Goal: Task Accomplishment & Management: Complete application form

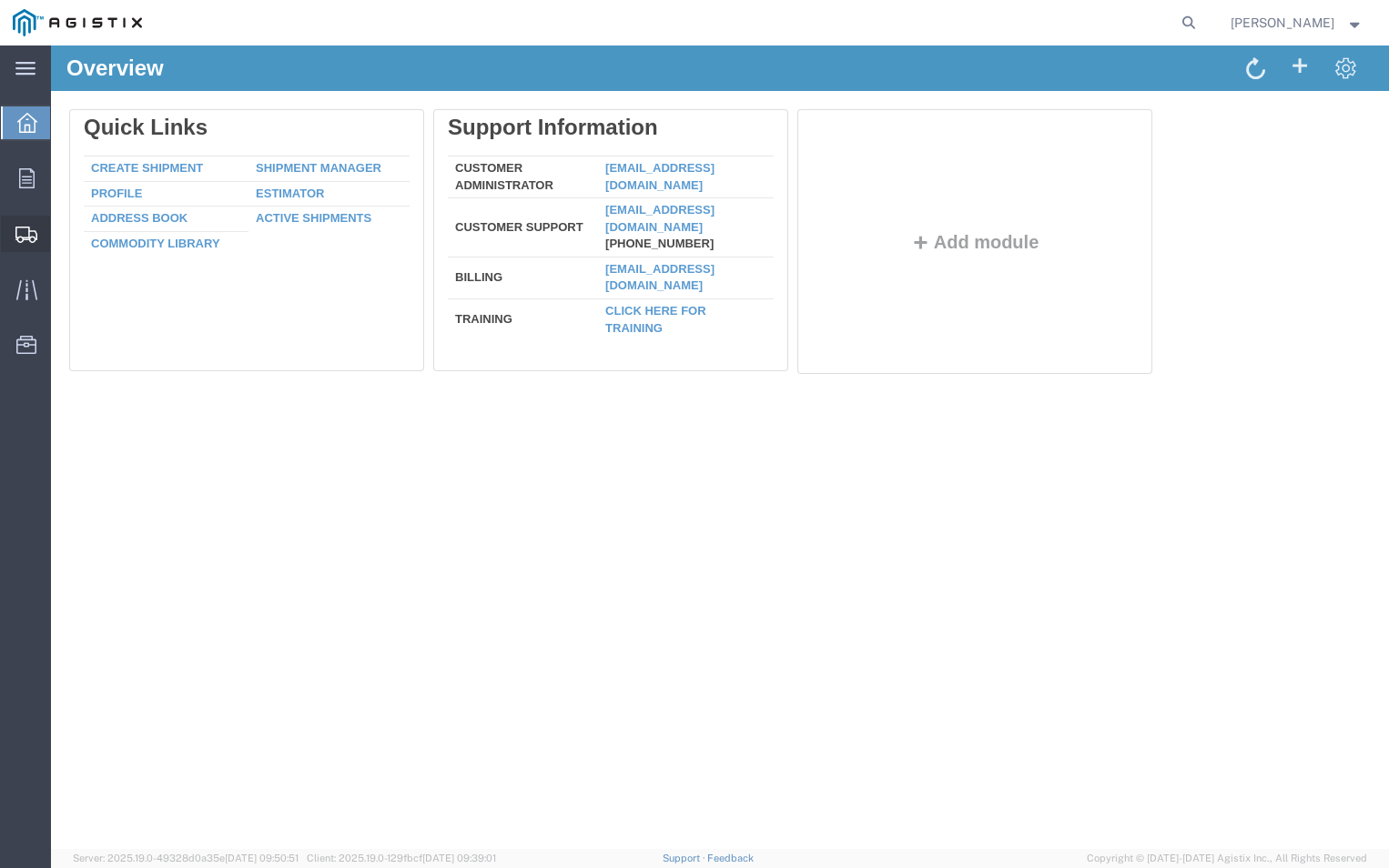
click at [0, 0] on span "Create Shipment" at bounding box center [0, 0] width 0 height 0
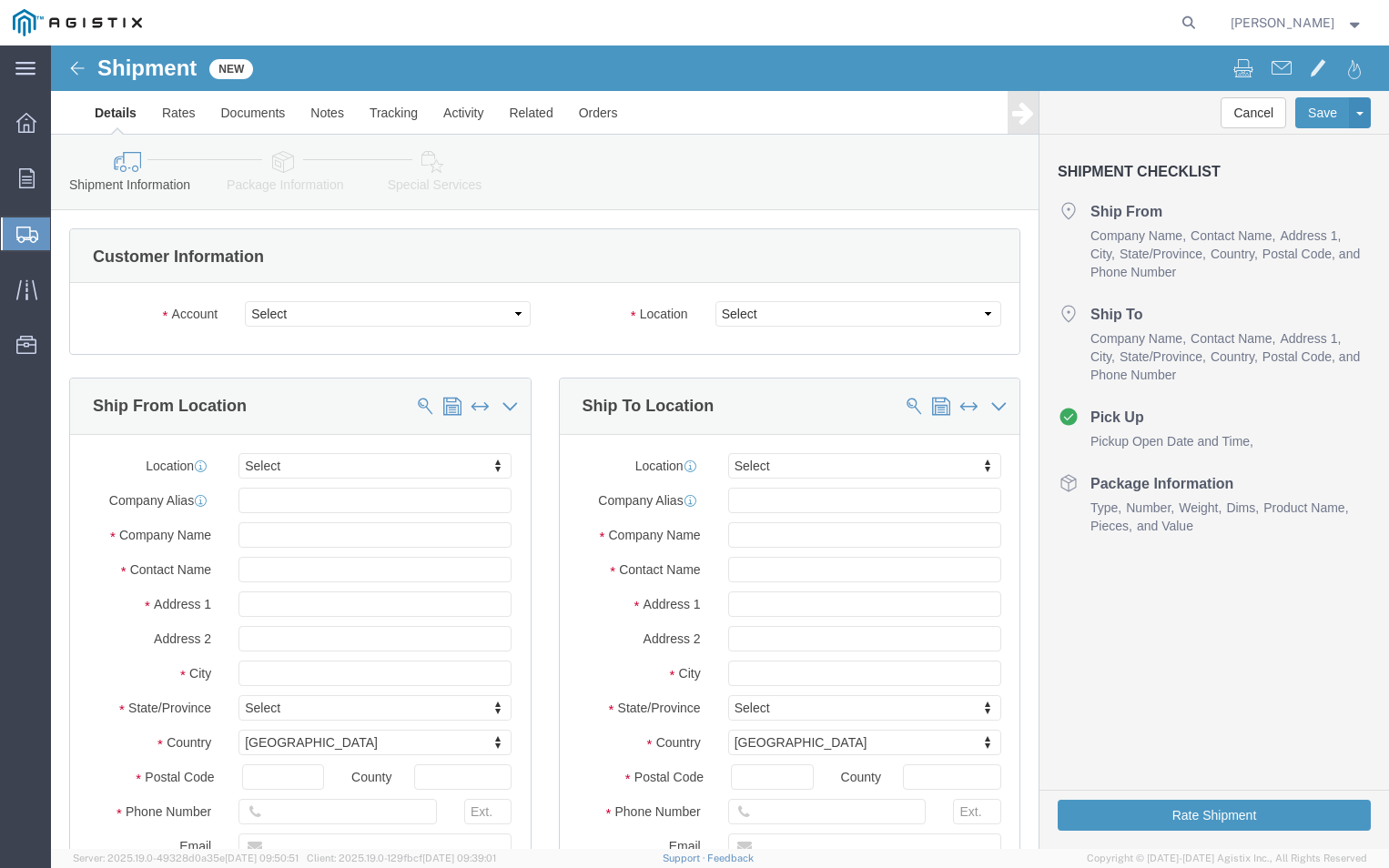
select select
click select "Select [PERSON_NAME] Electric Co Inc PG&E"
select select "9596"
click select "Select [PERSON_NAME] Electric Co Inc PG&E"
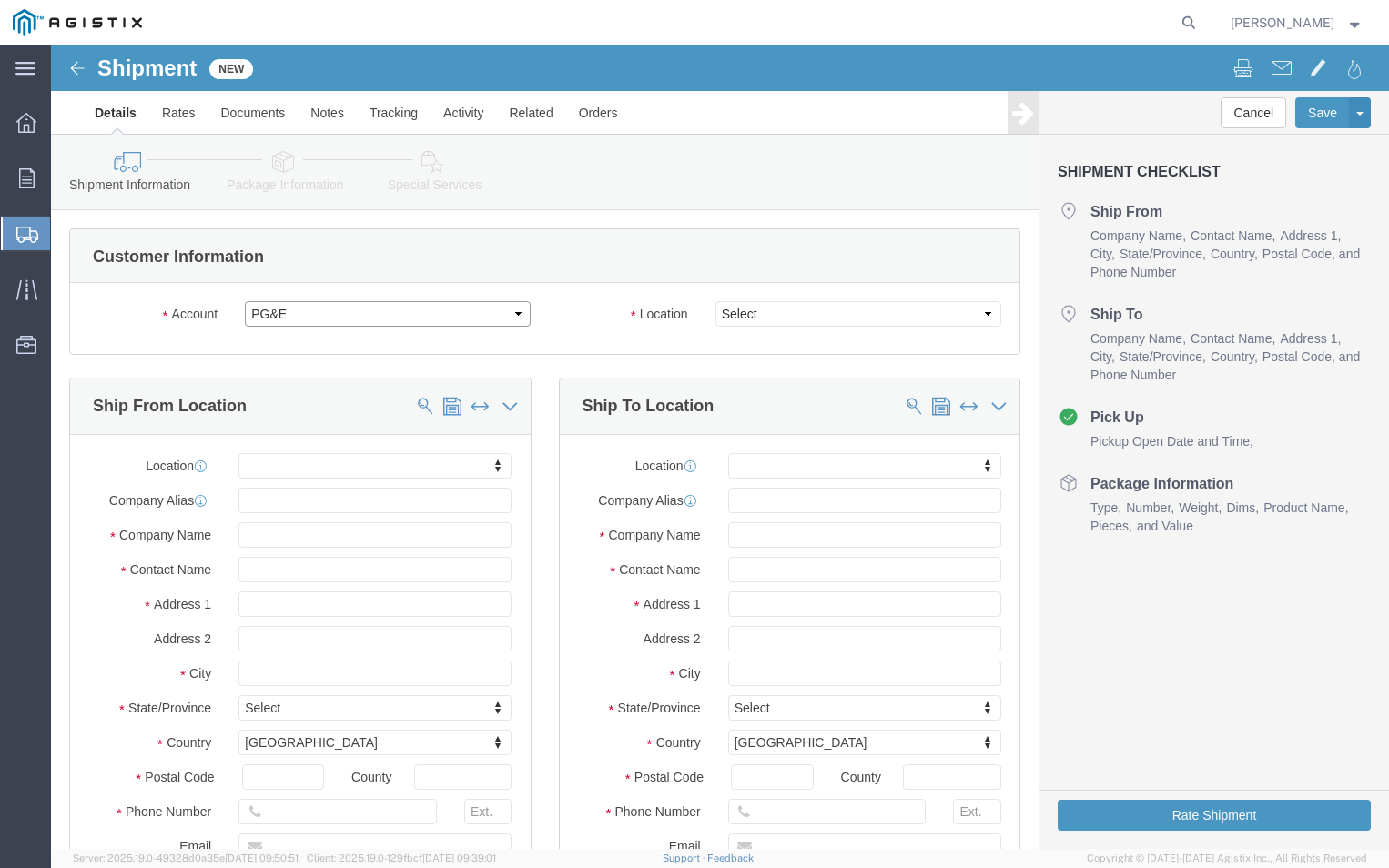
select select "PURCHORD"
select select
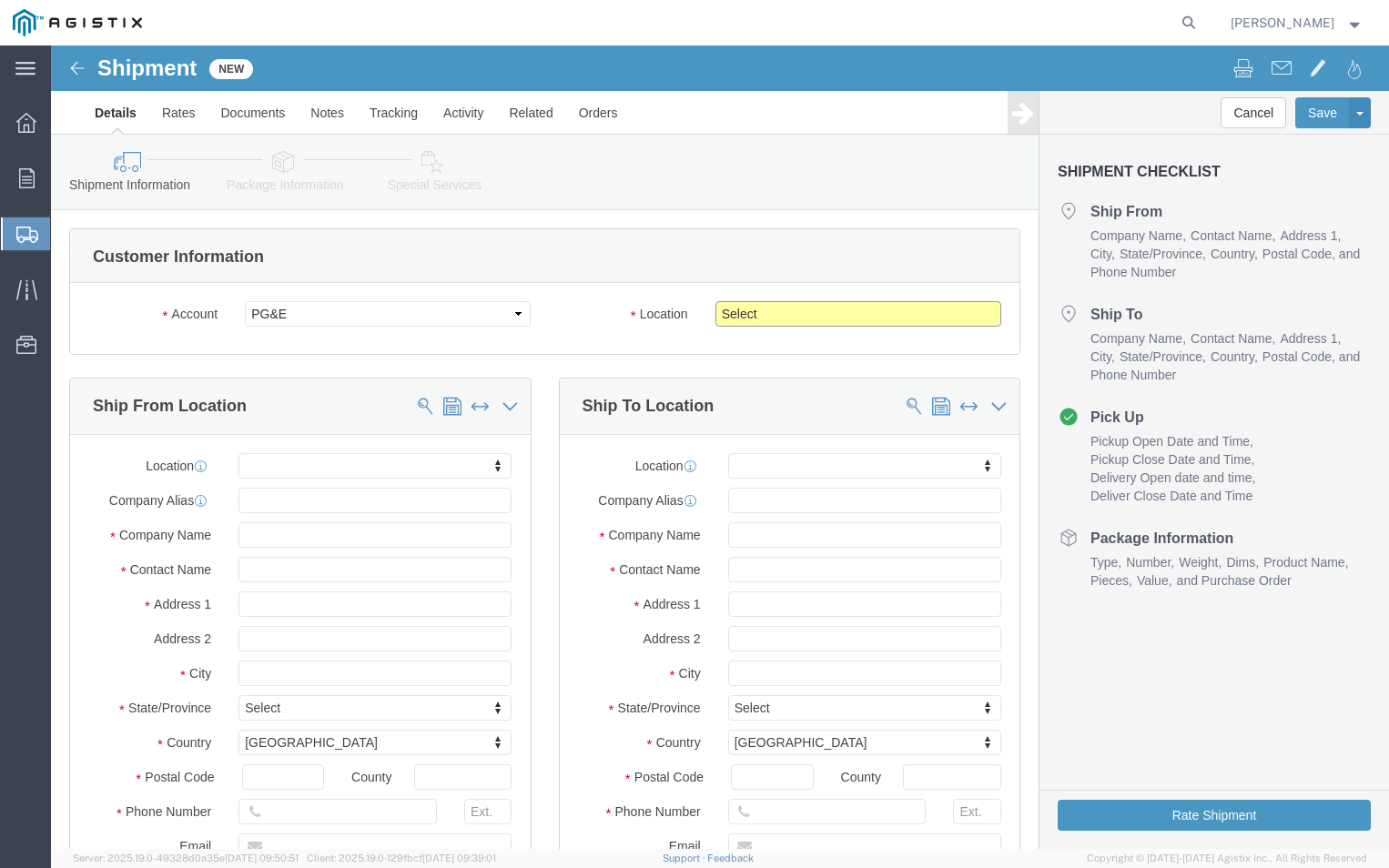
click select "Select All Others [GEOGRAPHIC_DATA] [GEOGRAPHIC_DATA] [GEOGRAPHIC_DATA] [GEOGRA…"
select select "19745"
click select "Select All Others [GEOGRAPHIC_DATA] [GEOGRAPHIC_DATA] [GEOGRAPHIC_DATA] [GEOGRA…"
click span
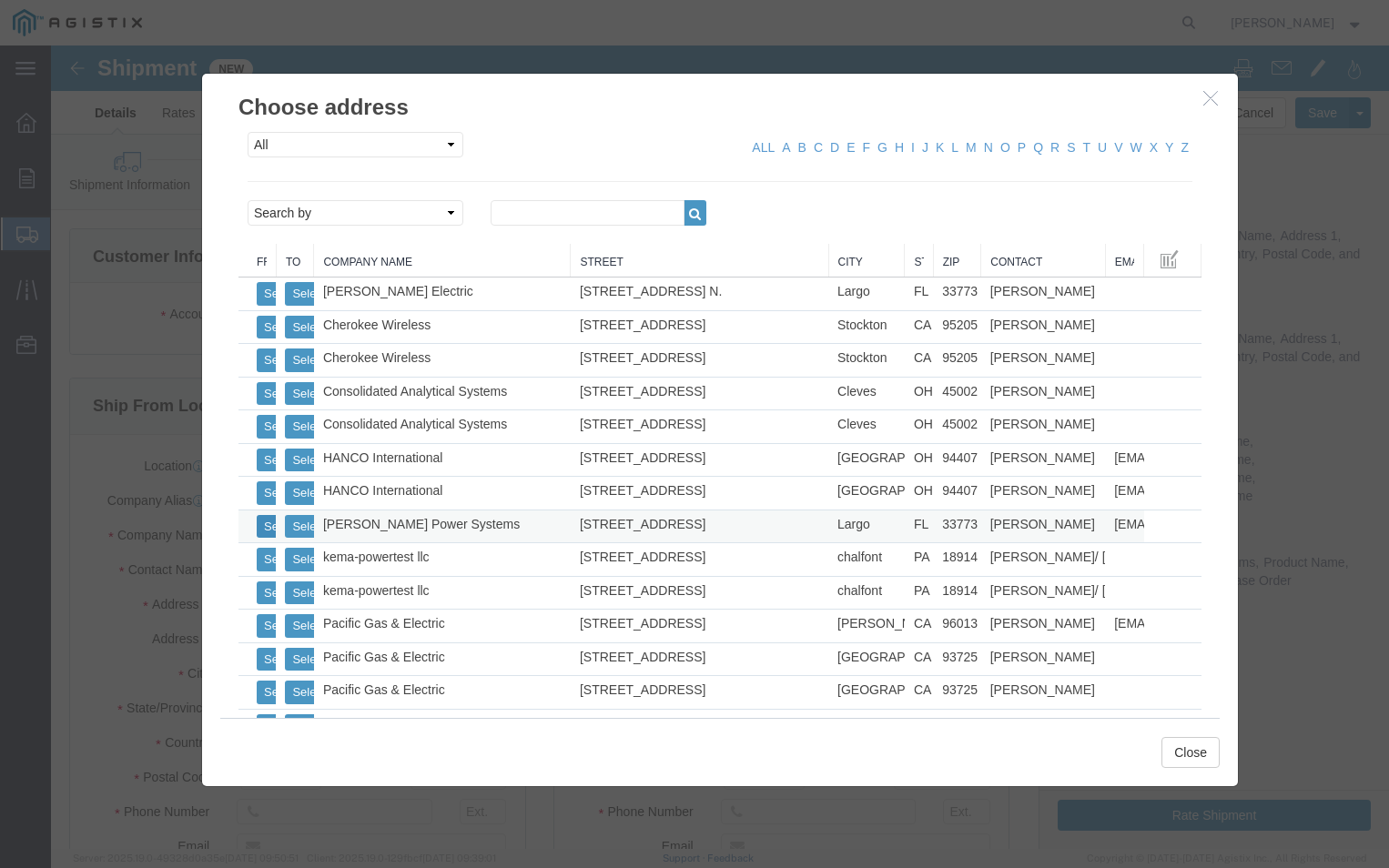
click button "Select"
select select
type input "[STREET_ADDRESS]"
type input "33773"
type input "[PHONE_NUMBER]"
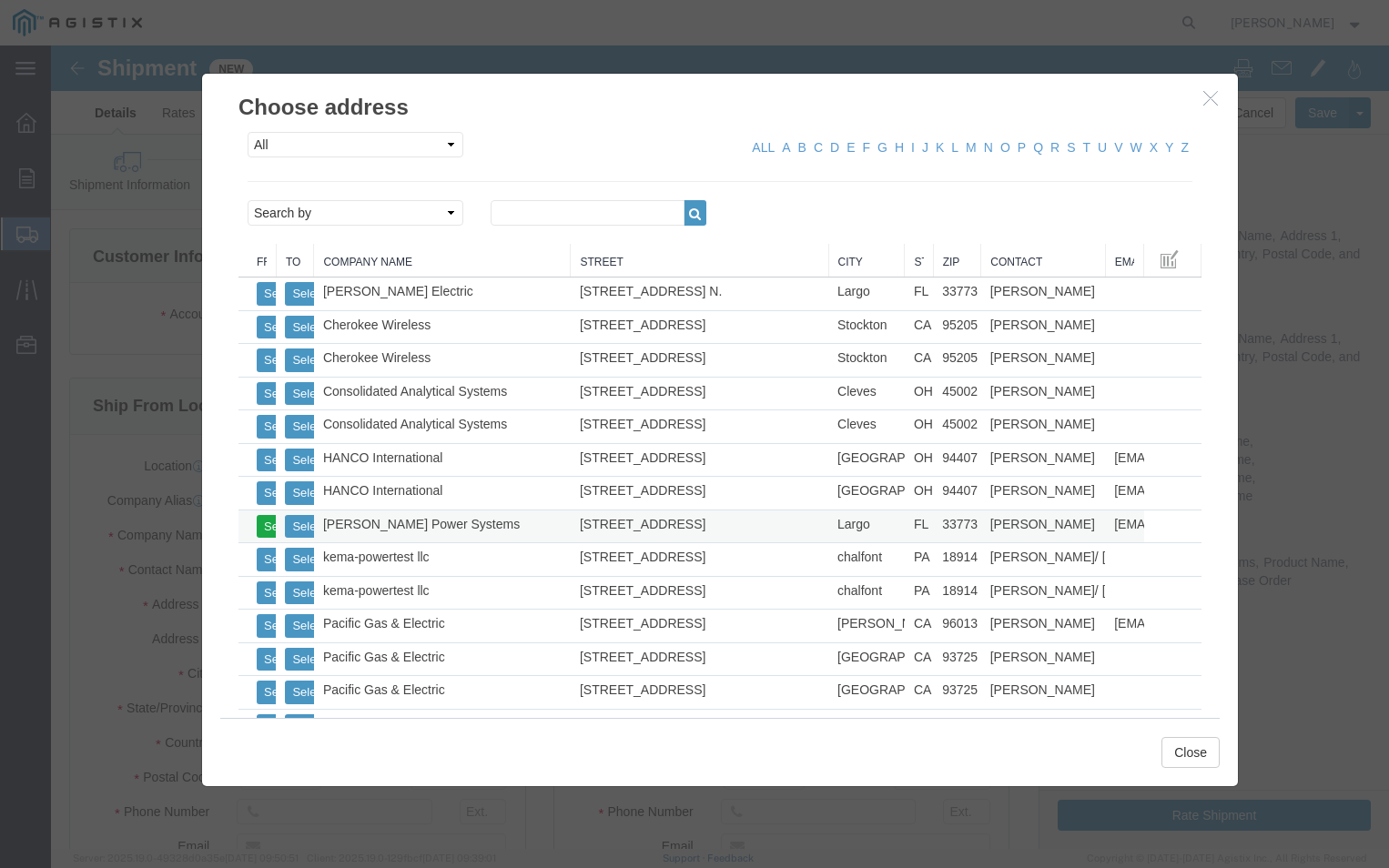
type input "[EMAIL_ADDRESS][PERSON_NAME][DOMAIN_NAME]"
checkbox input "true"
type input "[PERSON_NAME] Power Systems"
type input "[PERSON_NAME]"
type input "Largo"
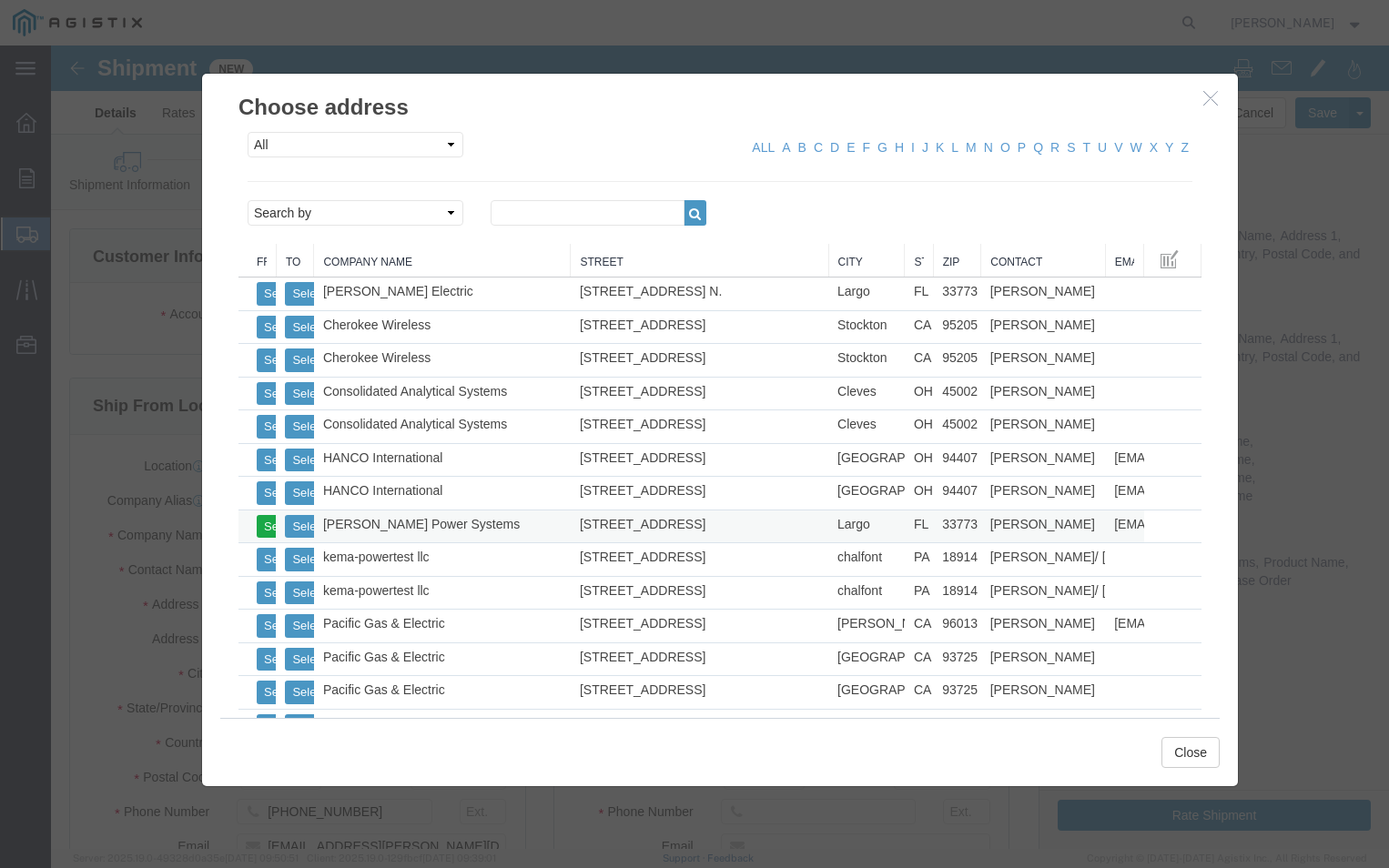
select select "FL"
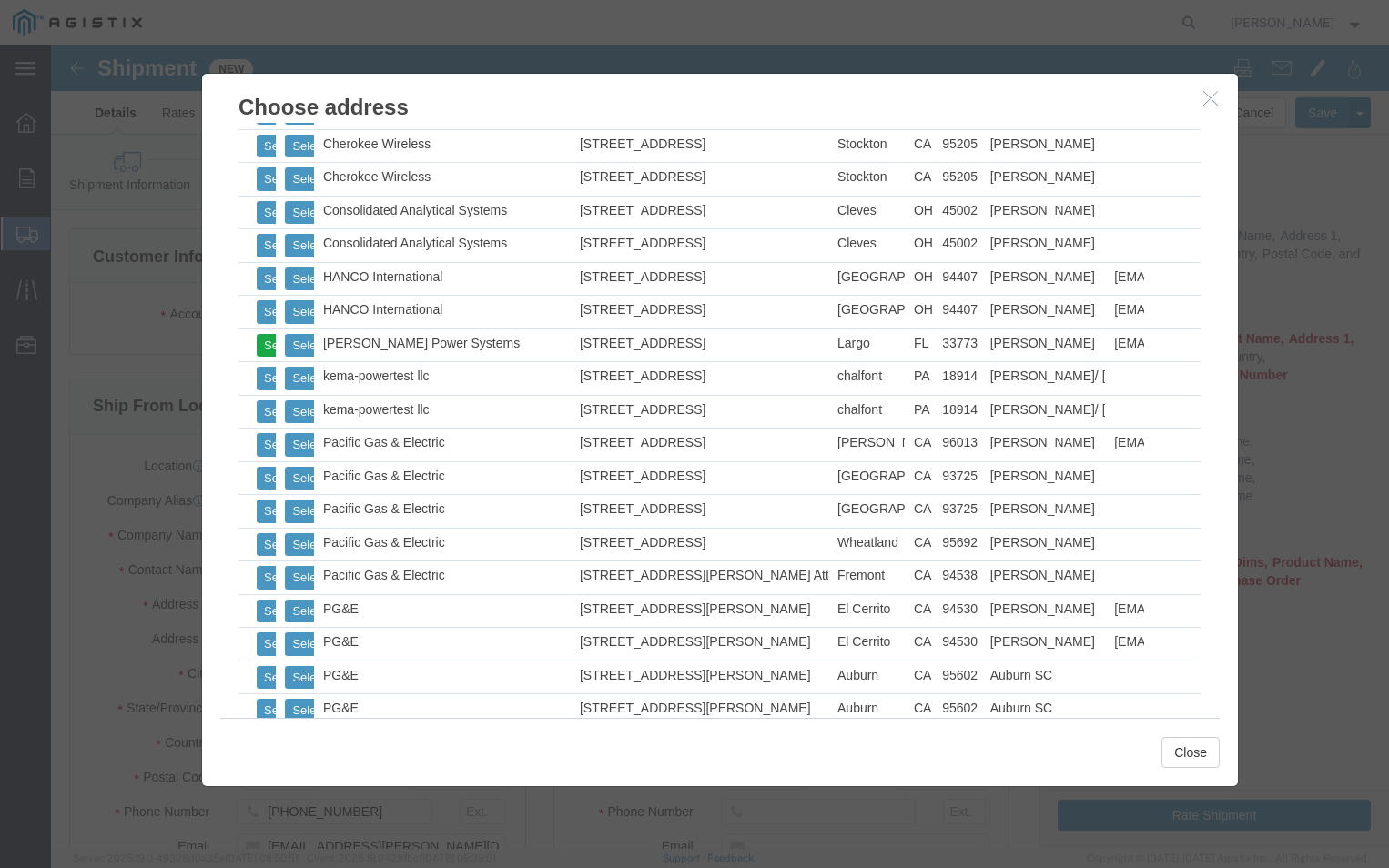
scroll to position [182, 0]
click div
click button "Select"
select select
type input "[STREET_ADDRESS]"
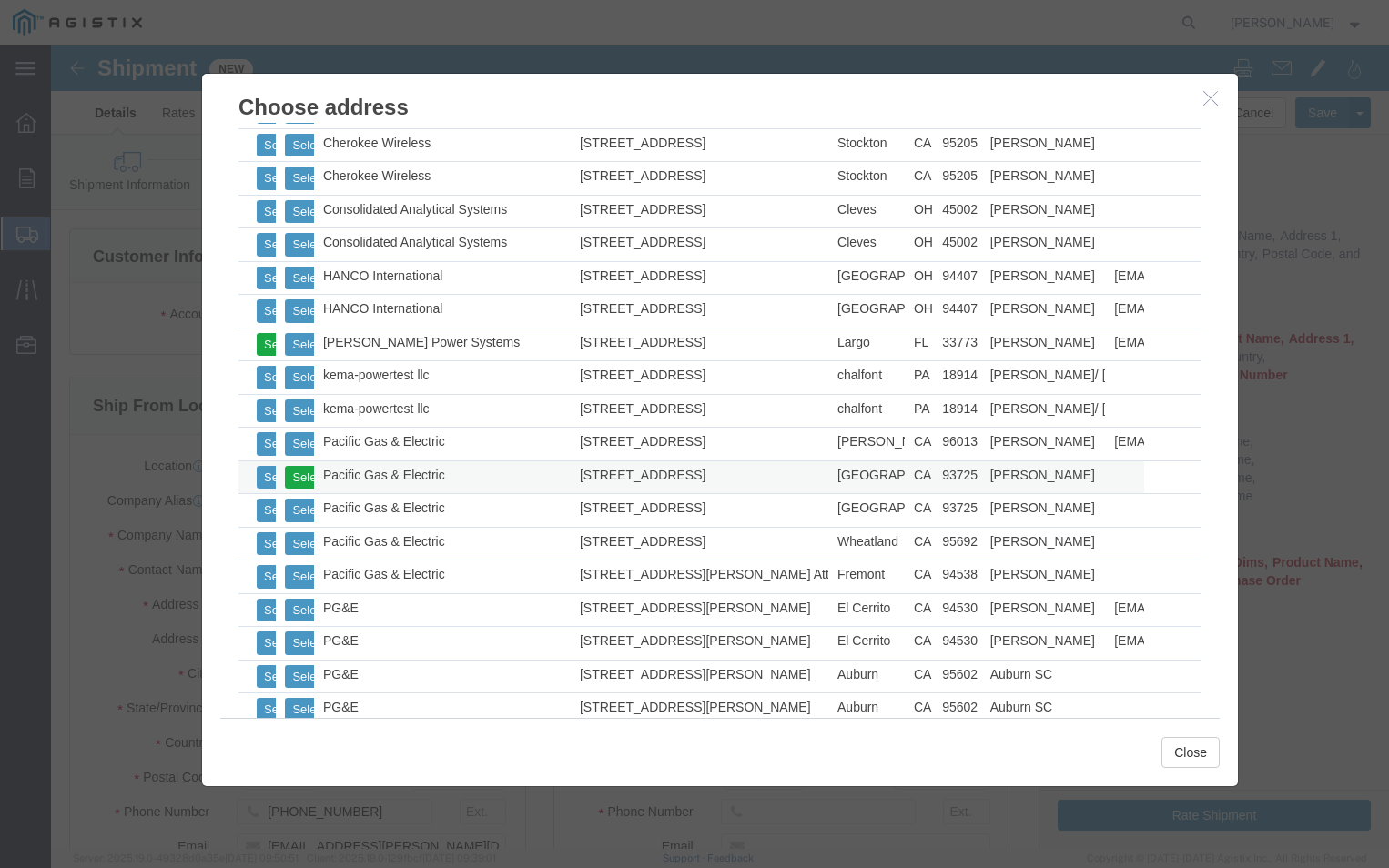
type input "93725"
type input "[PHONE_NUMBER]"
type input "Pacific Gas & Electric"
type input "[PERSON_NAME]"
type input "[GEOGRAPHIC_DATA]"
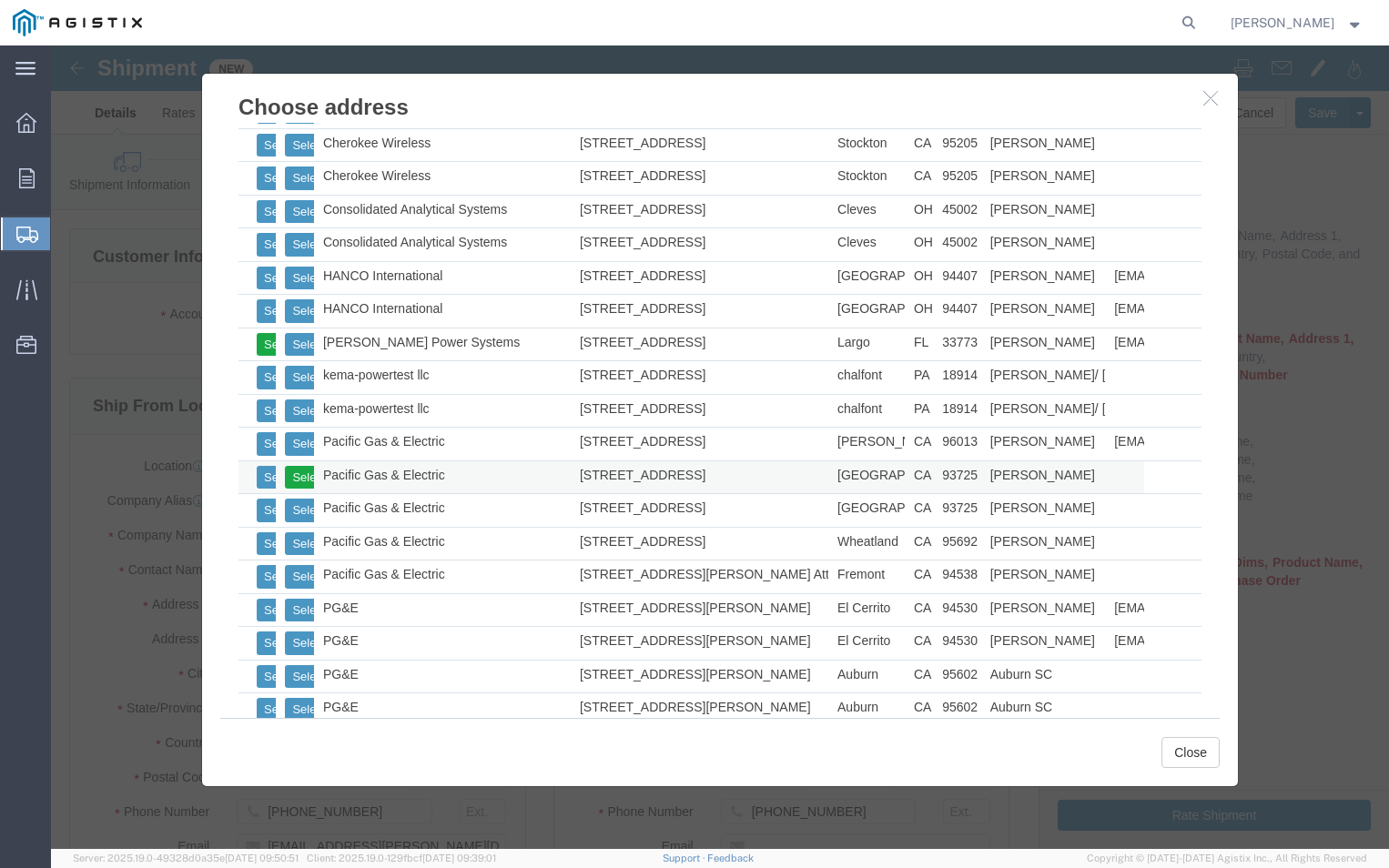
select select "CA"
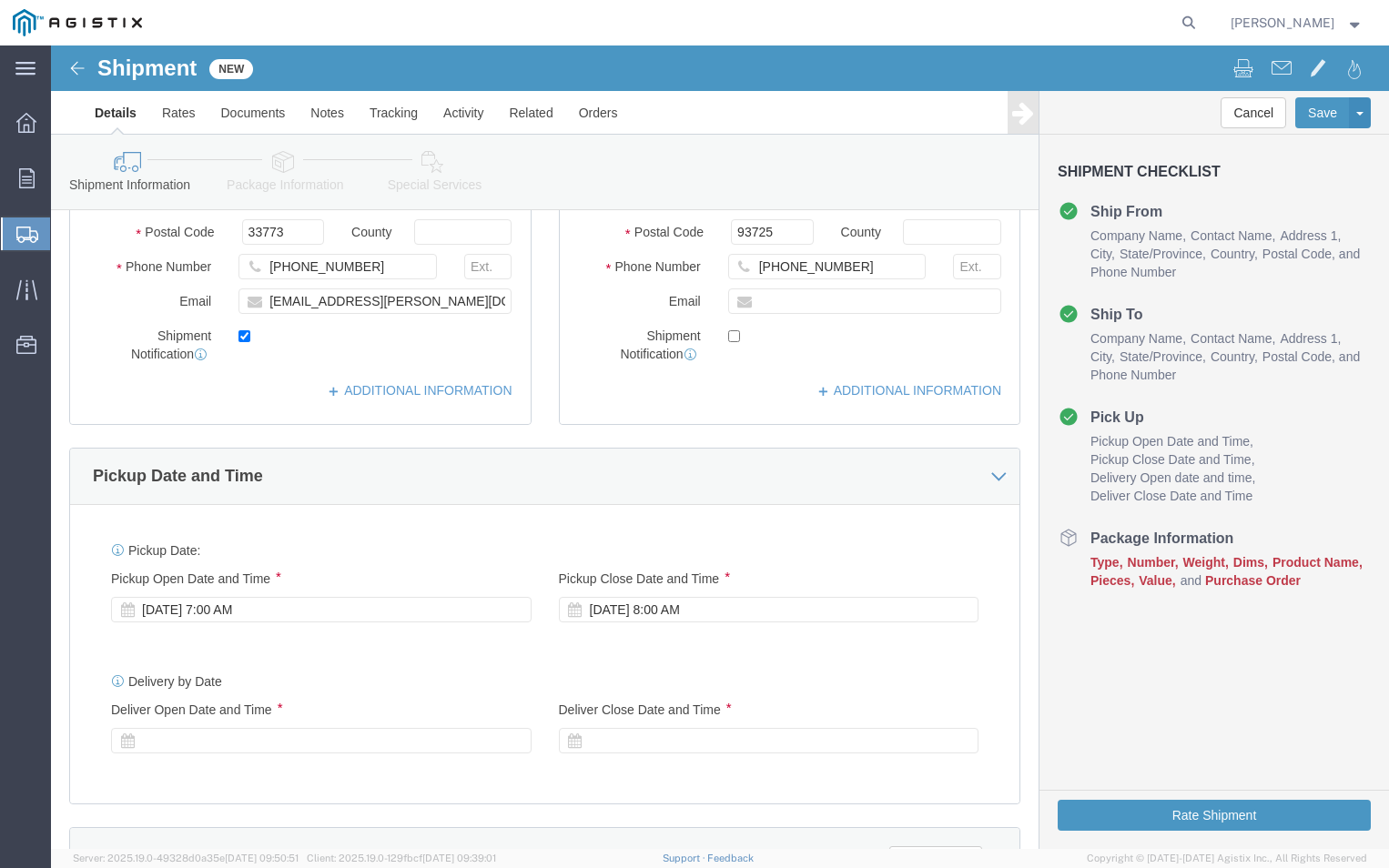
scroll to position [546, 0]
click div "[DATE] 7:00 AM"
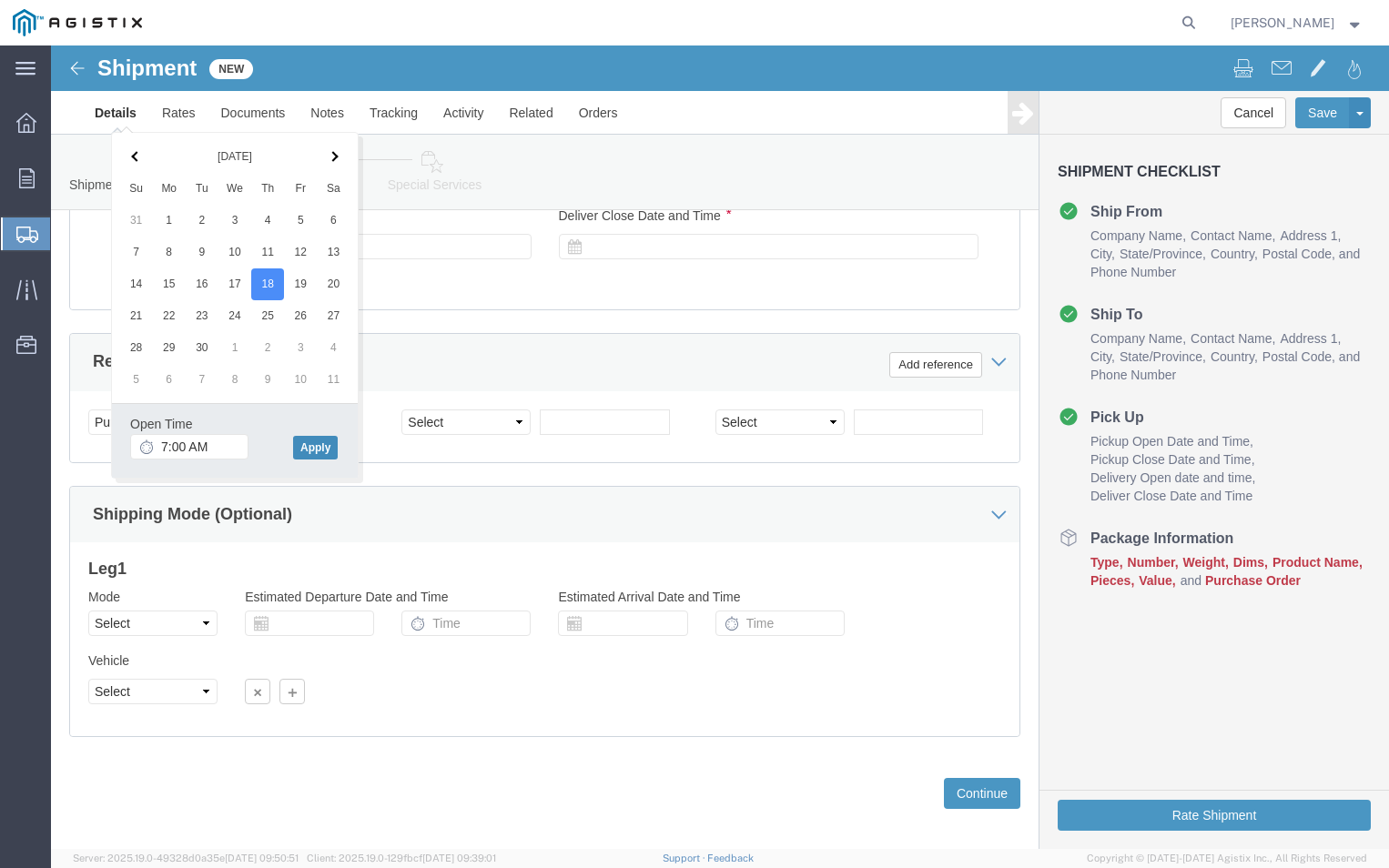
click button "Apply"
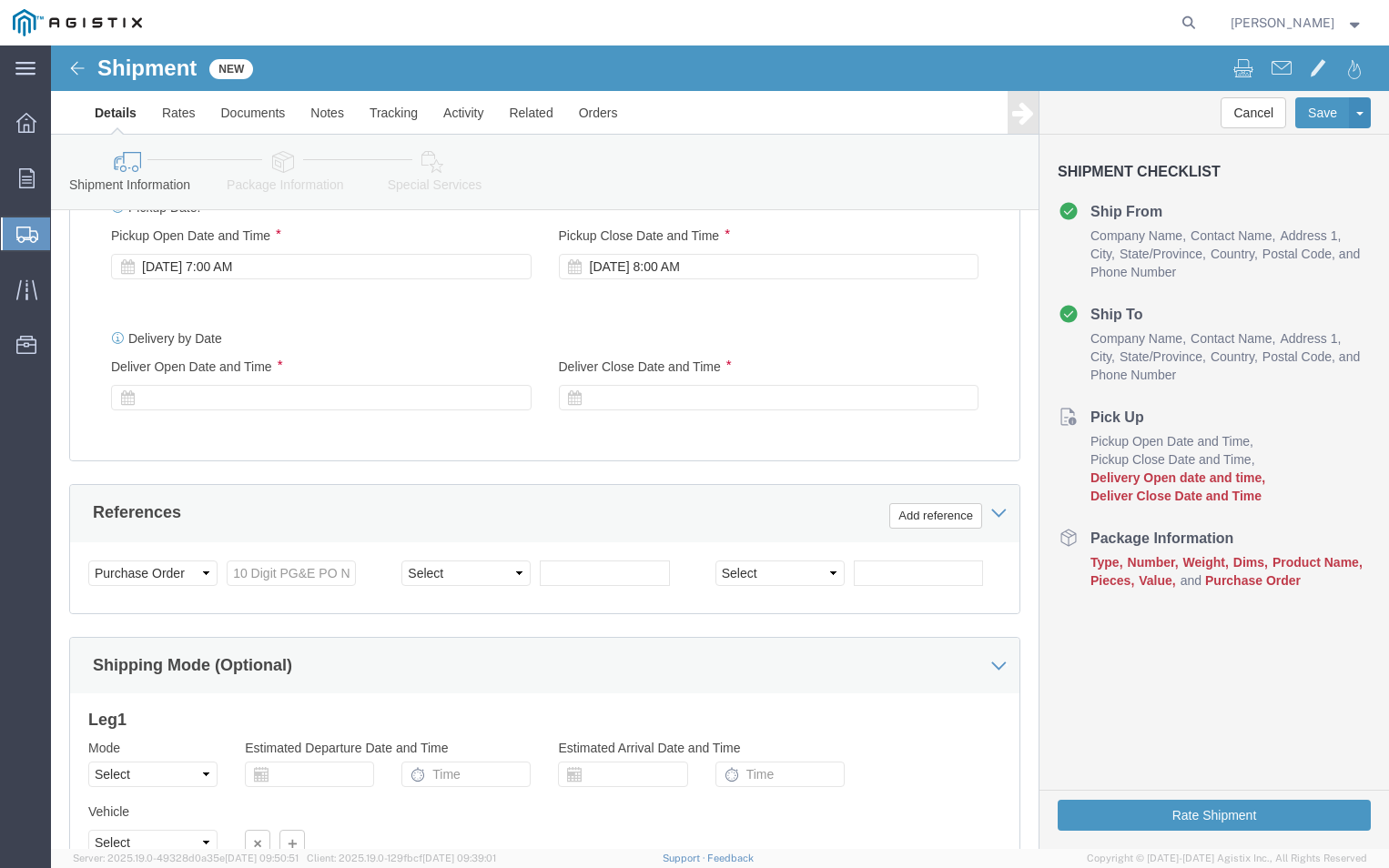
scroll to position [858, 0]
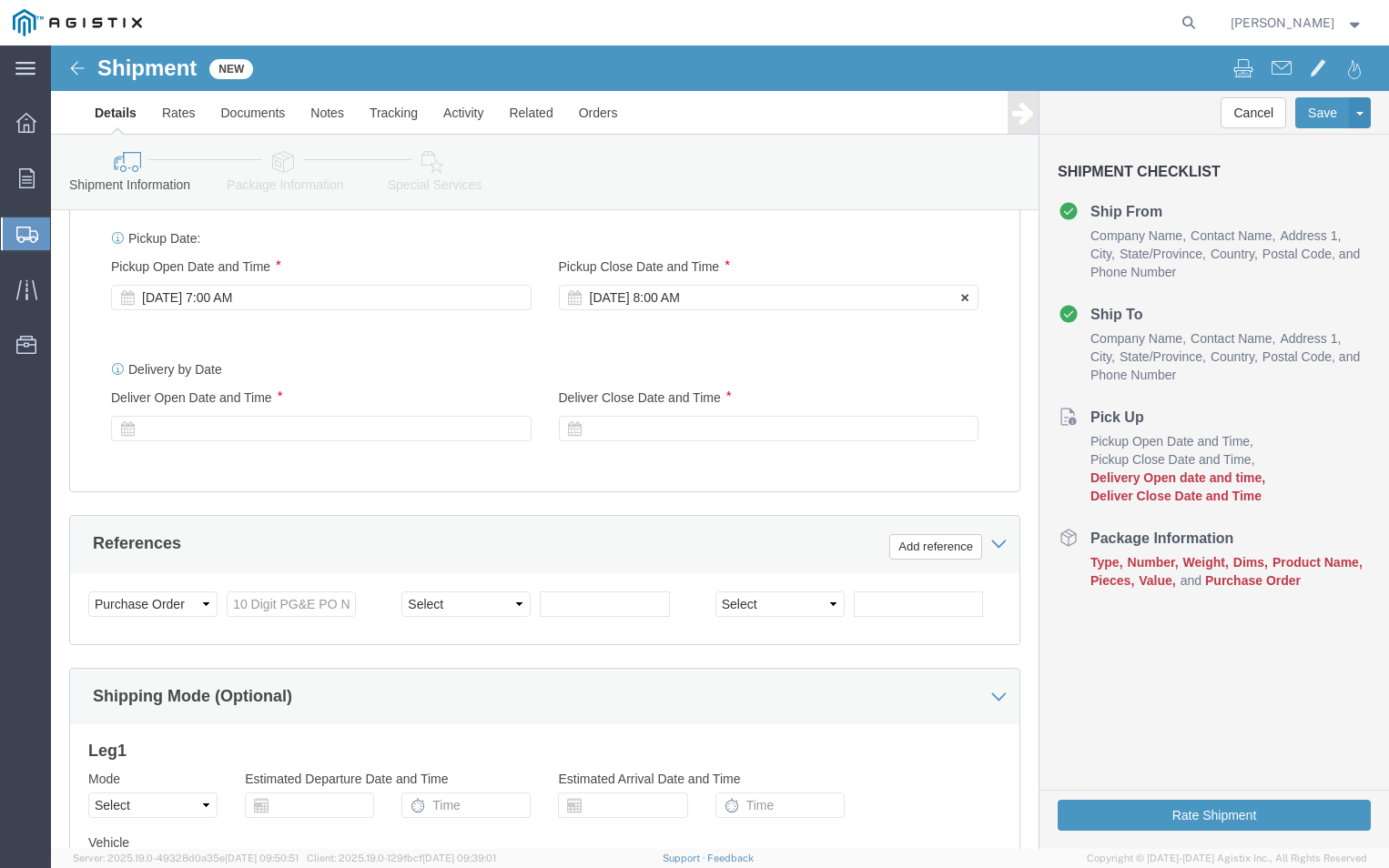
click div "[DATE] 8:00 AM"
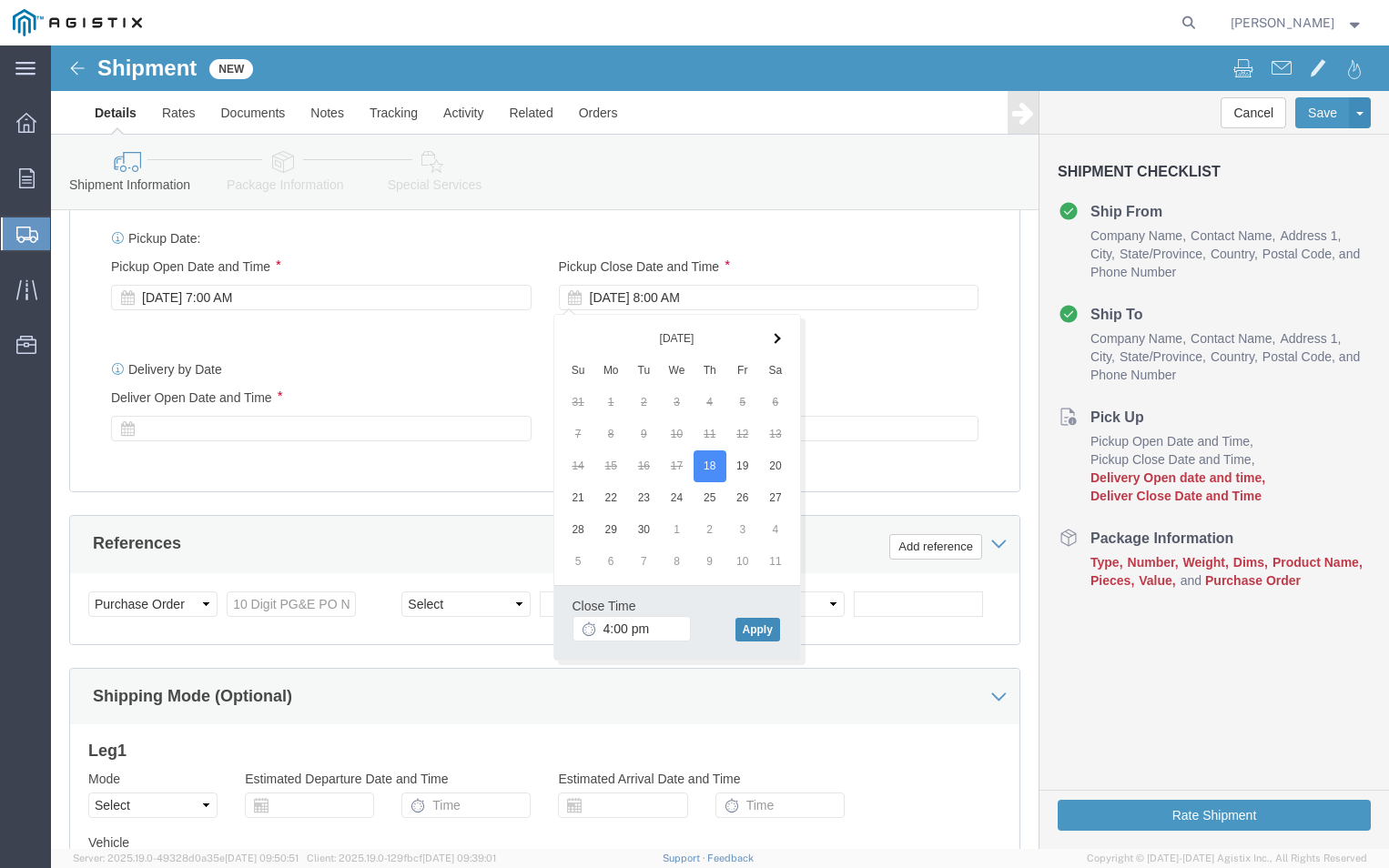
type input "4:00 PM"
click button "Apply"
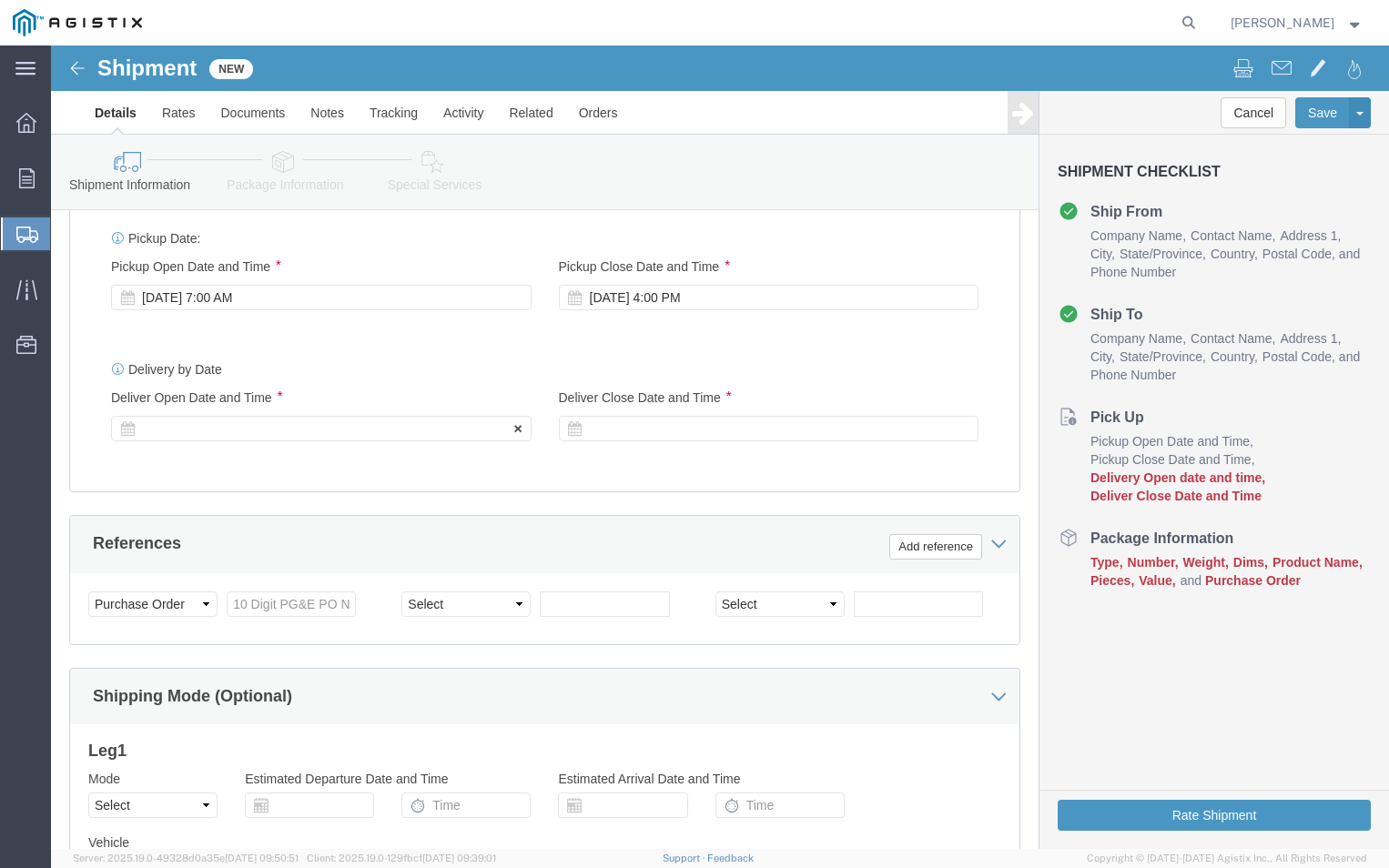
click div
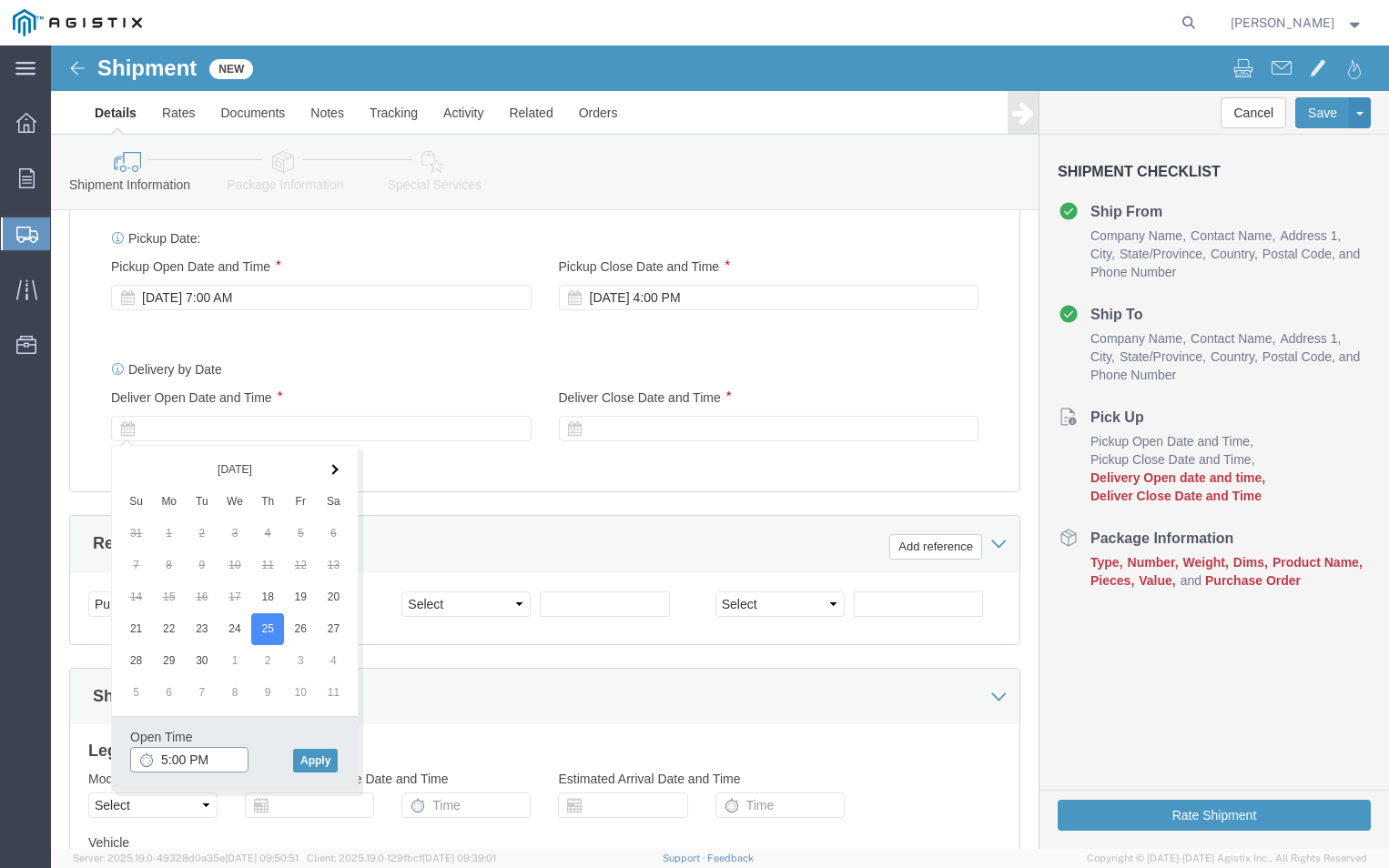
click input "5:00 PM"
type input "7:00 AM"
click button "Apply"
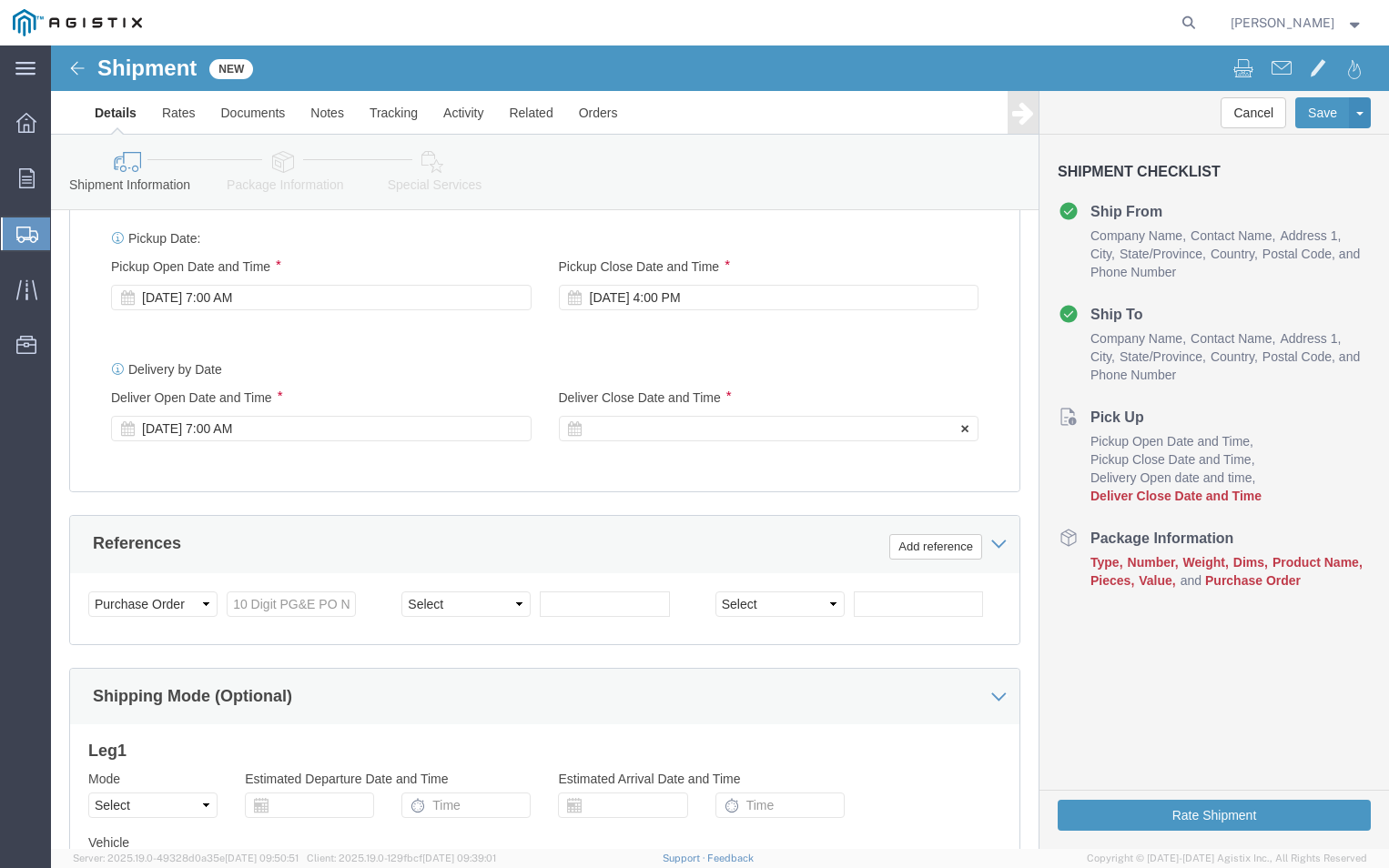
click div
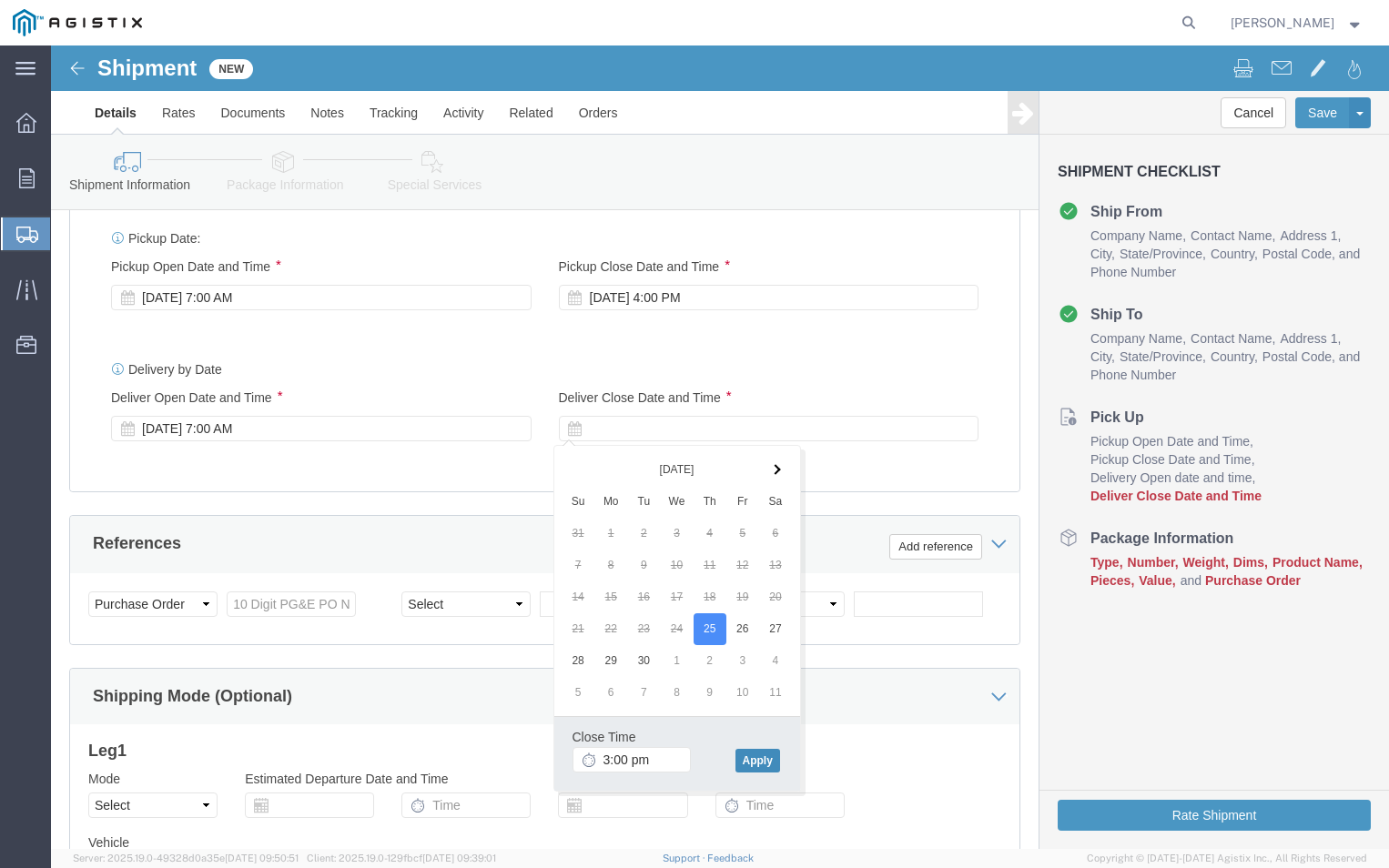
type input "3:00 PM"
click button "Apply"
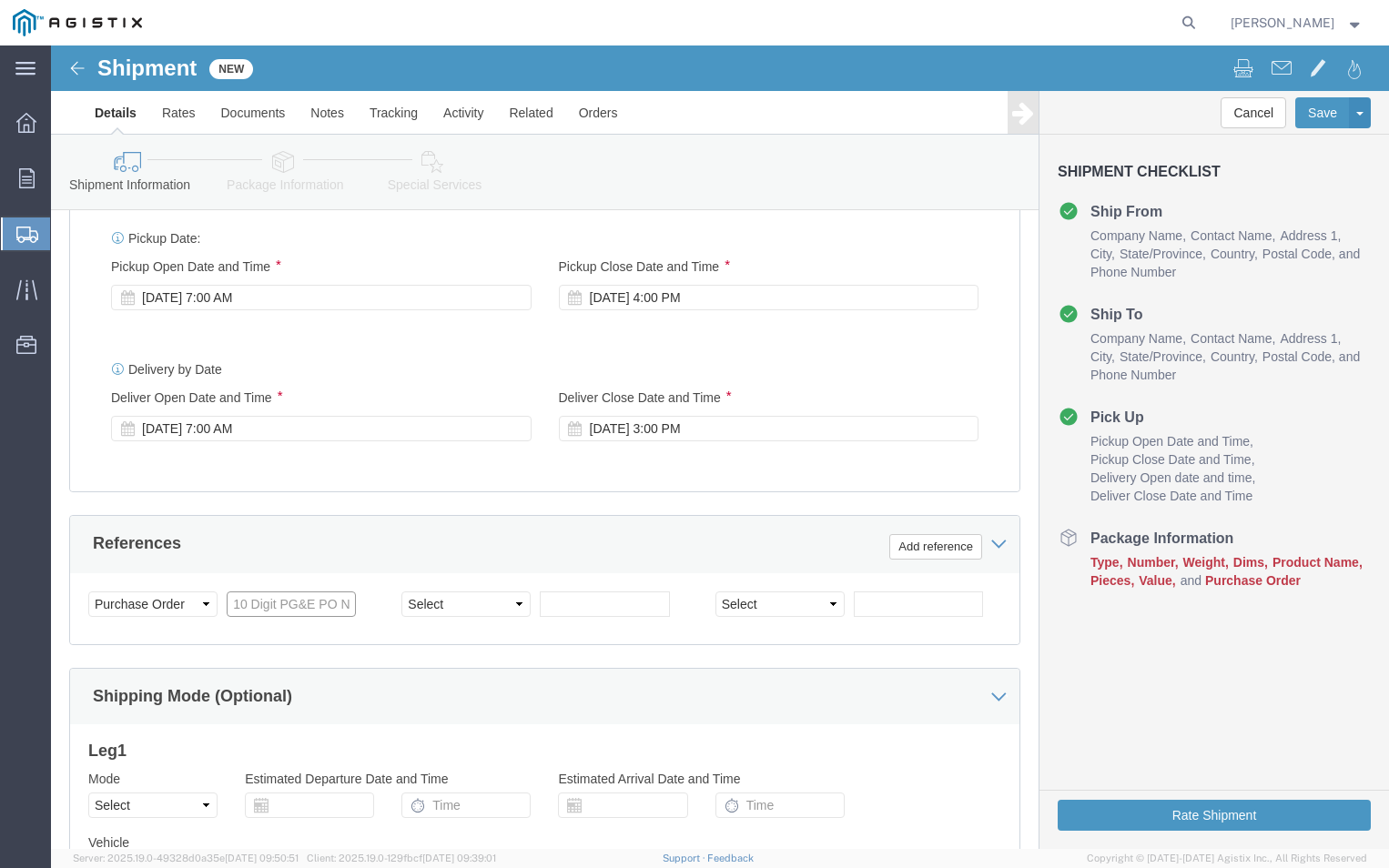
click input "text"
click div "Customer Information Account Select [PERSON_NAME] Electric Co Inc PG&E Location…"
click input "text"
type input "3501412333"
click select "Select Account Type Activity ID Airline Appointment Number ASN Batch Request # …"
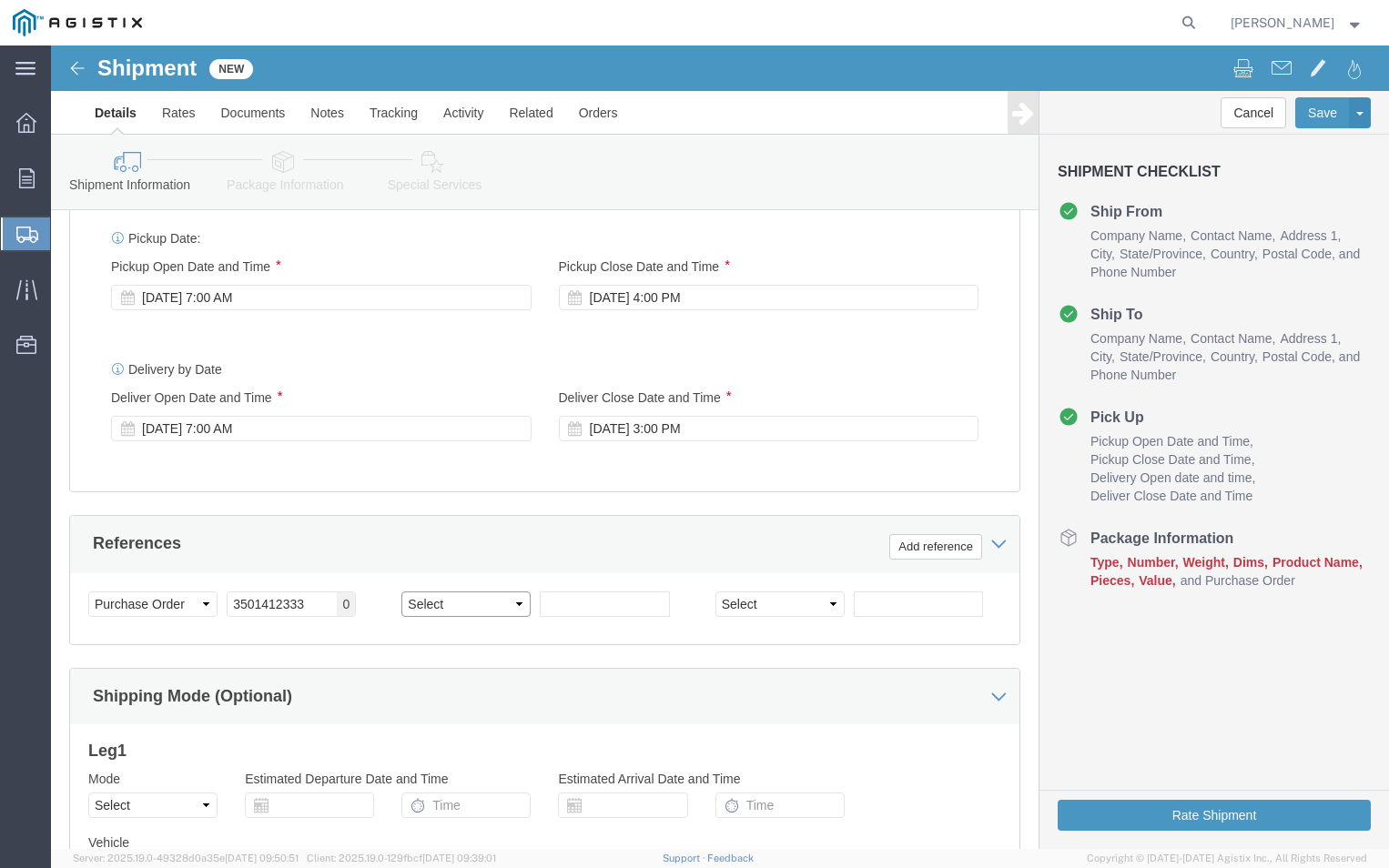
select select "SALEORDR"
click select "Select Account Type Activity ID Airline Appointment Number ASN Batch Request # …"
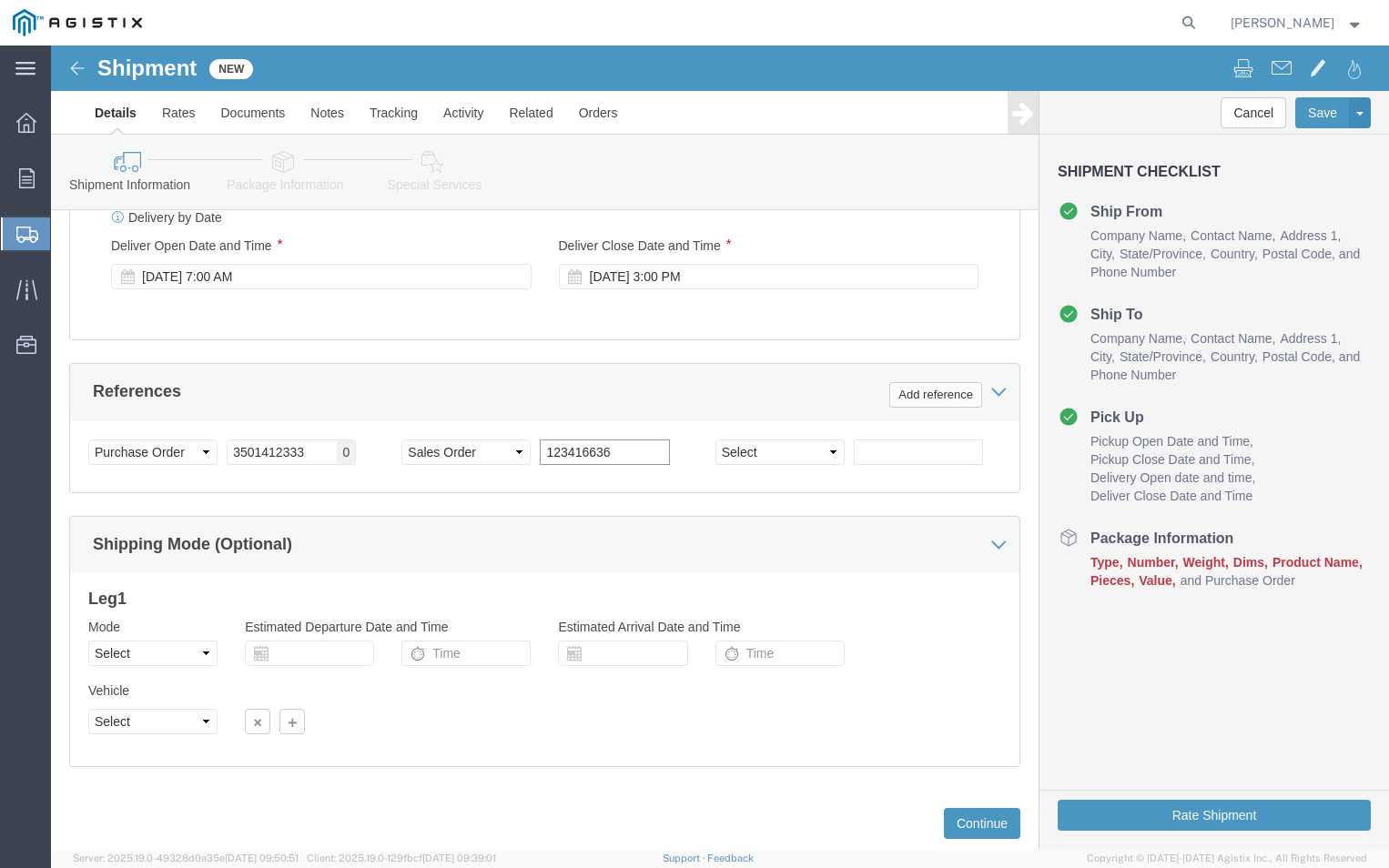
scroll to position [1039, 0]
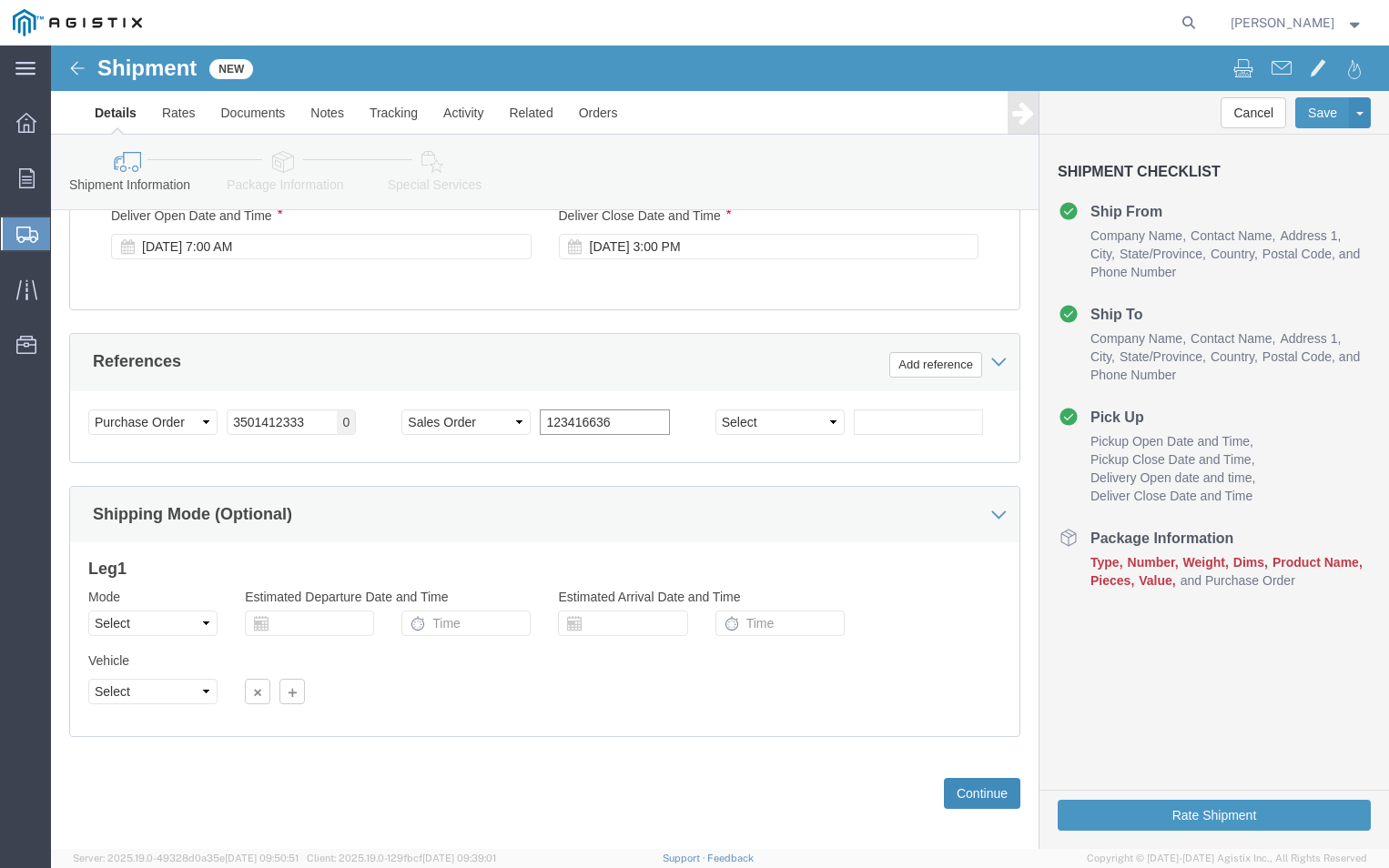
type input "123416636"
click button "Continue"
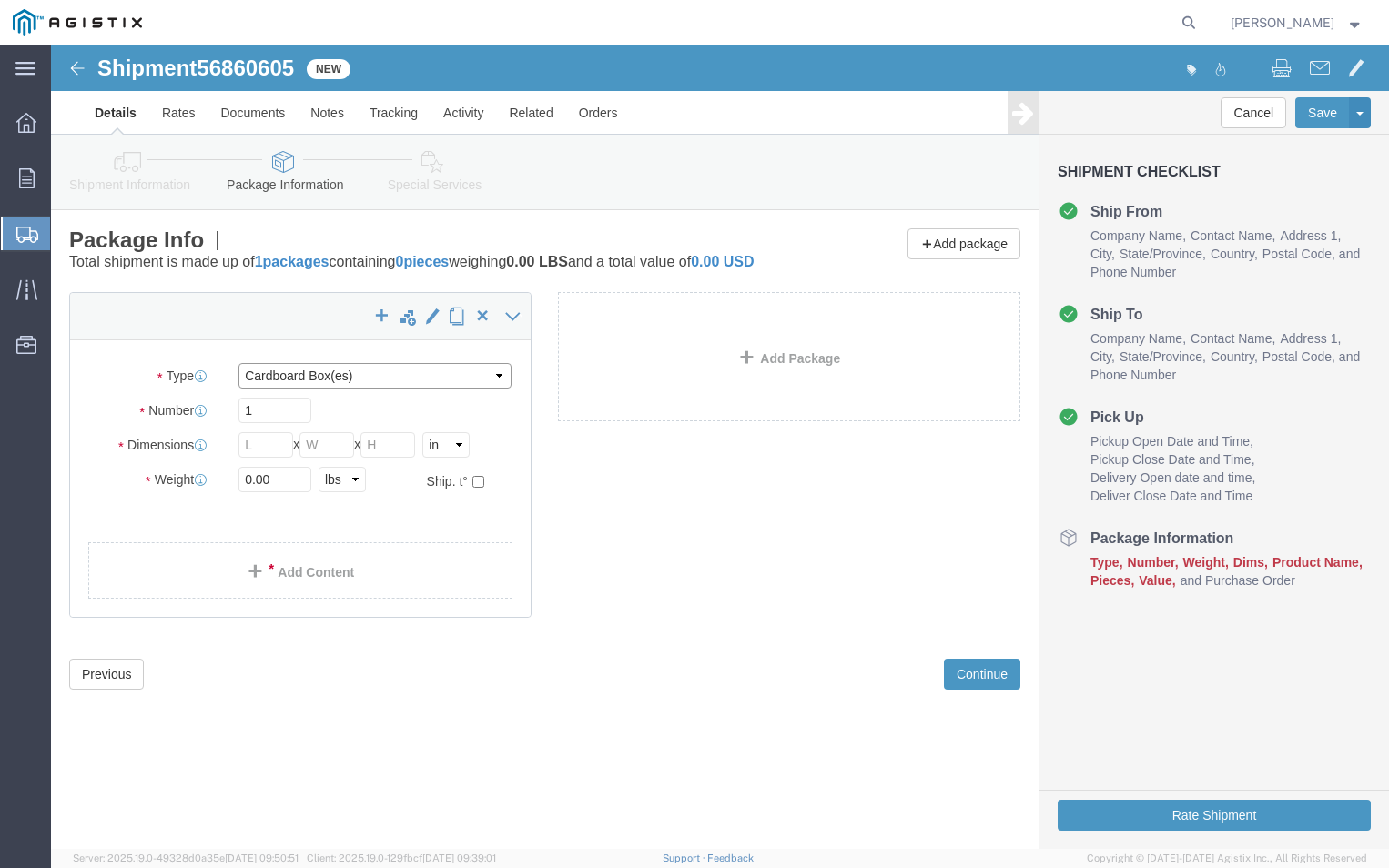
click select "Select Bulk Bundle(s) Cardboard Box(es) Carton(s) Crate(s) Drum(s) (Fiberboard)…"
select select "PSNS"
click select "Select Bulk Bundle(s) Cardboard Box(es) Carton(s) Crate(s) Drum(s) (Fiberboard)…"
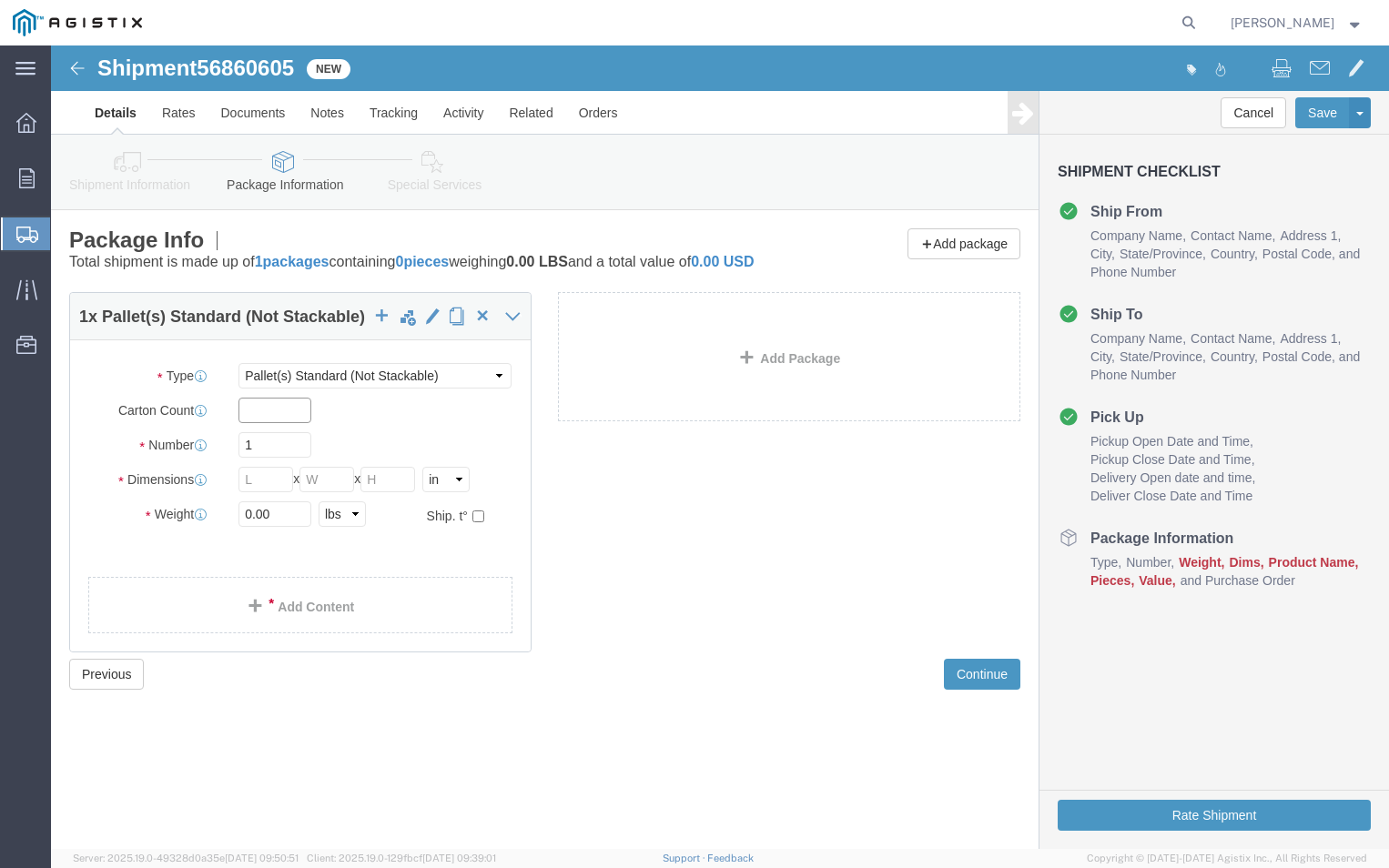
click input "text"
type input "6"
click input "text"
type input "50"
type input "42"
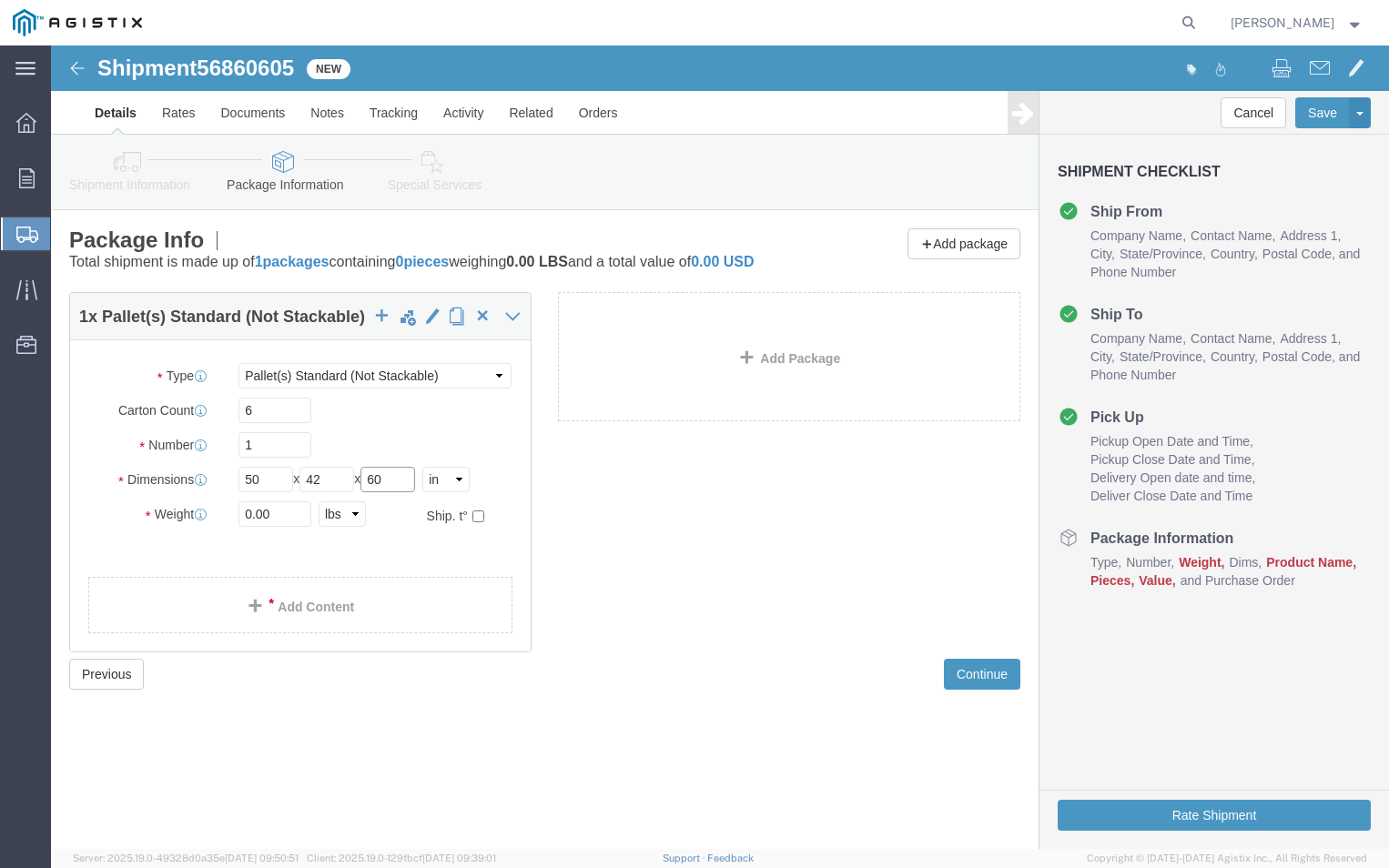
type input "60"
drag, startPoint x: 242, startPoint y: 488, endPoint x: 49, endPoint y: 462, distance: 194.7
click div "Package Type Select Bulk Bundle(s) Cardboard Box(es) Carton(s) Crate(s) Drum(s)…"
type input "640"
click link "Add Content"
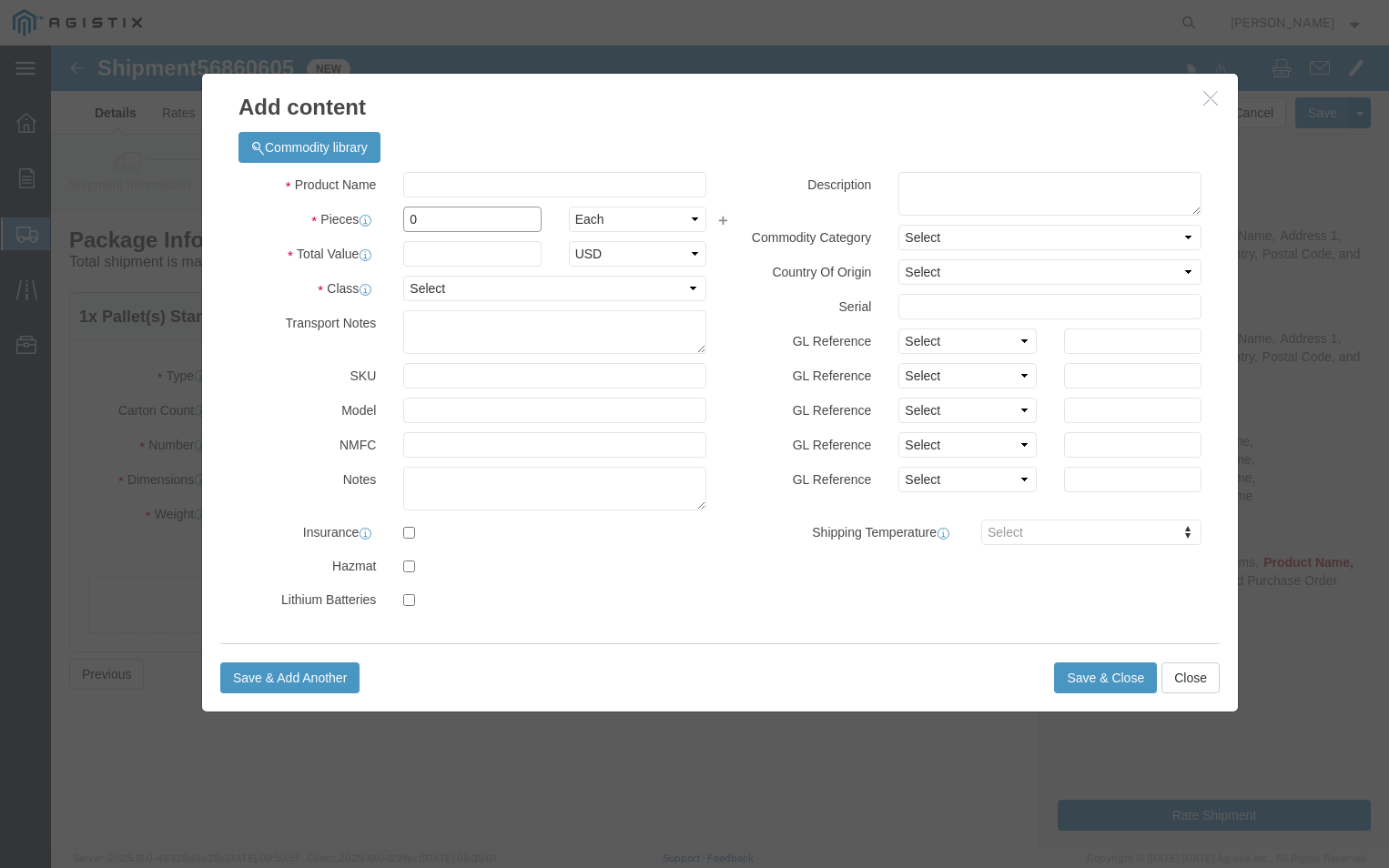
click input "0"
click input "text"
type input "recloser"
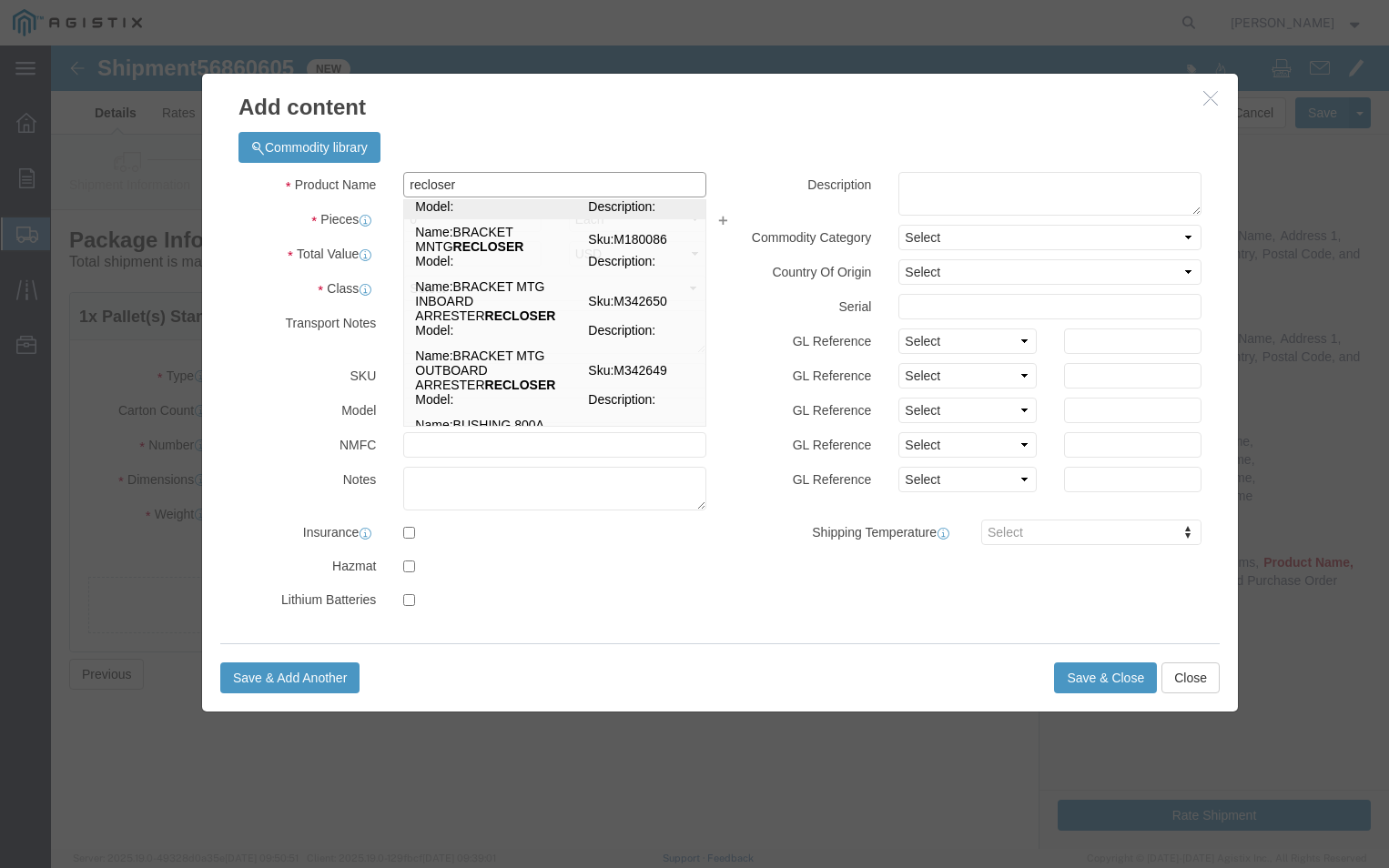
scroll to position [455, 0]
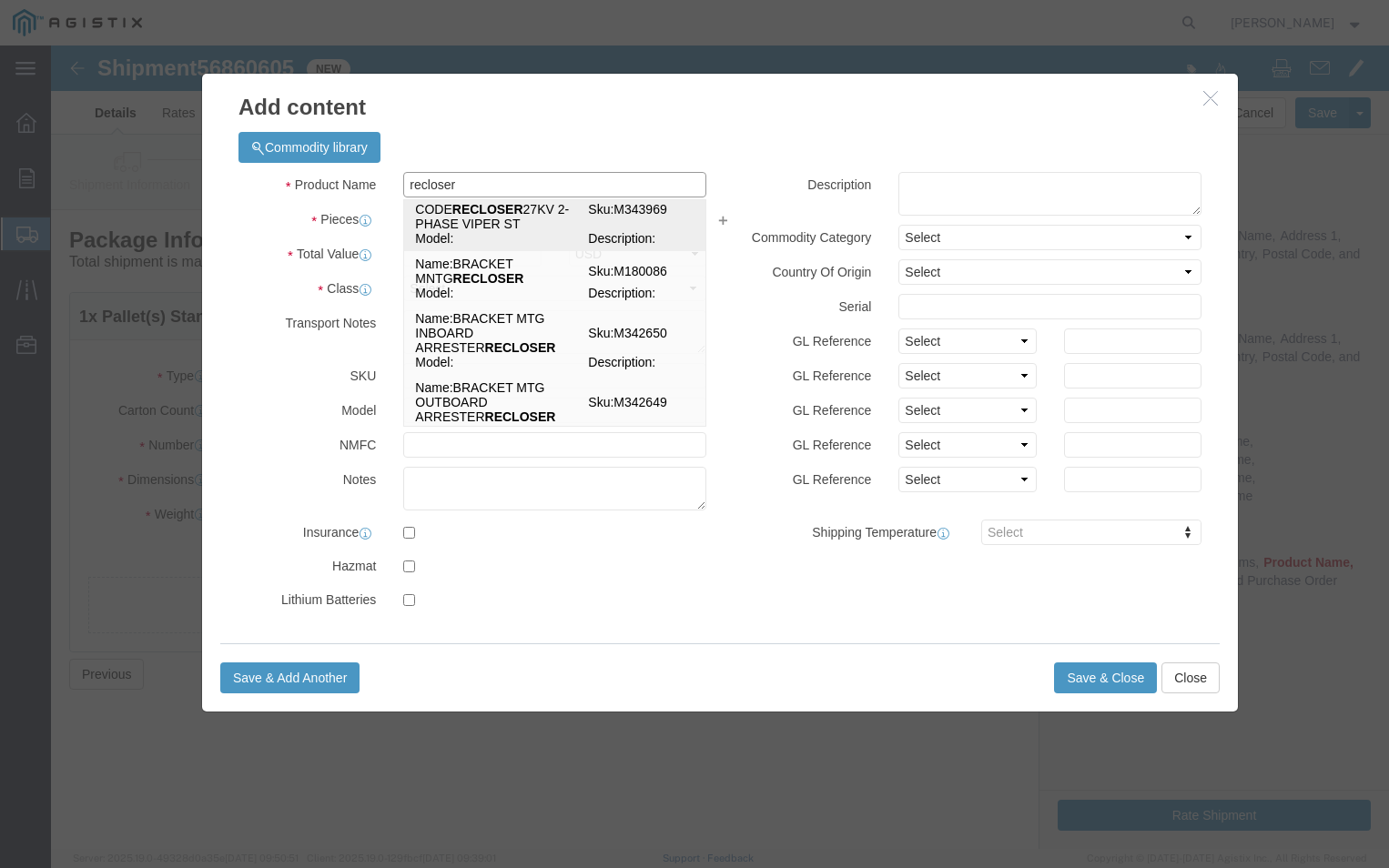
click td "Name: ADV. CODE RECLOSER 27KV 2-PHASE VIPER ST"
select select
select select "USD"
type input "ADV. CODE RECLOSER 27KV 2-PHASE VIPER ST"
type input "M343969"
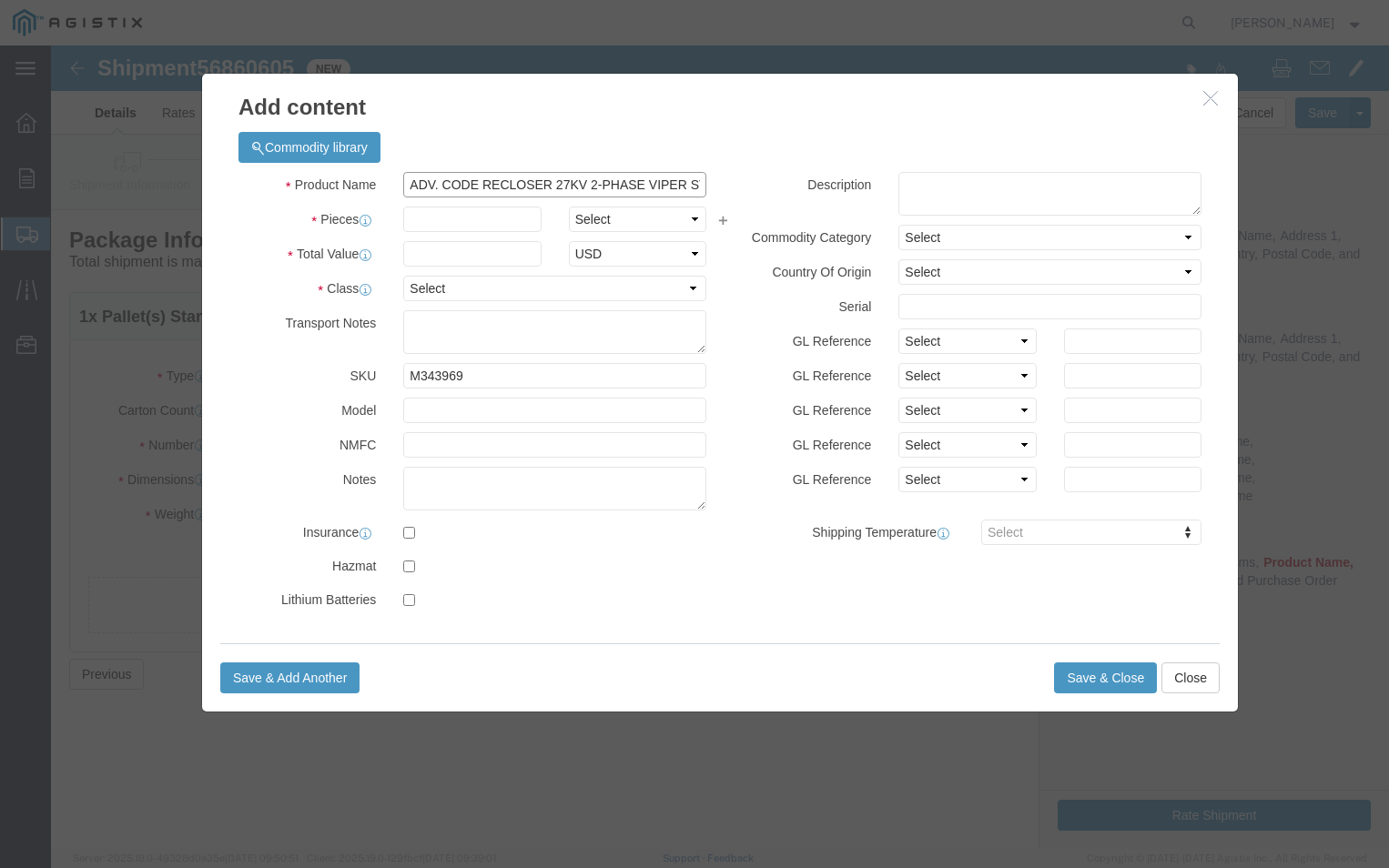
type input "ADV. CODE RECLOSER 27KV 2-PHASE VIPER ST"
click input "text"
type input "6"
select select "CRTN"
click input "text"
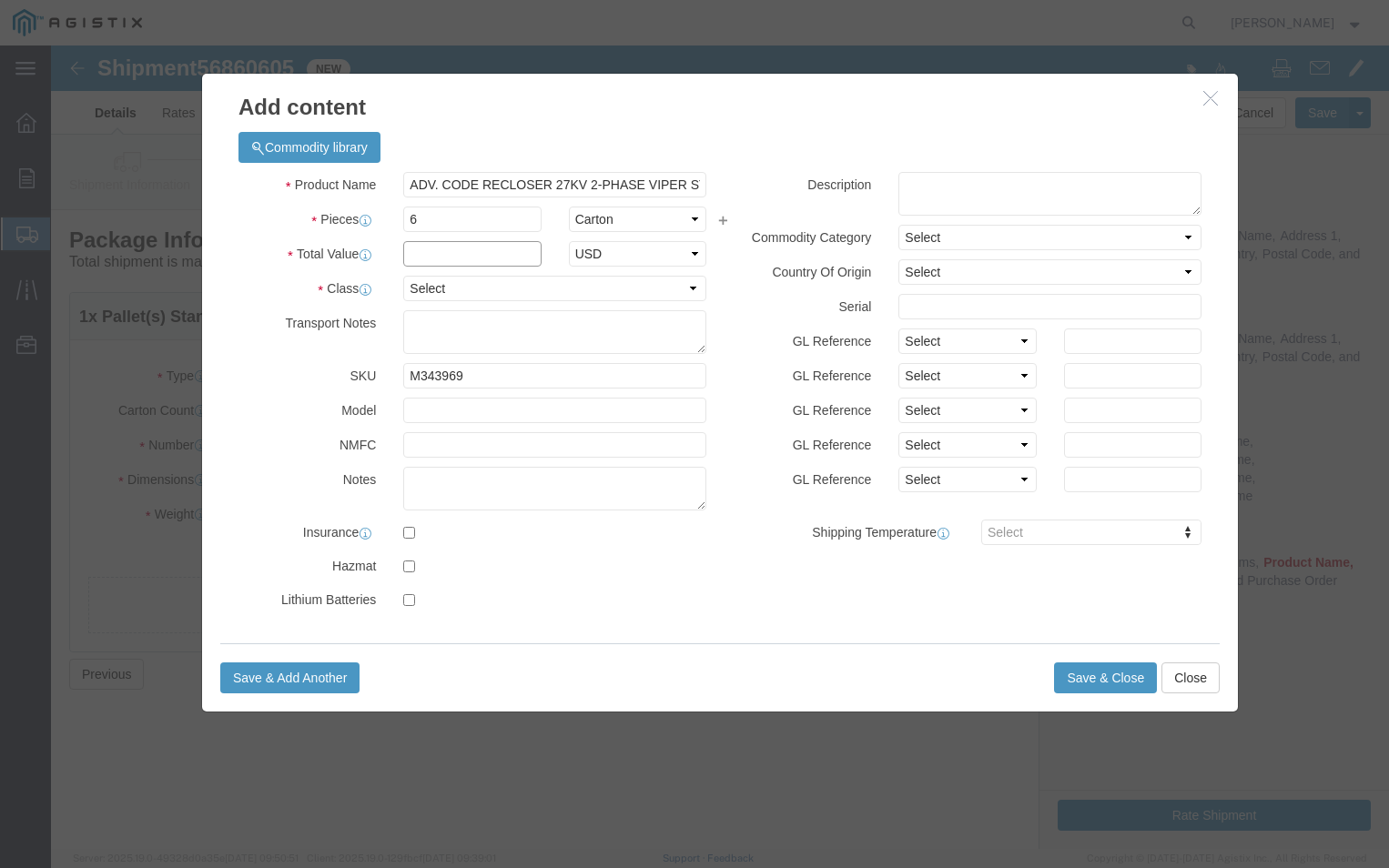
click input "text"
type input "53748.00"
click select "Select 50 55 60 65 70 85 92.5 100 125 175 250 300 400"
select select "92.5"
click select "Select 50 55 60 65 70 85 92.5 100 125 175 250 300 400"
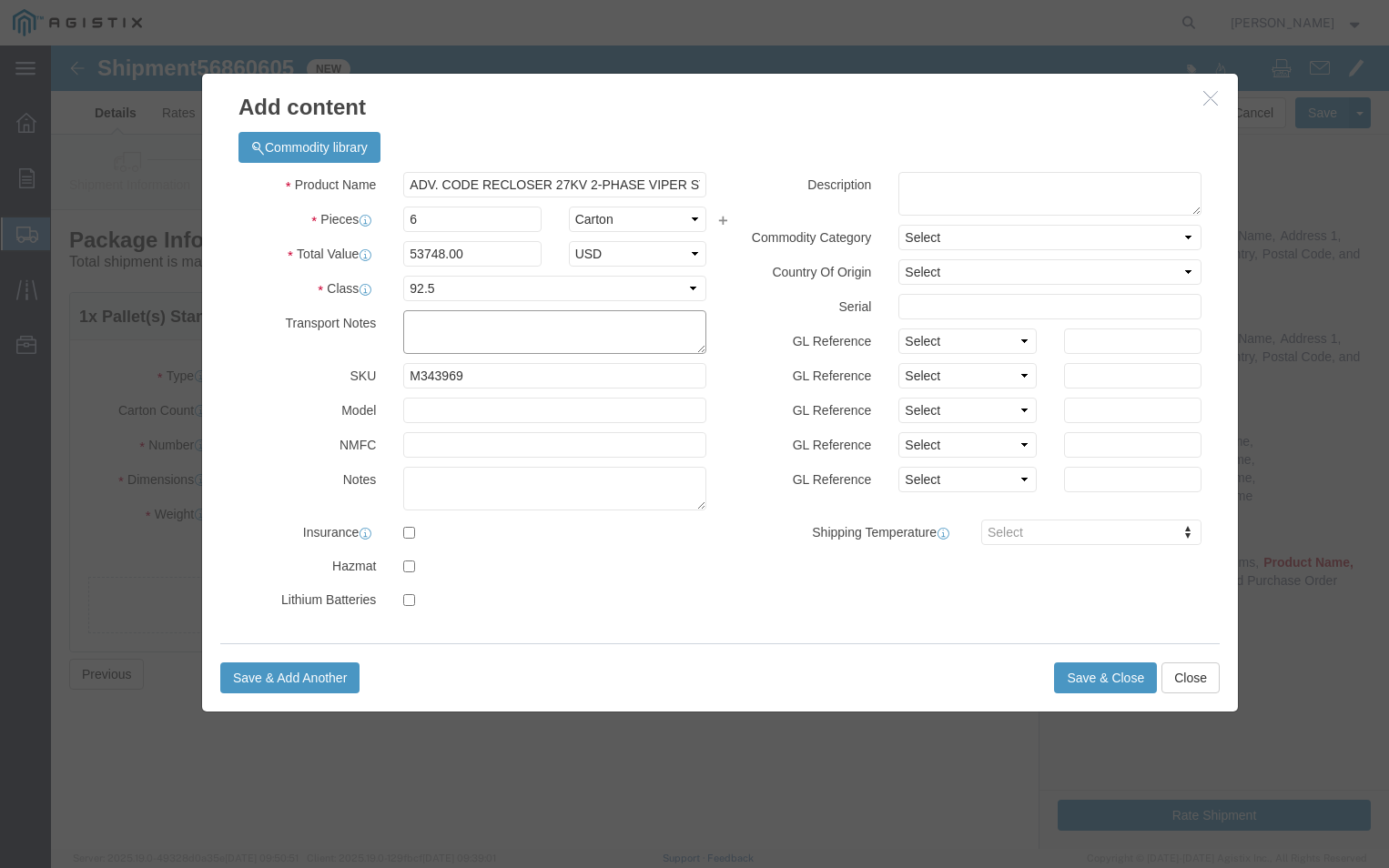
click textarea
type textarea "DO NOT BREAK DOWN OR STACK ON TOP OF PALLET"
click textarea
type textarea "A-7679-PGE-LR1"
click select "Select [GEOGRAPHIC_DATA] [GEOGRAPHIC_DATA] [GEOGRAPHIC_DATA] [GEOGRAPHIC_DATA] …"
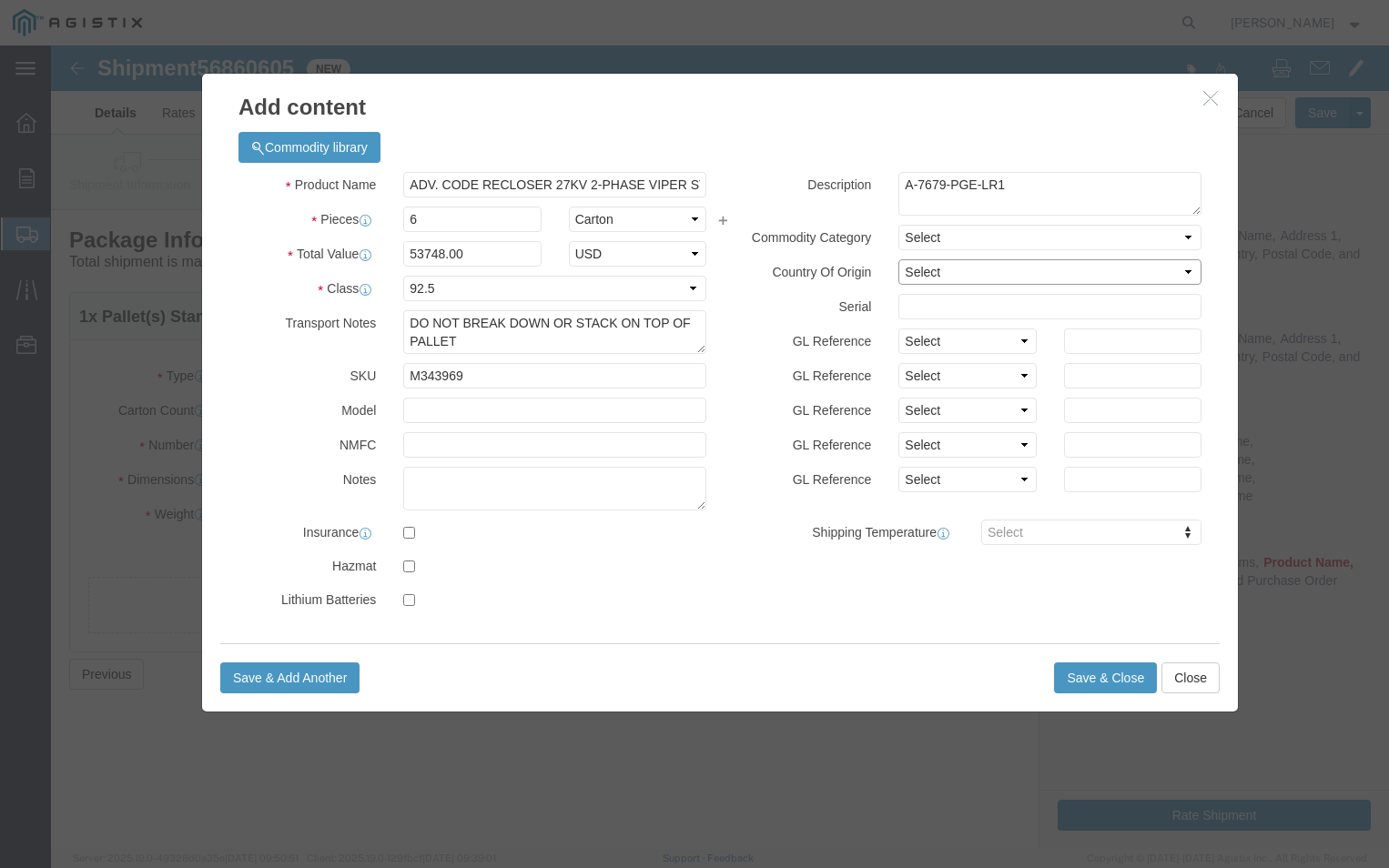
select select "US"
click select "Select [GEOGRAPHIC_DATA] [GEOGRAPHIC_DATA] [GEOGRAPHIC_DATA] [GEOGRAPHIC_DATA] …"
click button "Save & Close"
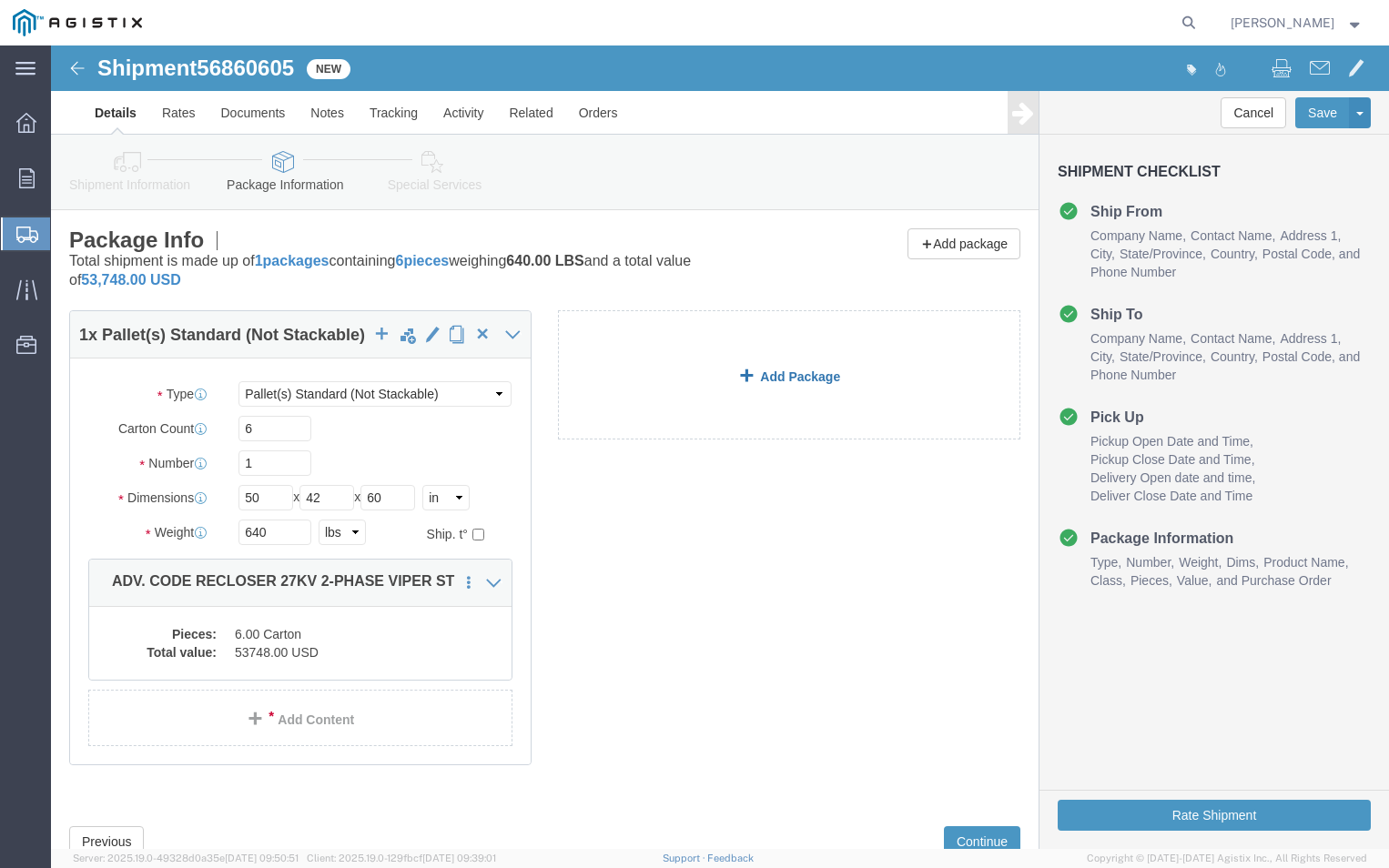
click link "Add Package"
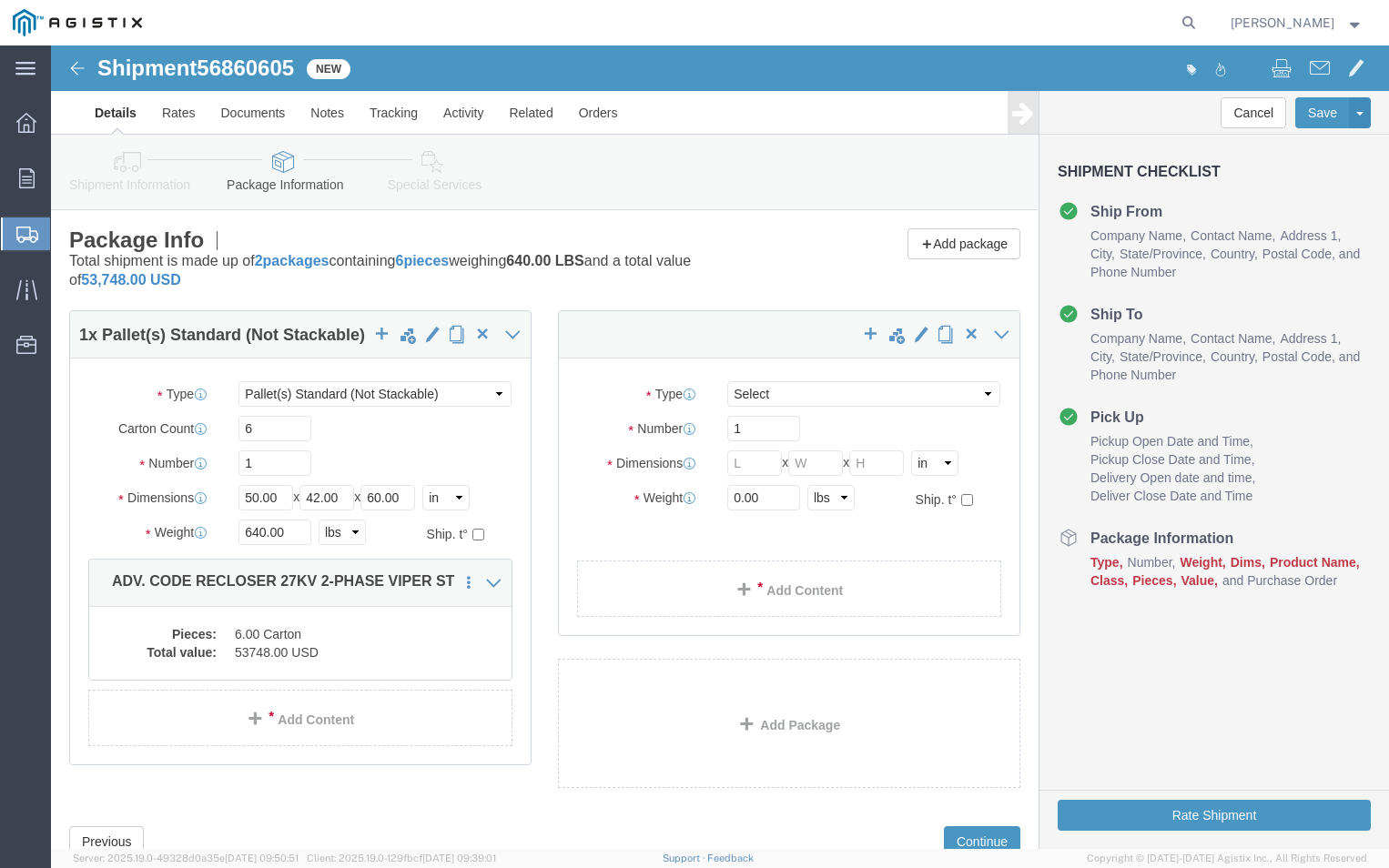
select select "PSNS"
click select "Select Bulk Bundle(s) Cardboard Box(es) Carton(s) Crate(s) Drum(s) (Fiberboard)…"
select select "PSNS"
click select "Select Bulk Bundle(s) Cardboard Box(es) Carton(s) Crate(s) Drum(s) (Fiberboard)…"
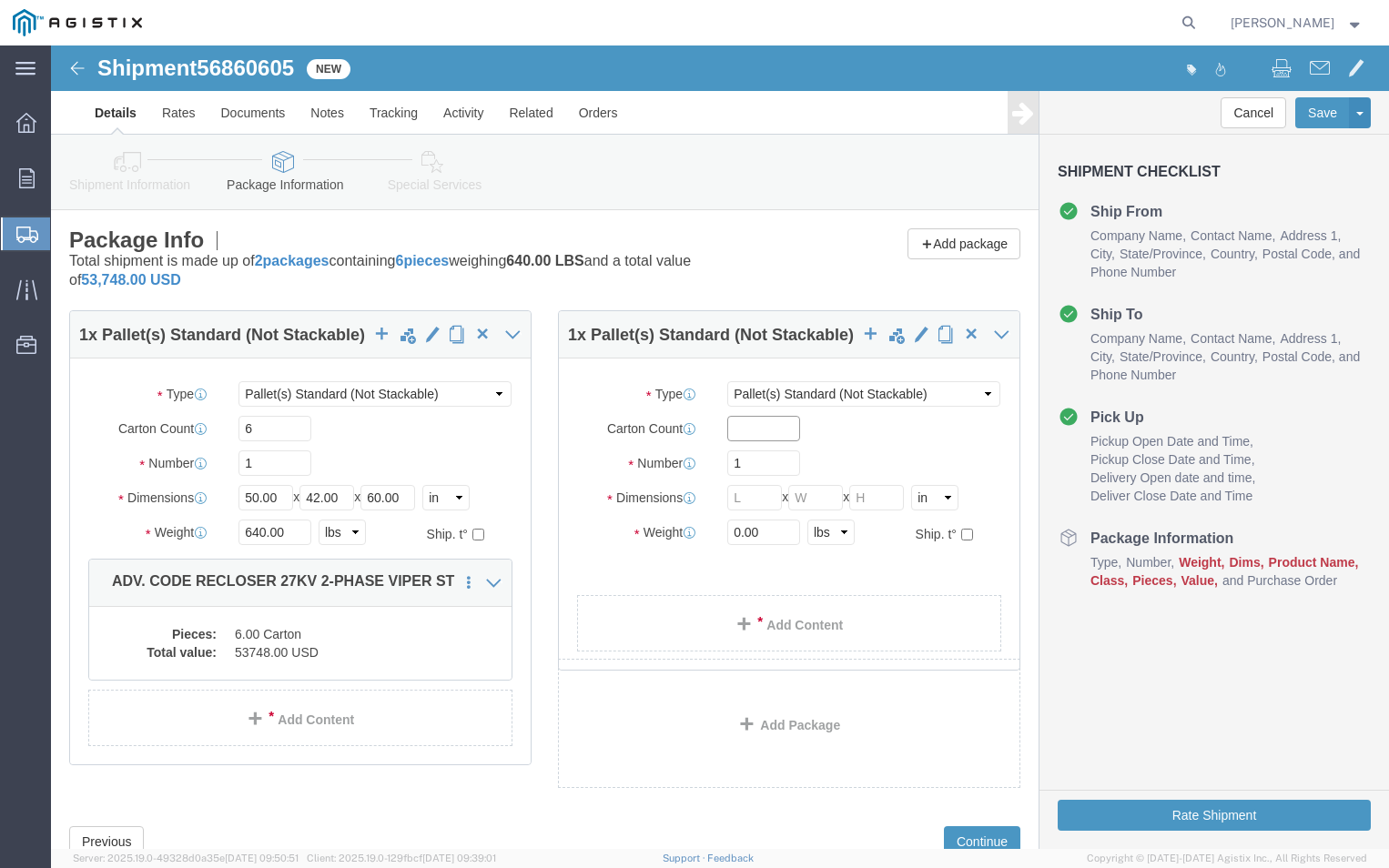
click input "text"
type input "4"
click input "text"
type input "50"
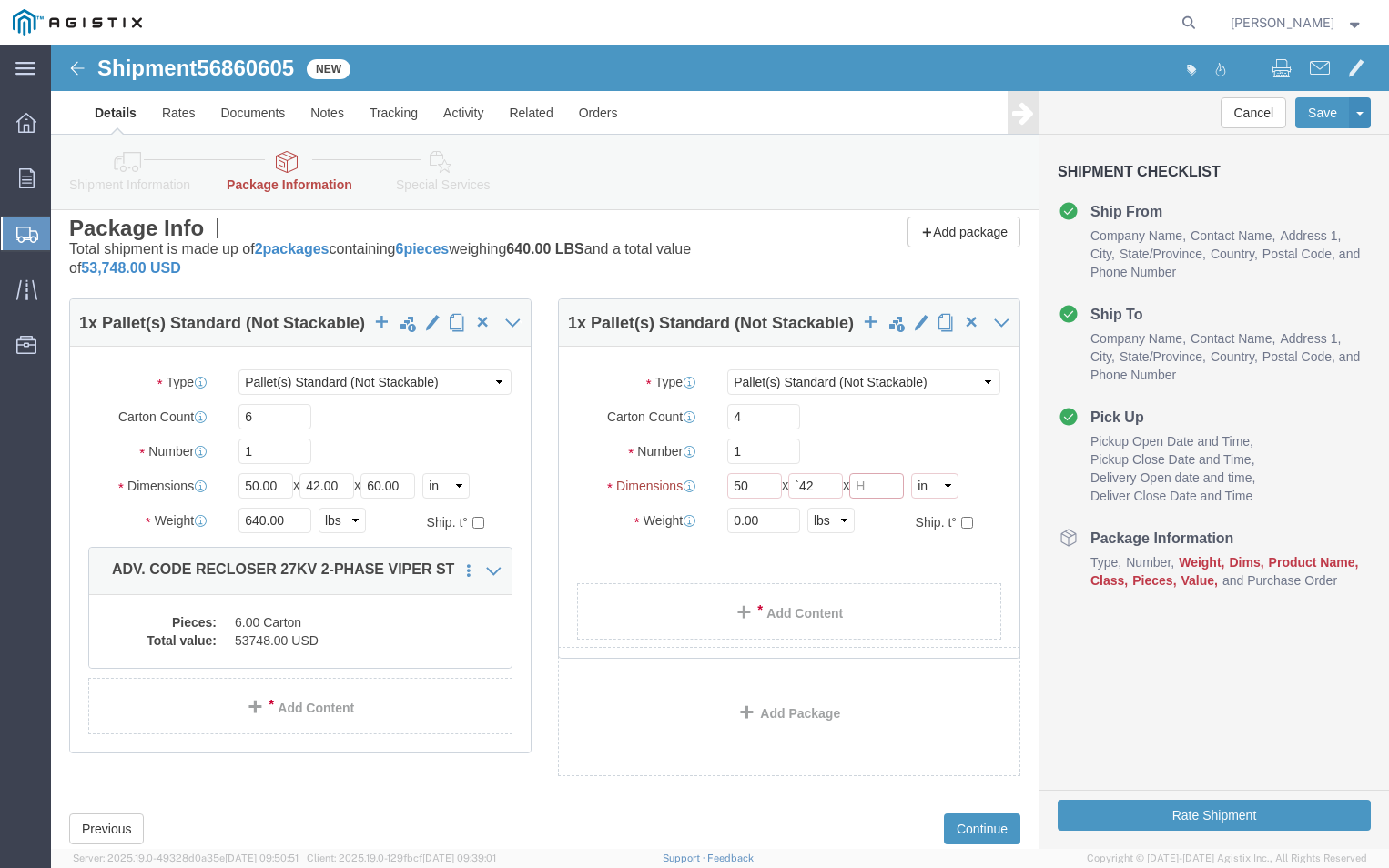
scroll to position [91, 0]
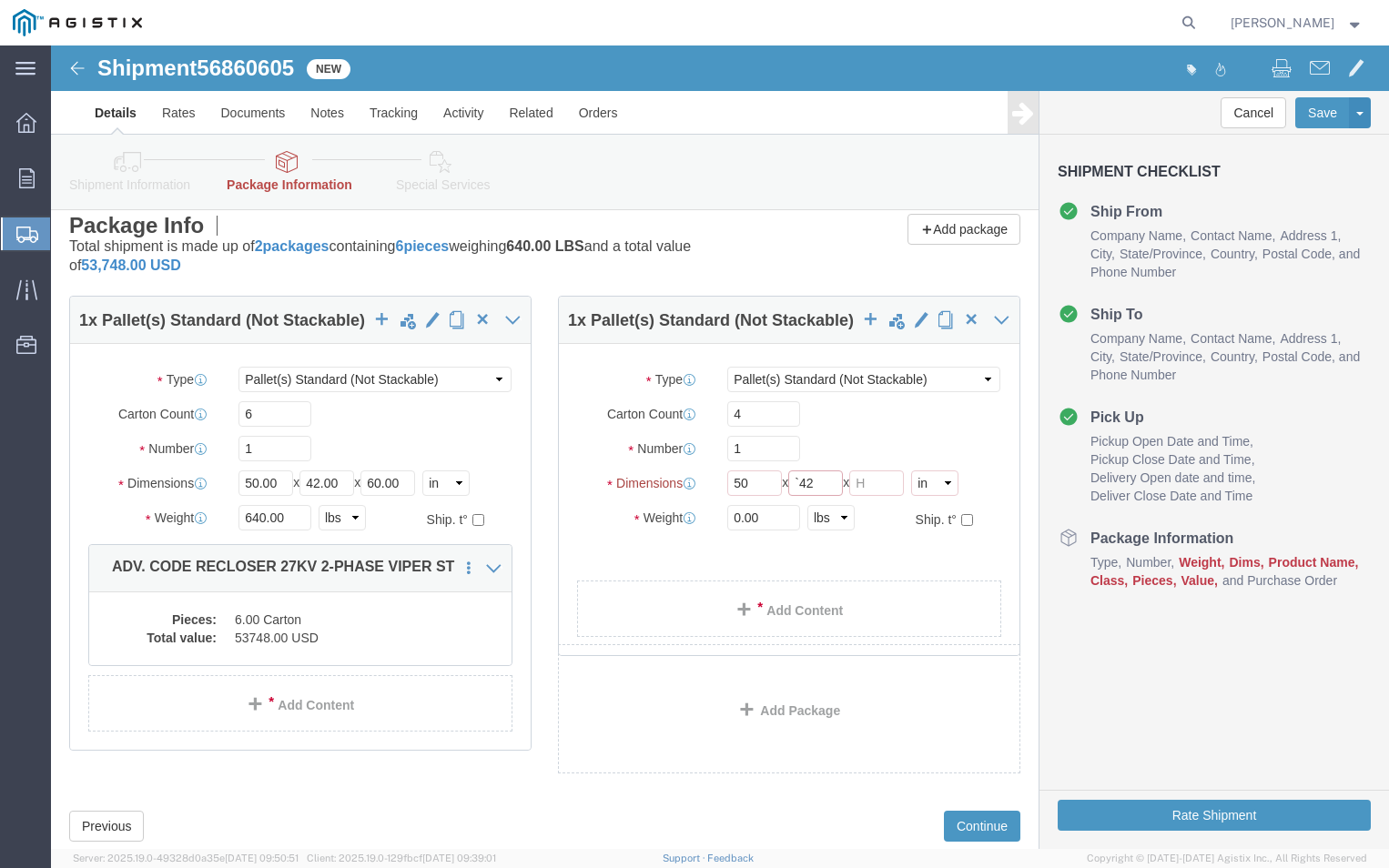
click input "`42"
type input "`"
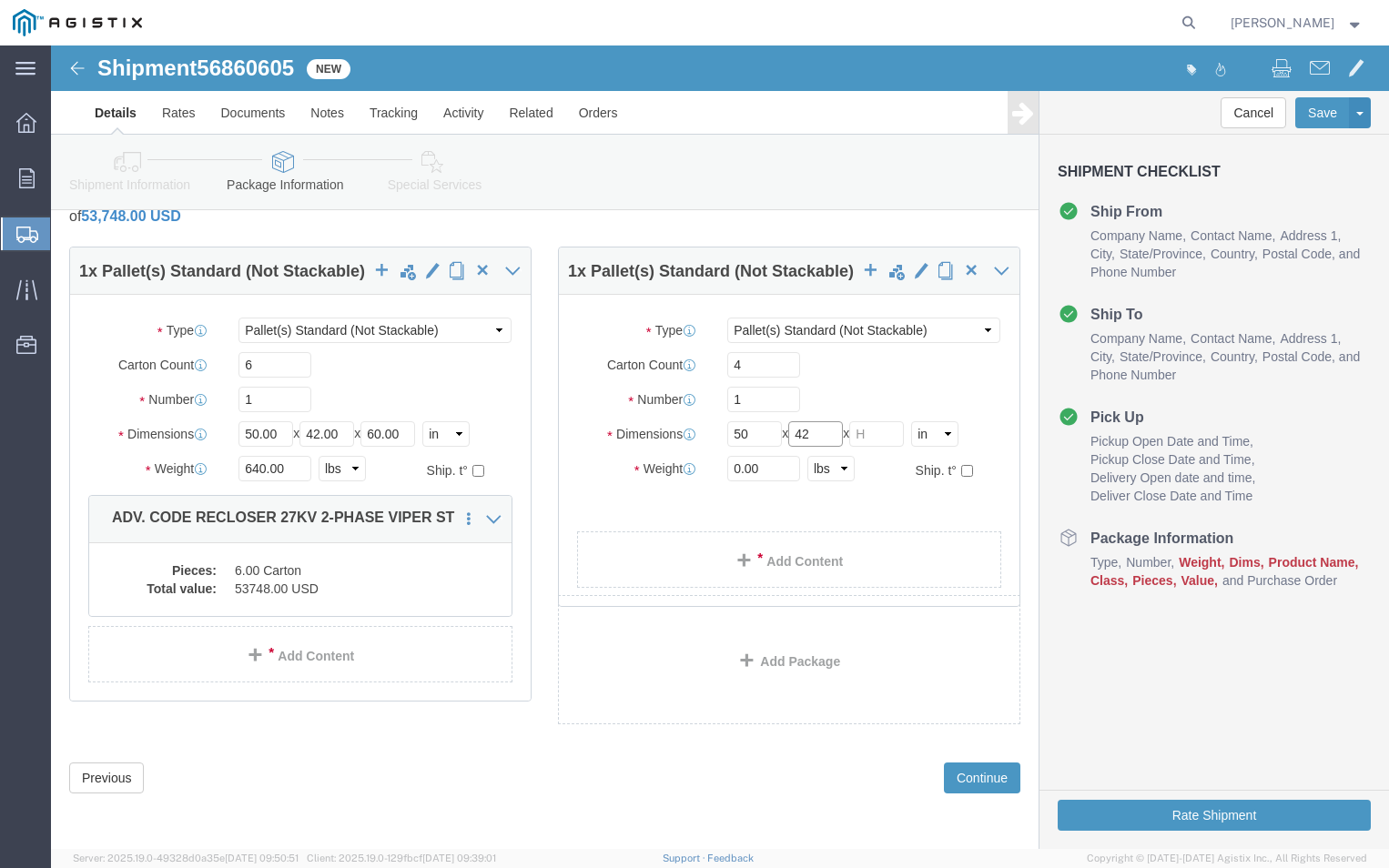
type input "42"
type input "40"
drag, startPoint x: 717, startPoint y: 422, endPoint x: 410, endPoint y: 407, distance: 307.4
click div "1 x Pallet(s) Standard (Not Stackable) Package Type Select Bulk Bundle(s) Cardb…"
type input "440"
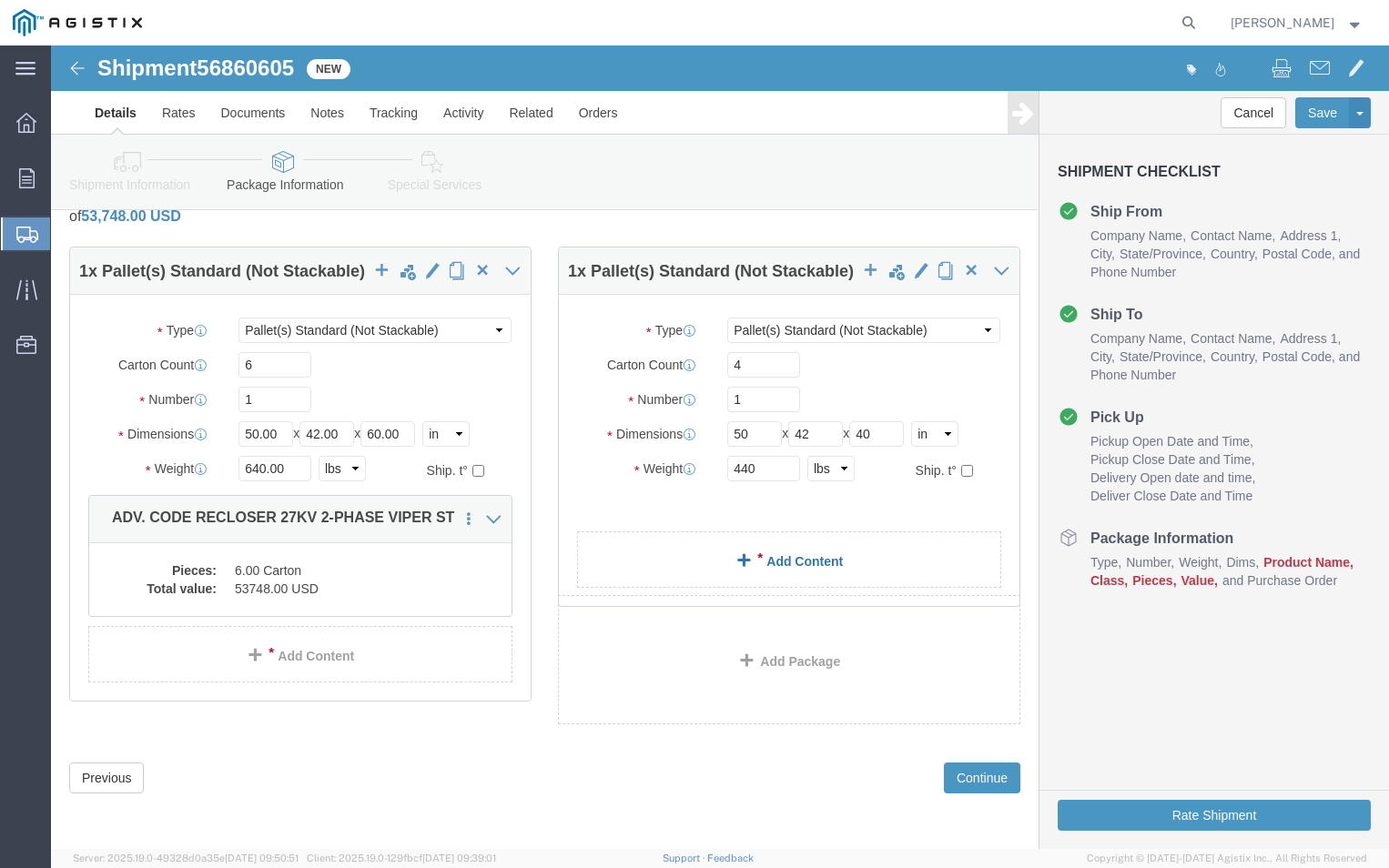
click link "Add Content"
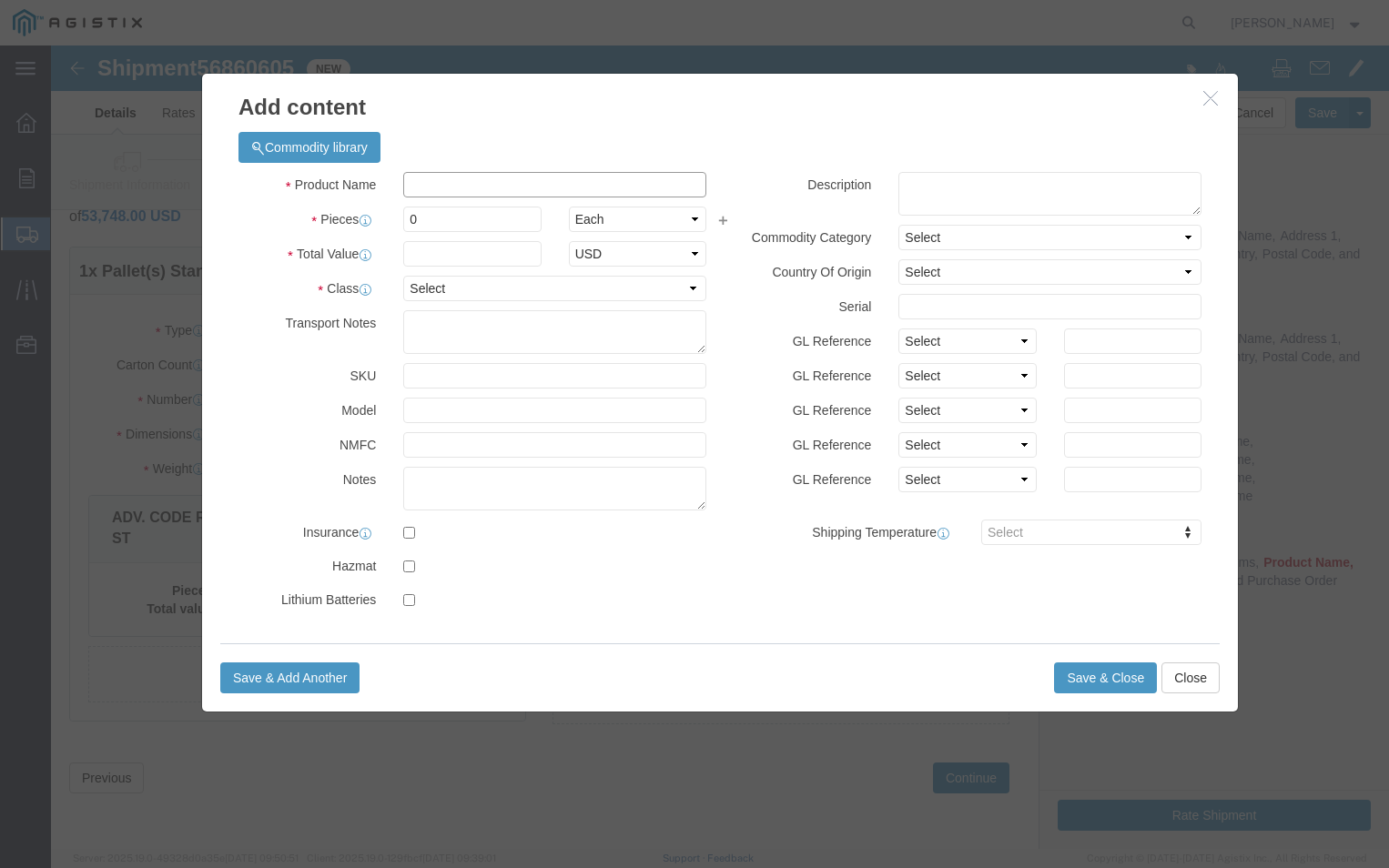
click input "text"
type input "RECLOSER"
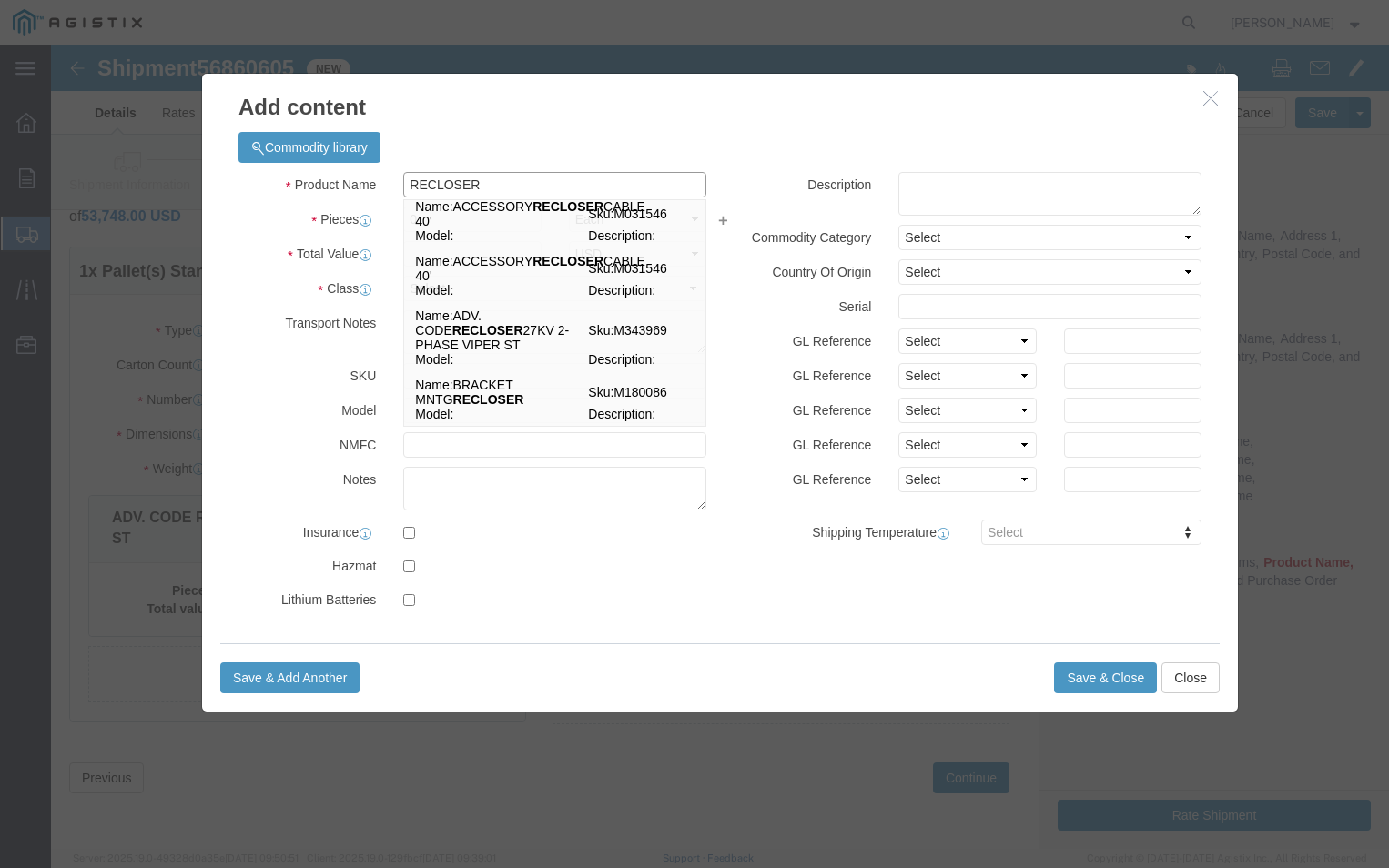
scroll to position [364, 0]
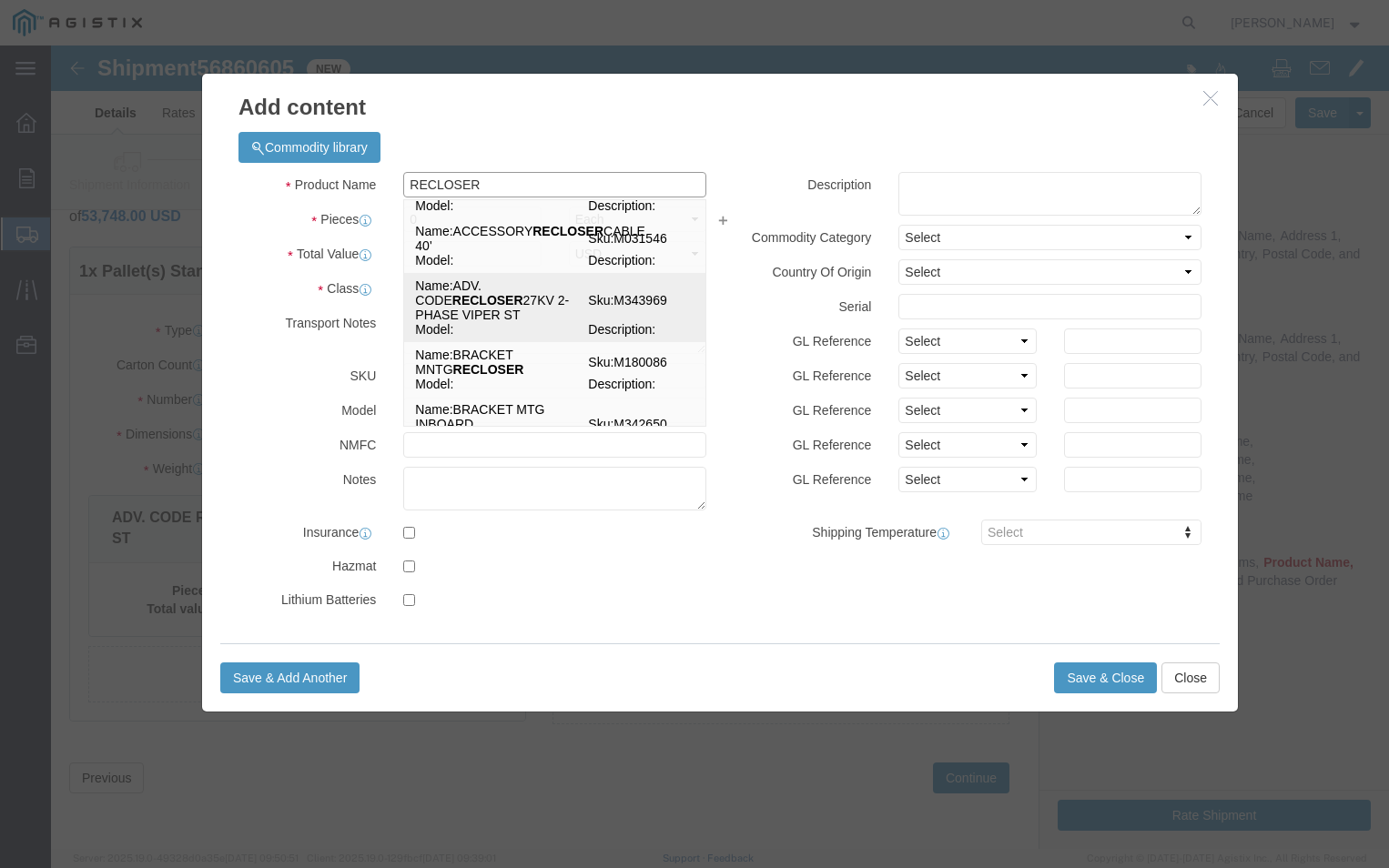
click td "Name: ADV. CODE RECLOSER 27KV 2-PHASE VIPER ST"
select select
select select "USD"
type input "ADV. CODE RECLOSER 27KV 2-PHASE VIPER ST"
type input "M343969"
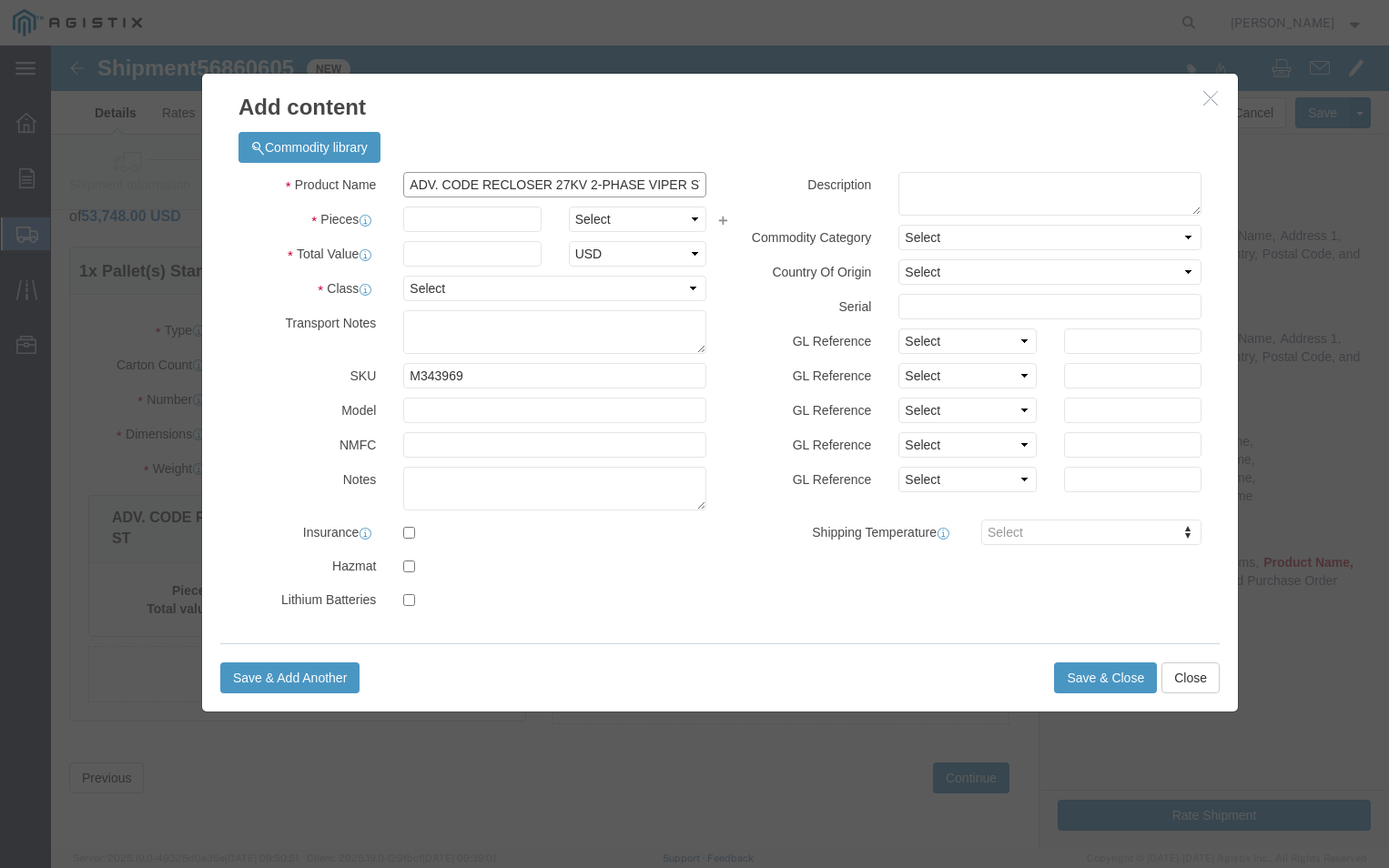
type input "ADV. CODE RECLOSER 27KV 2-PHASE VIPER ST"
click input "text"
type input "4"
click select "Select Bag Barrels 100Board Feet Bottle Box Blister Pack Carats Can Capsule Car…"
select select "CRTN"
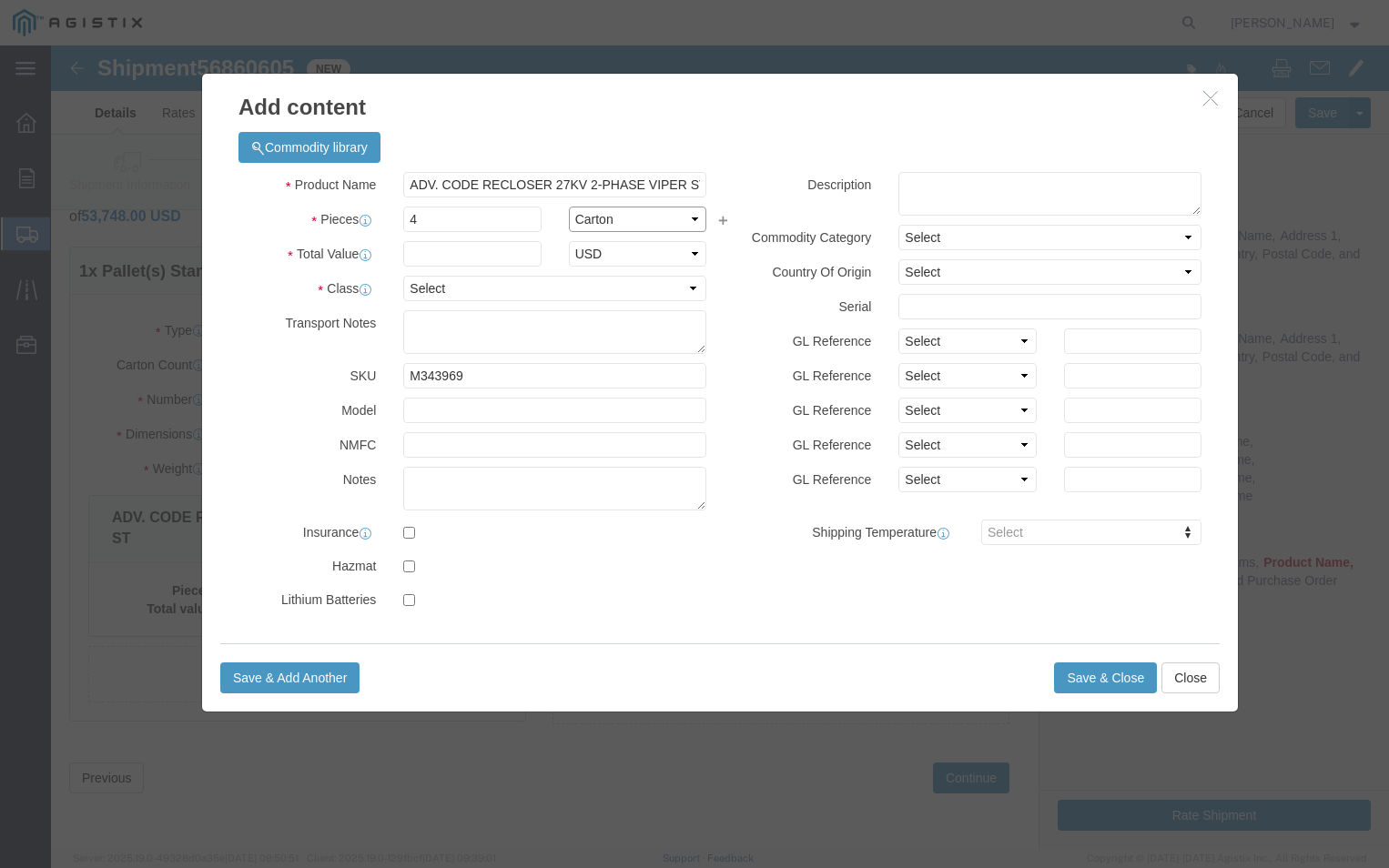
click select "Select Bag Barrels 100Board Feet Bottle Box Blister Pack Carats Can Capsule Car…"
click input "text"
click div "Product Name ADV. CODE RECLOSER 27KV 2-PHASE VIPER ST RECLOSER Pieces 4 Select …"
click input "text"
type input "35832.00"
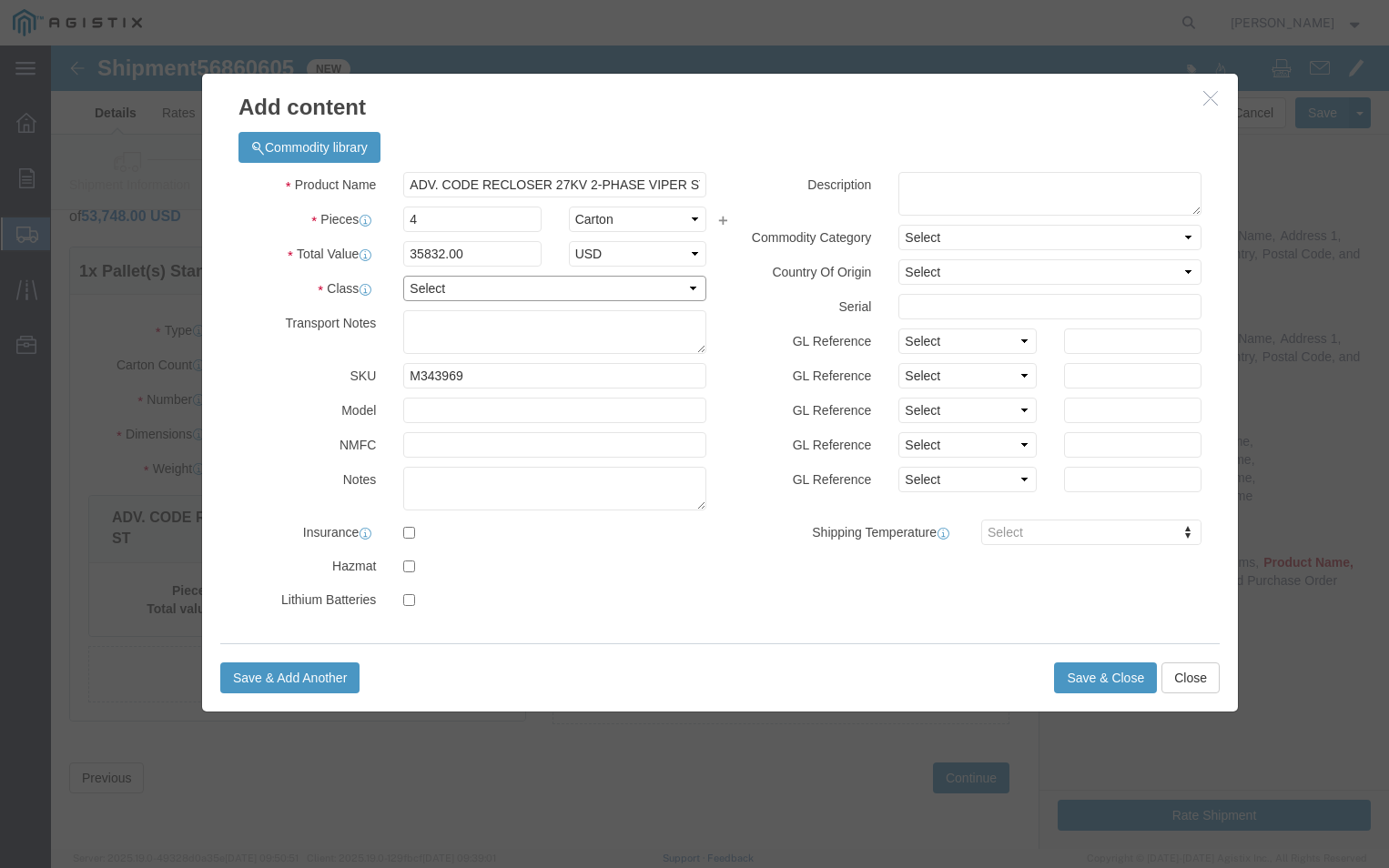
click select "Select 50 55 60 65 70 85 92.5 100 125 175 250 300 400"
select select "92.5"
click select "Select 50 55 60 65 70 85 92.5 100 125 175 250 300 400"
click textarea
type textarea "DO NOT BREAK DOWN OR STACK ON TOP OF PALLET"
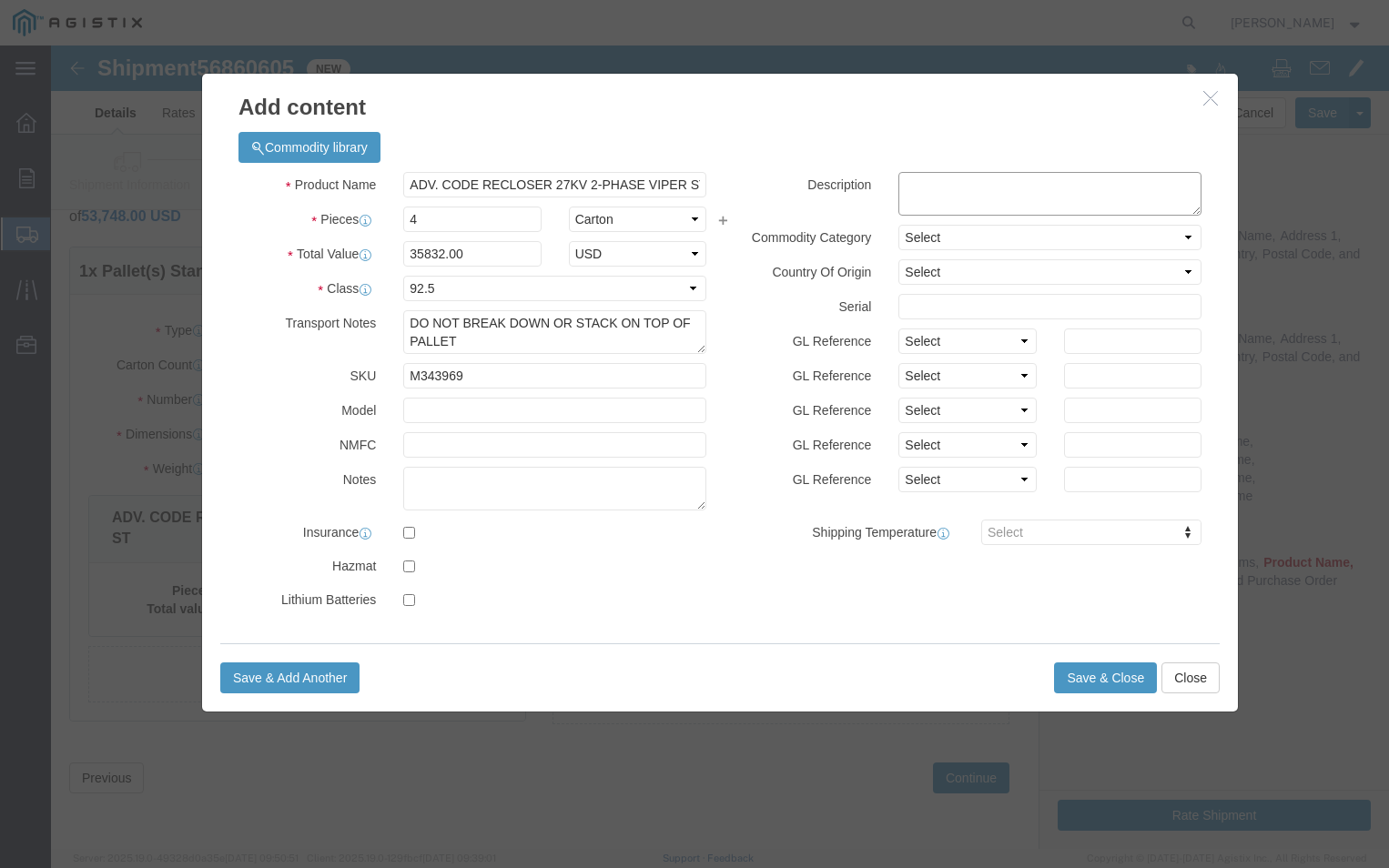
click textarea
type textarea "A-7679-PGE-LR1"
click select "Select [GEOGRAPHIC_DATA] [GEOGRAPHIC_DATA] [GEOGRAPHIC_DATA] [GEOGRAPHIC_DATA] …"
select select "US"
click select "Select [GEOGRAPHIC_DATA] [GEOGRAPHIC_DATA] [GEOGRAPHIC_DATA] [GEOGRAPHIC_DATA] …"
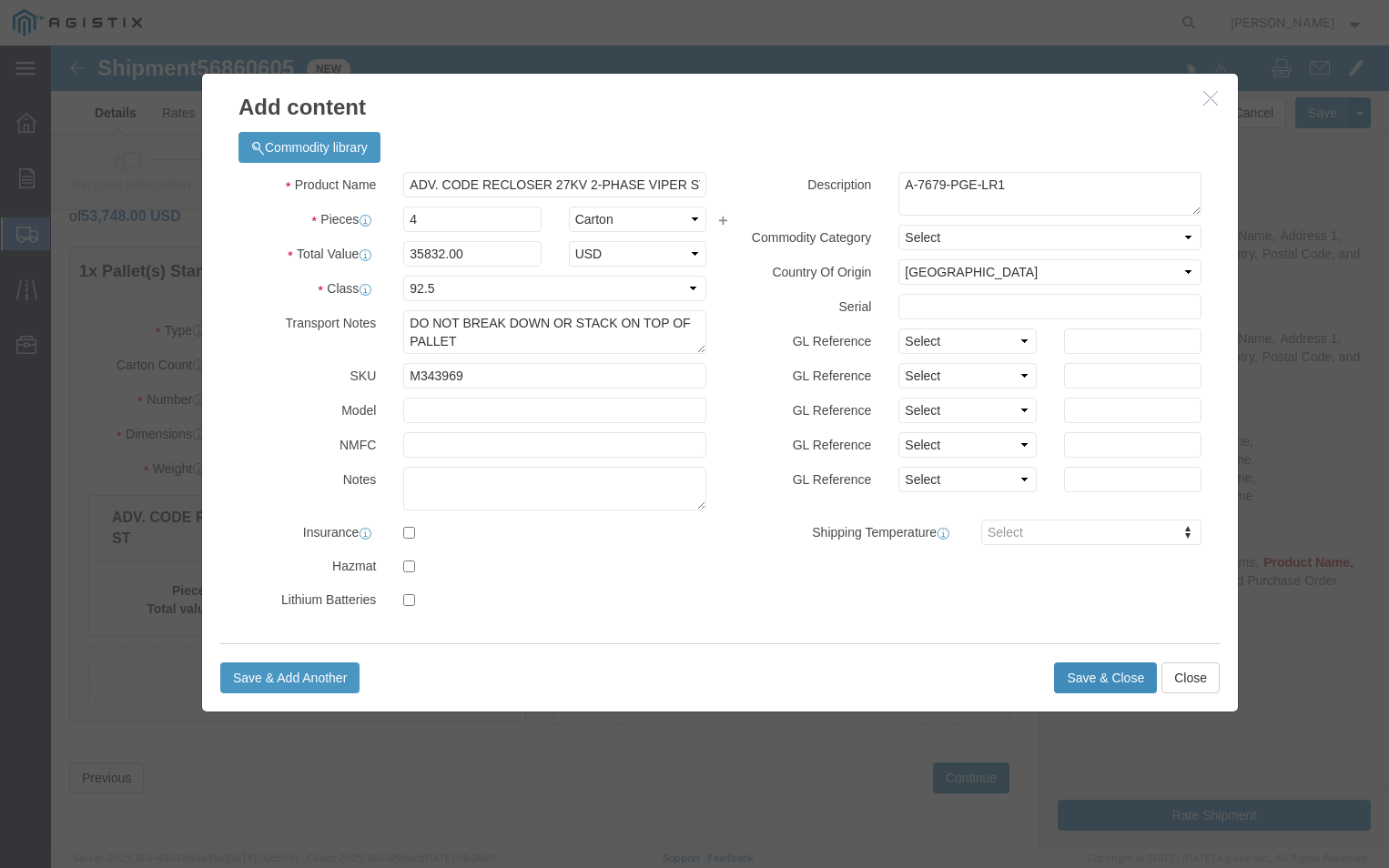
click button "Save & Close"
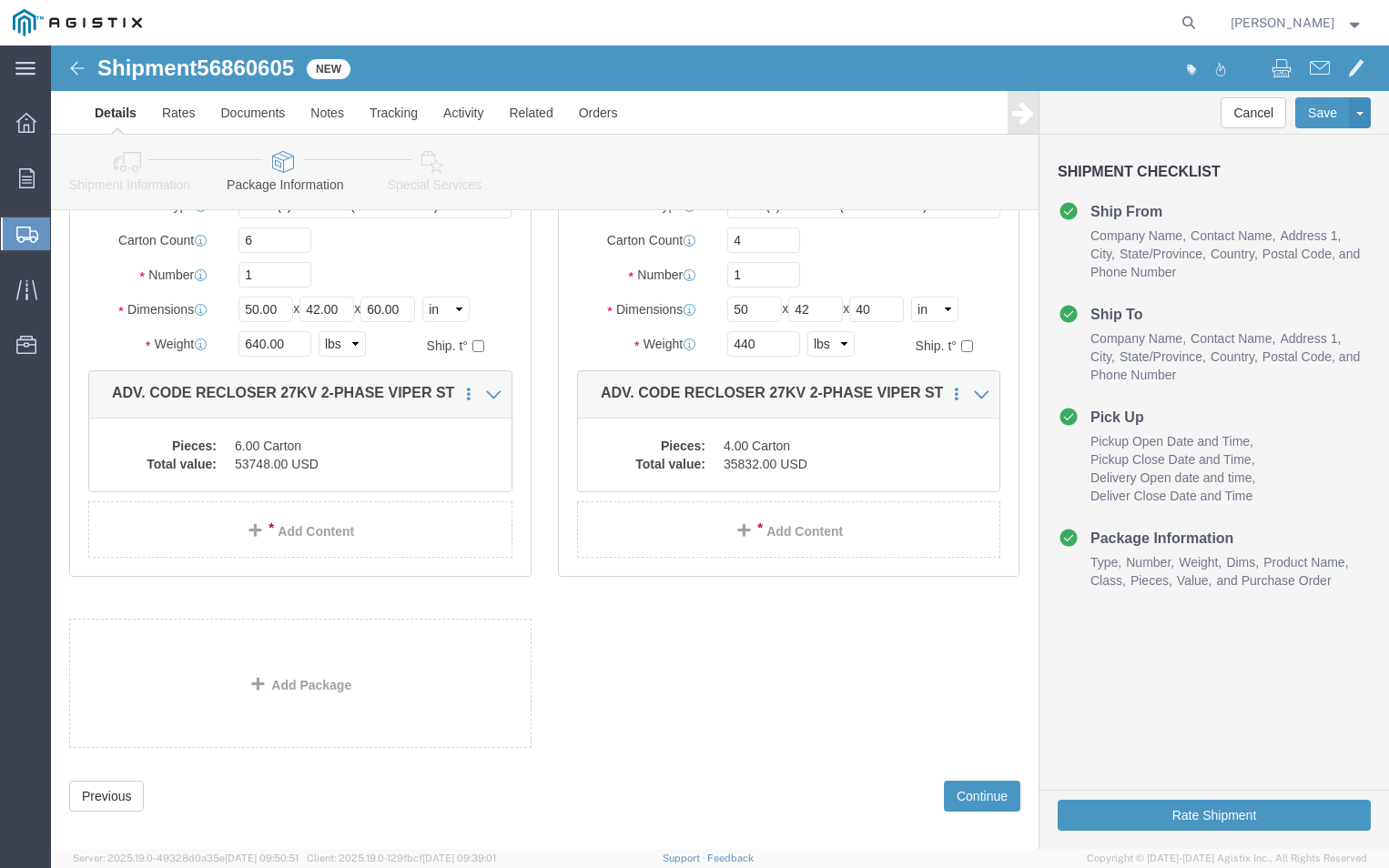
scroll to position [206, 0]
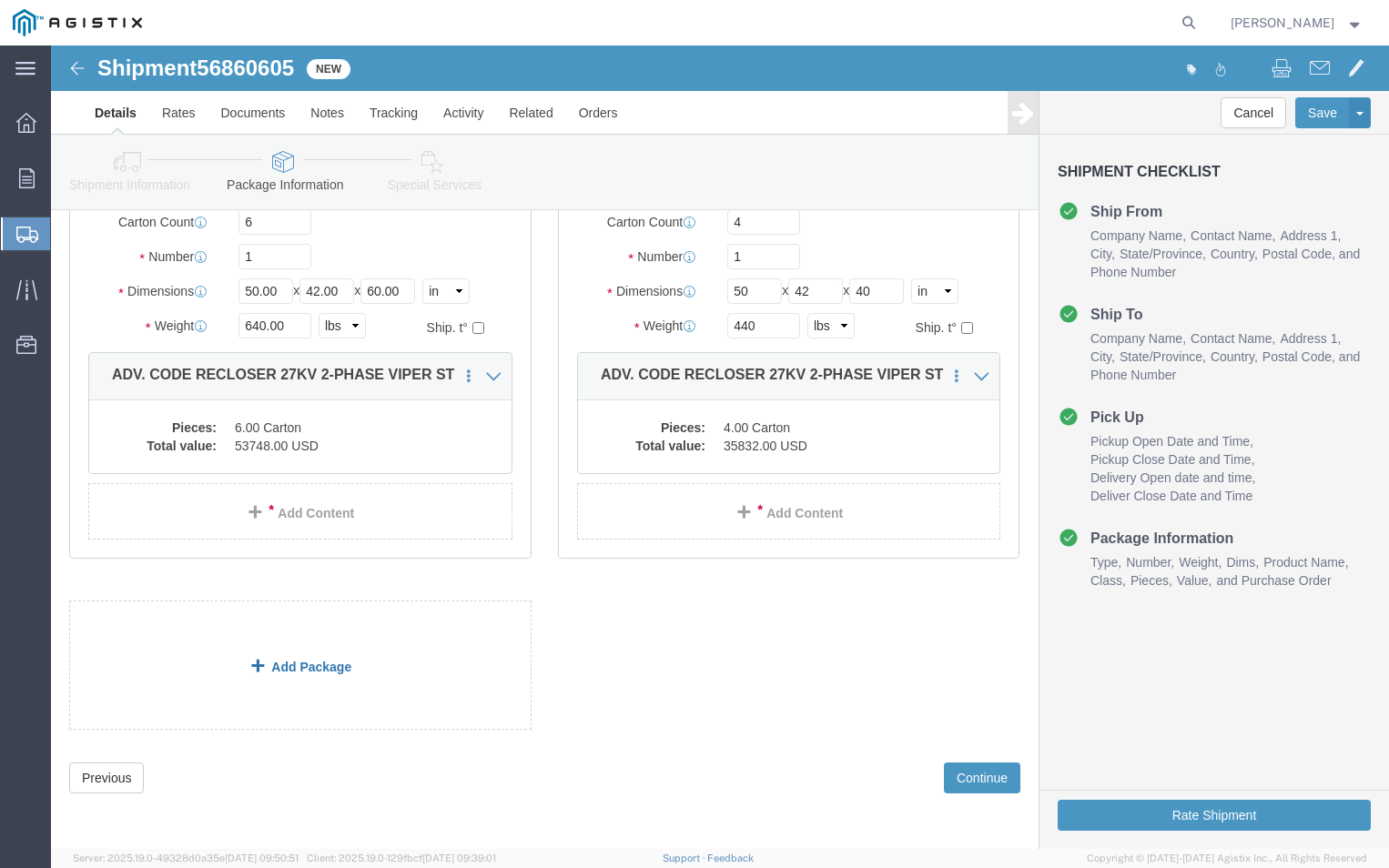
click link "Add Package"
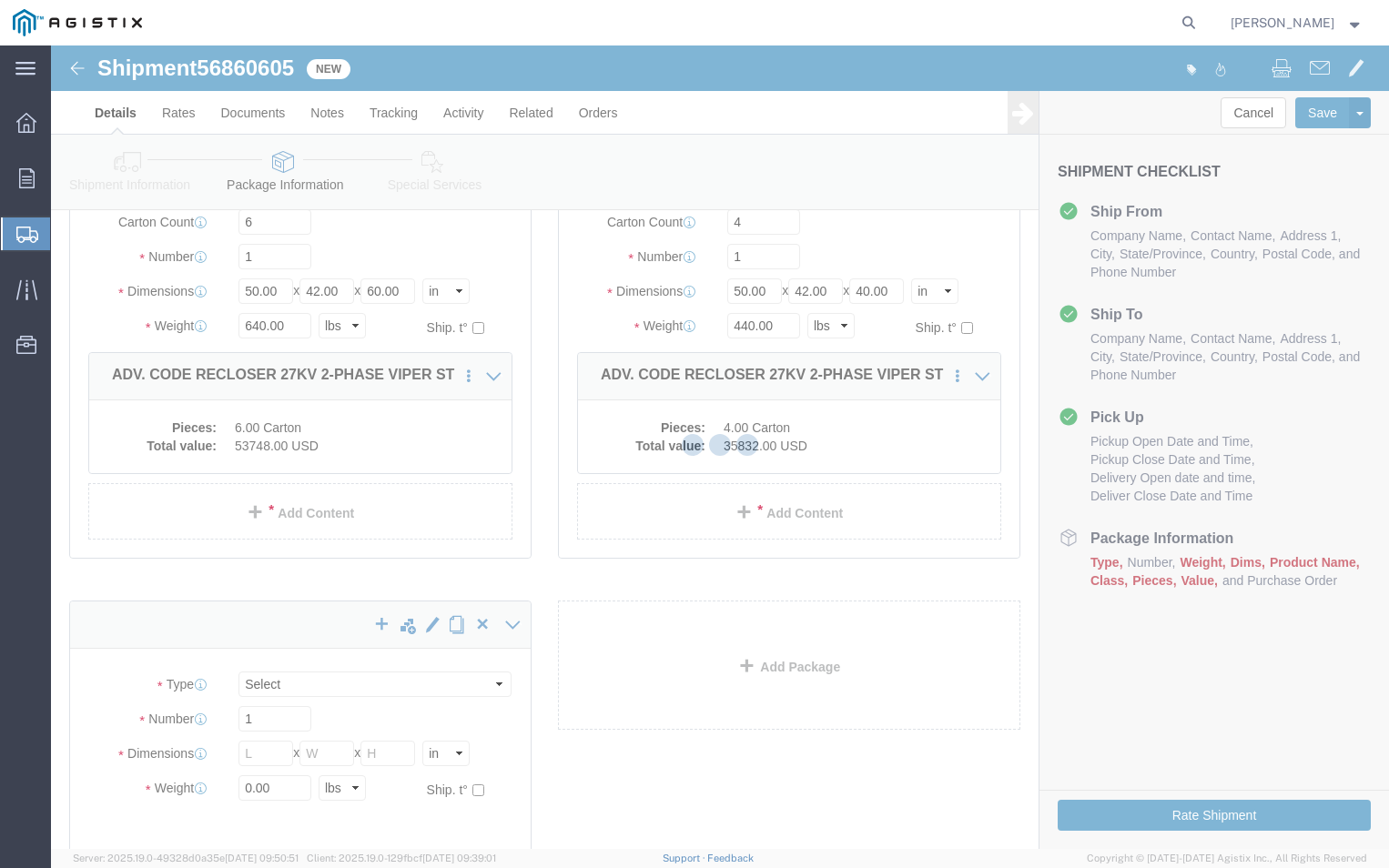
scroll to position [0, 0]
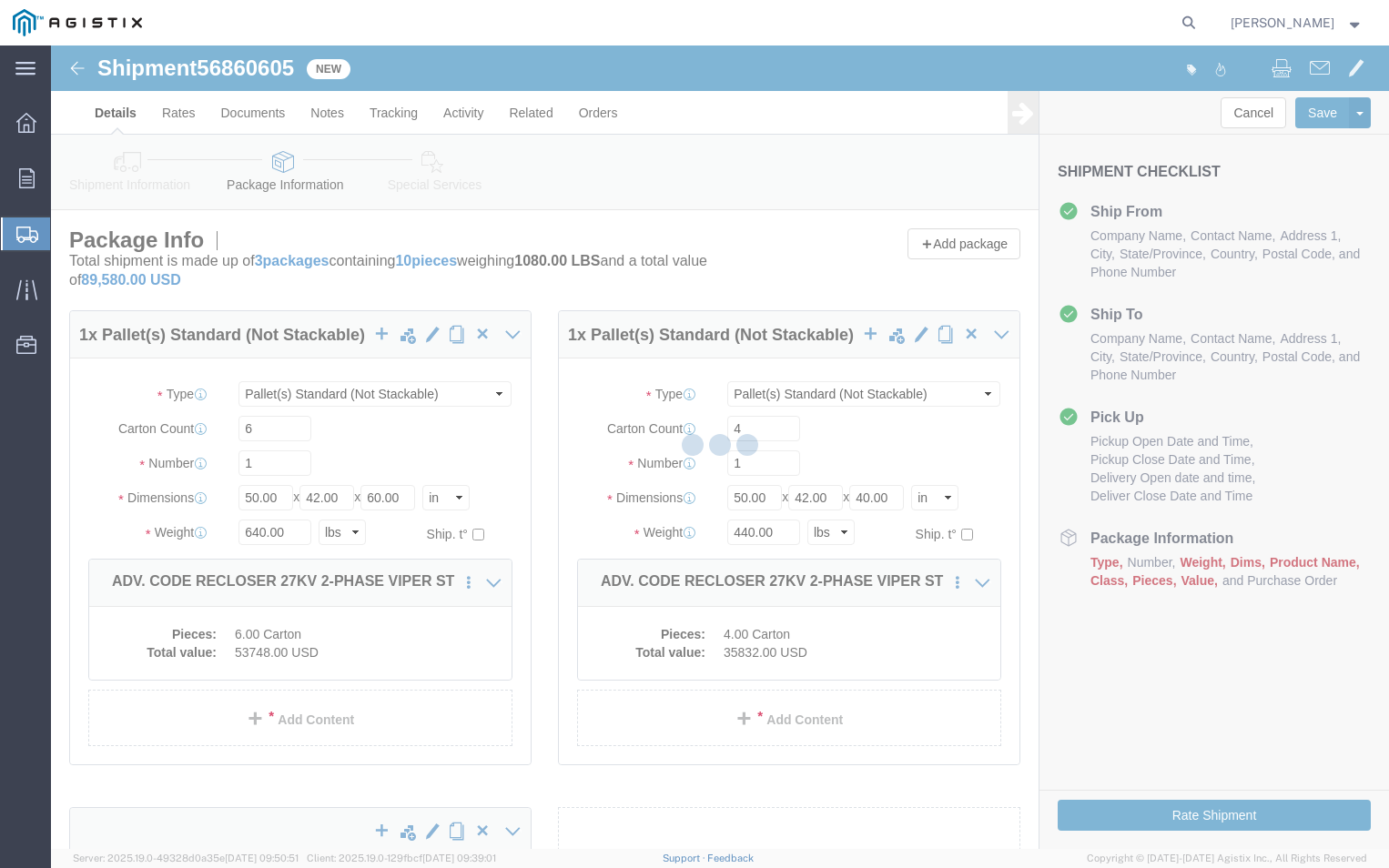
select select "PSNS"
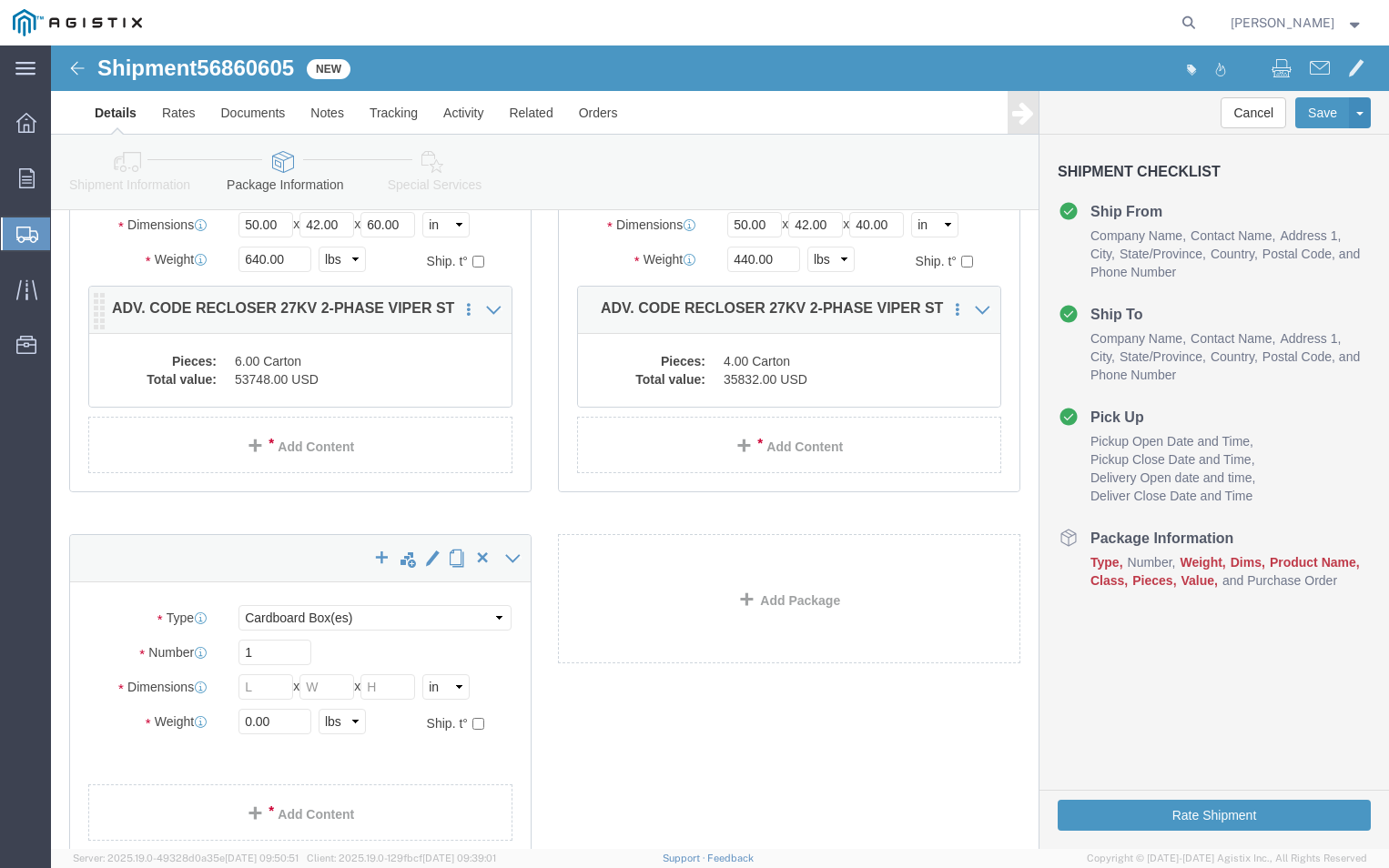
scroll to position [364, 0]
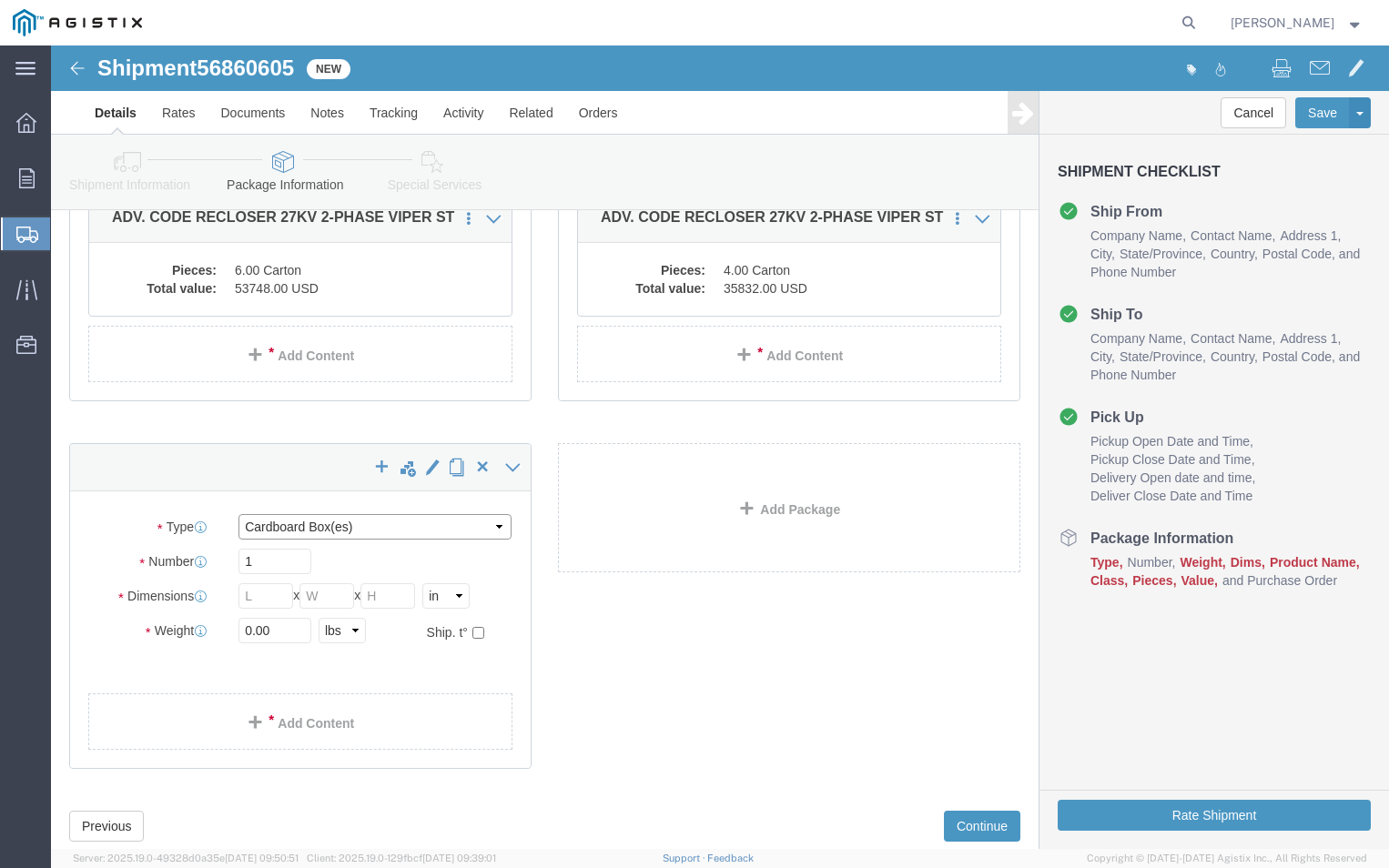
click select "Select Bulk Bundle(s) Cardboard Box(es) Carton(s) Crate(s) Drum(s) (Fiberboard)…"
select select "PSNS"
click select "Select Bulk Bundle(s) Cardboard Box(es) Carton(s) Crate(s) Drum(s) (Fiberboard)…"
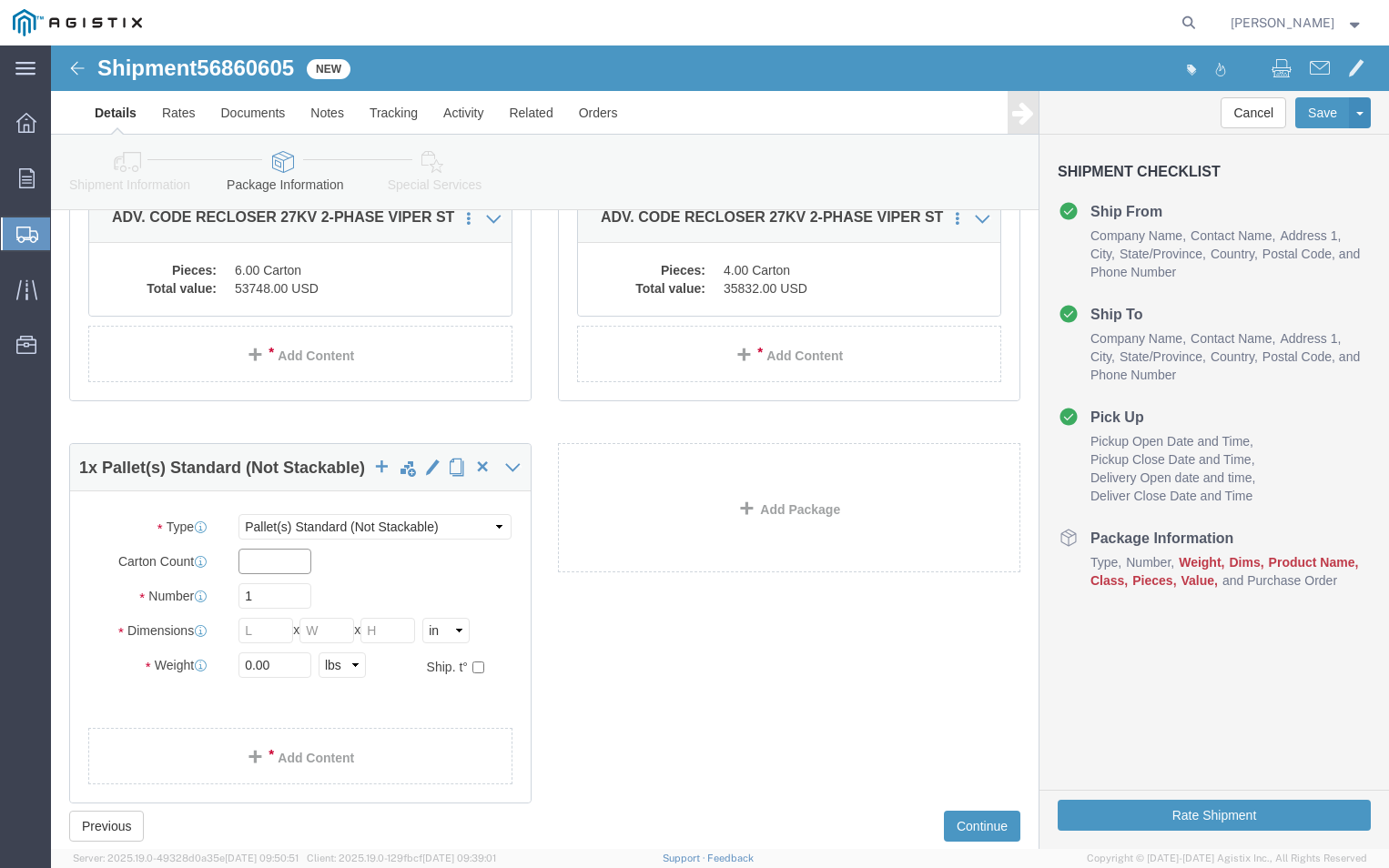
click input "text"
type input "3"
click input "text"
type input "50"
type input "42"
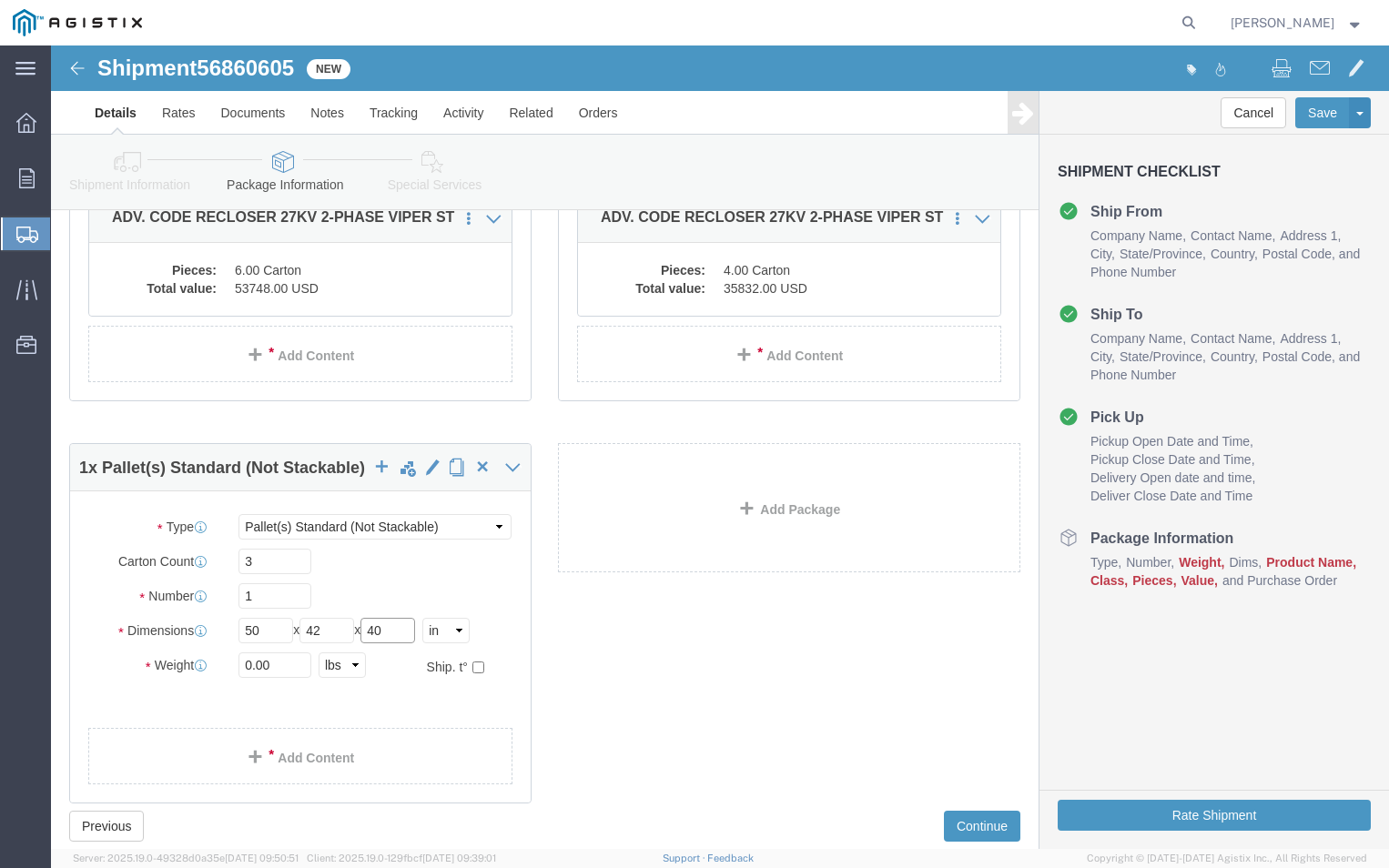
type input "40"
drag, startPoint x: 224, startPoint y: 624, endPoint x: -50, endPoint y: 627, distance: 274.0
click html "Shipment 56860605 New Details Rates Documents Notes Tracking Activity Related O…"
type input "340"
click link "Add Content"
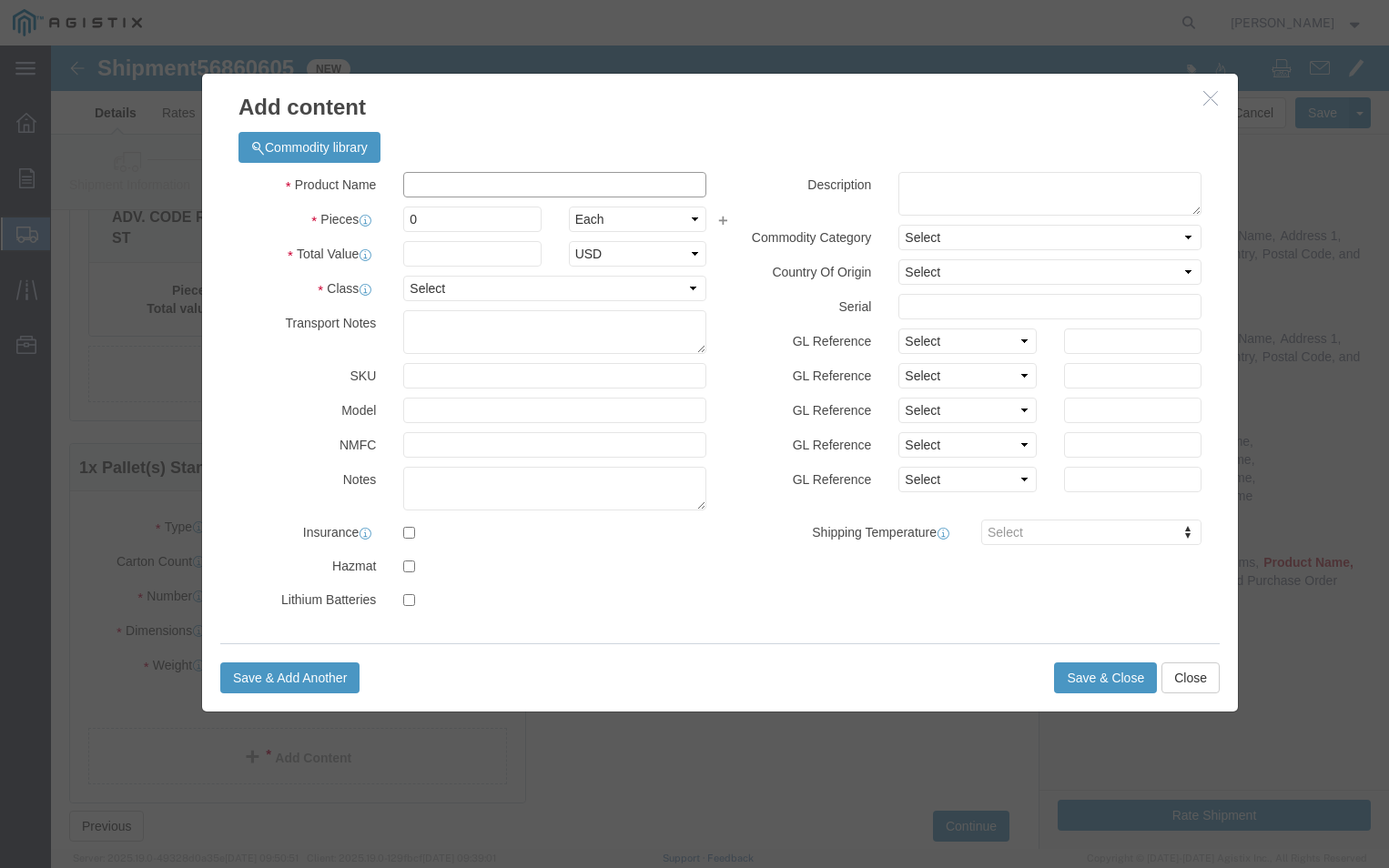
click input "text"
type input "RECLOSER"
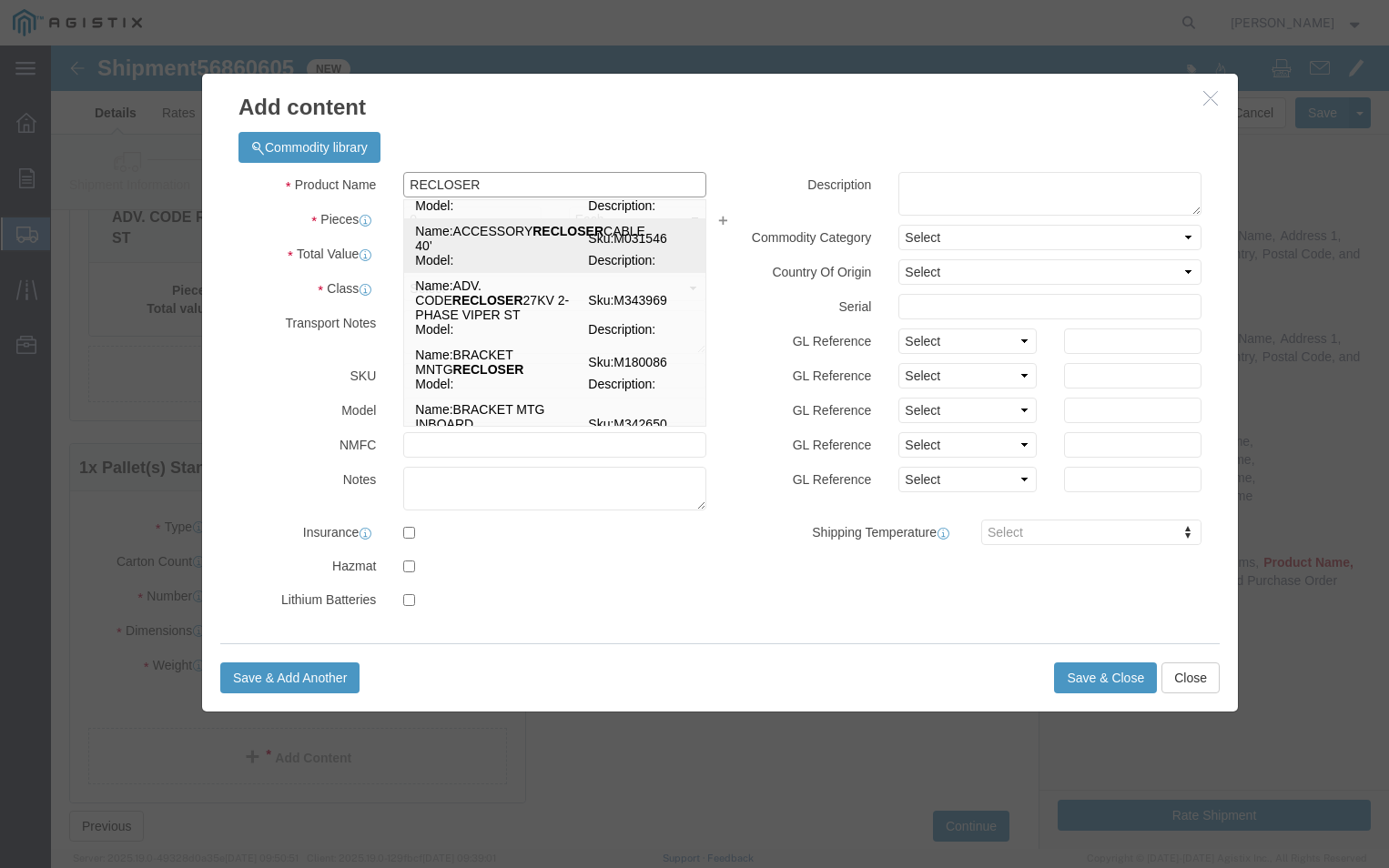
scroll to position [455, 0]
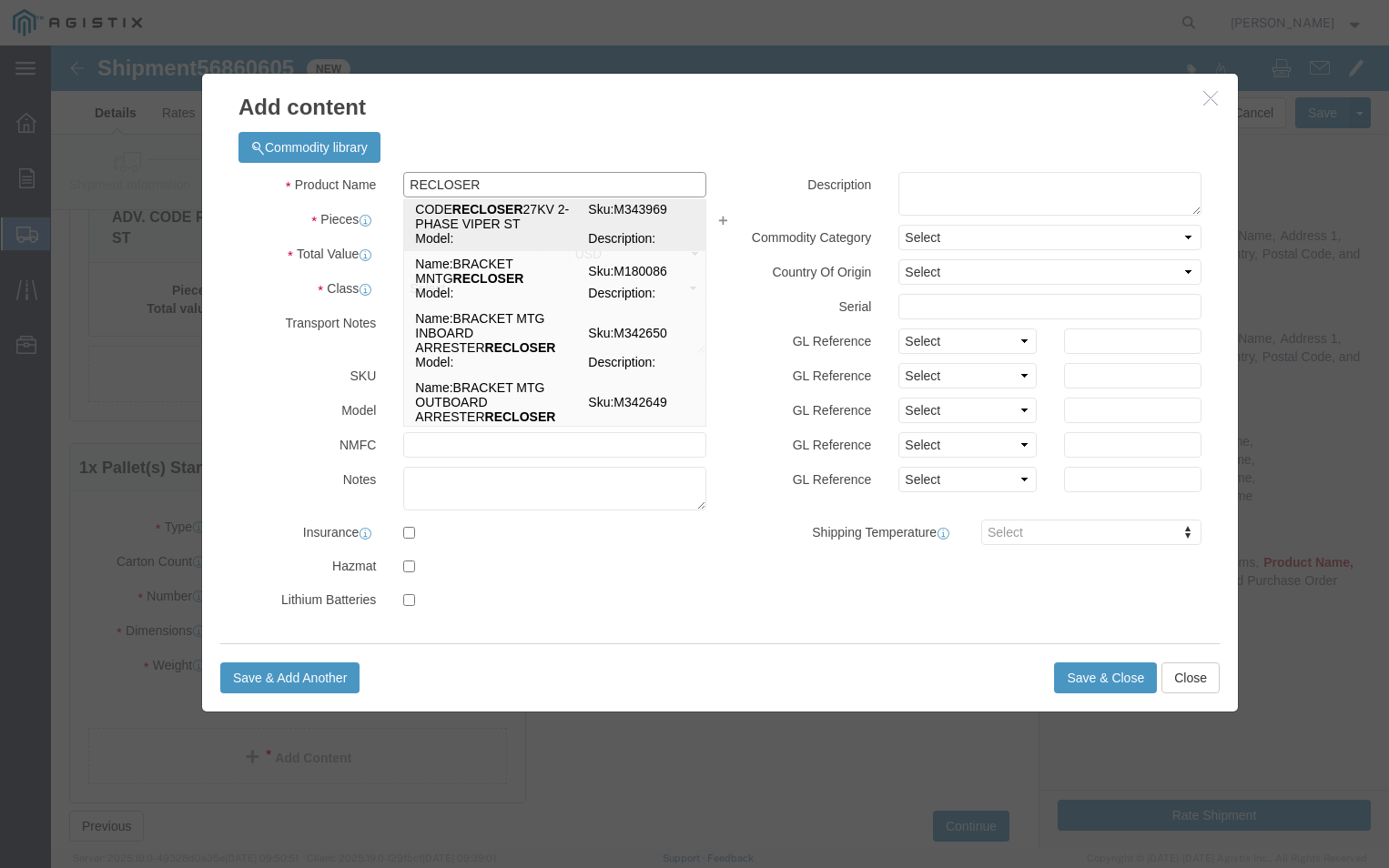
click td "Name: ADV. CODE RECLOSER 27KV 2-PHASE VIPER ST"
select select
select select "USD"
type input "ADV. CODE RECLOSER 27KV 2-PHASE VIPER ST"
type input "M343969"
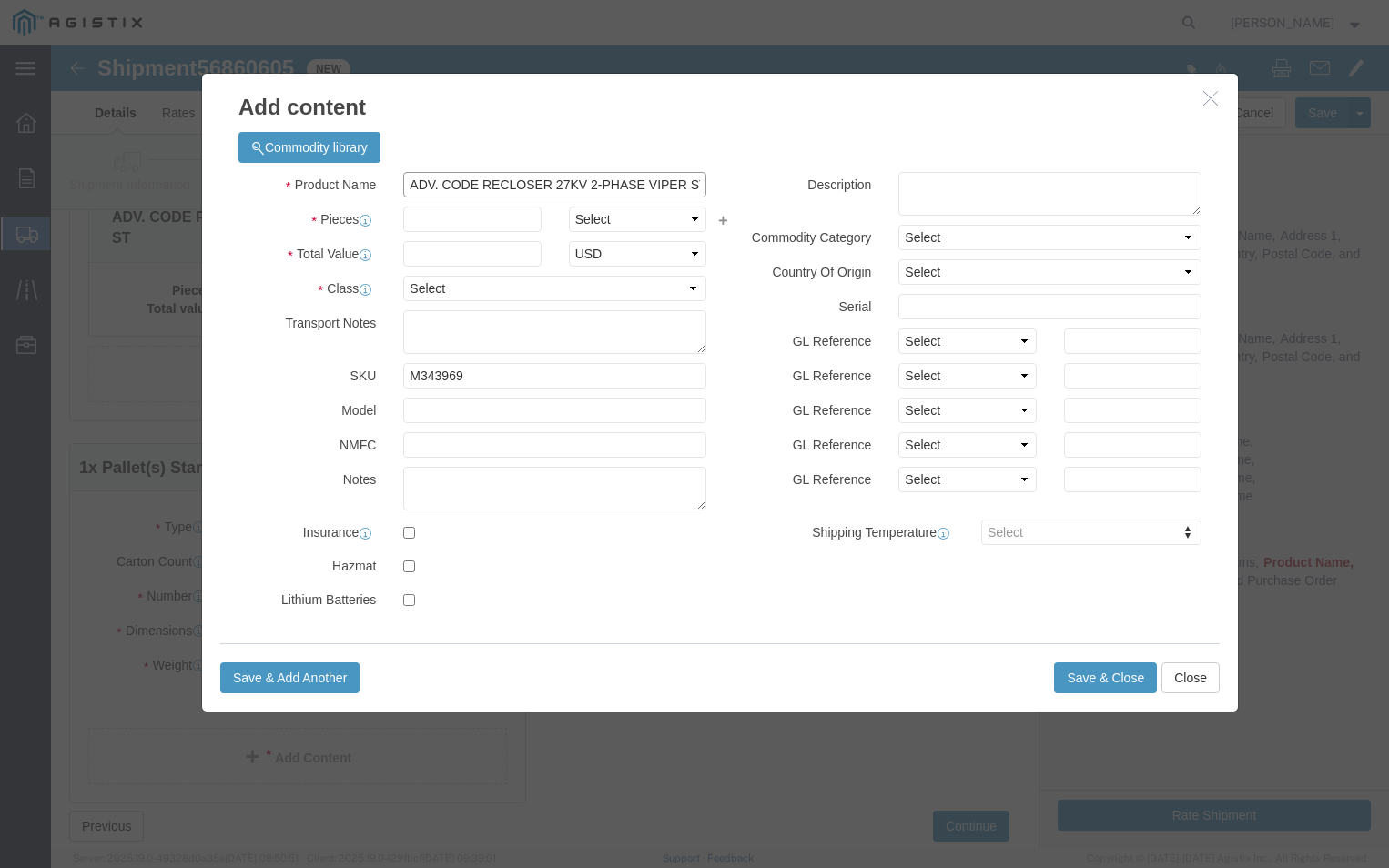
type input "ADV. CODE RECLOSER 27KV 2-PHASE VIPER ST"
click input "text"
type input "3"
click select "Select Bag Barrels 100Board Feet Bottle Box Blister Pack Carats Can Capsule Car…"
select select "CRTN"
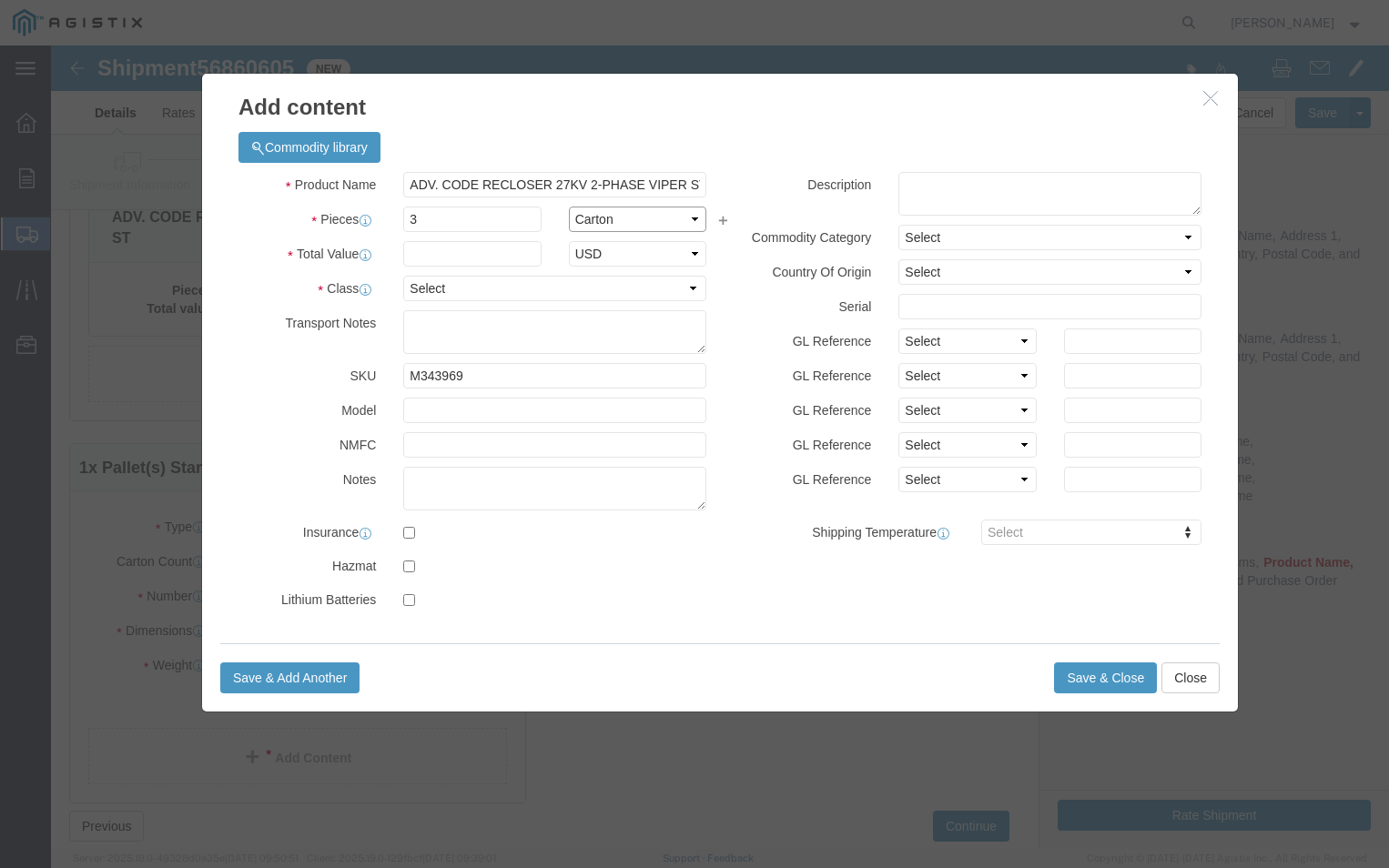
click select "Select Bag Barrels 100Board Feet Bottle Box Blister Pack Carats Can Capsule Car…"
click input "text"
drag, startPoint x: 958, startPoint y: 104, endPoint x: 949, endPoint y: 112, distance: 12.0
click div "Commodity library"
click input "text"
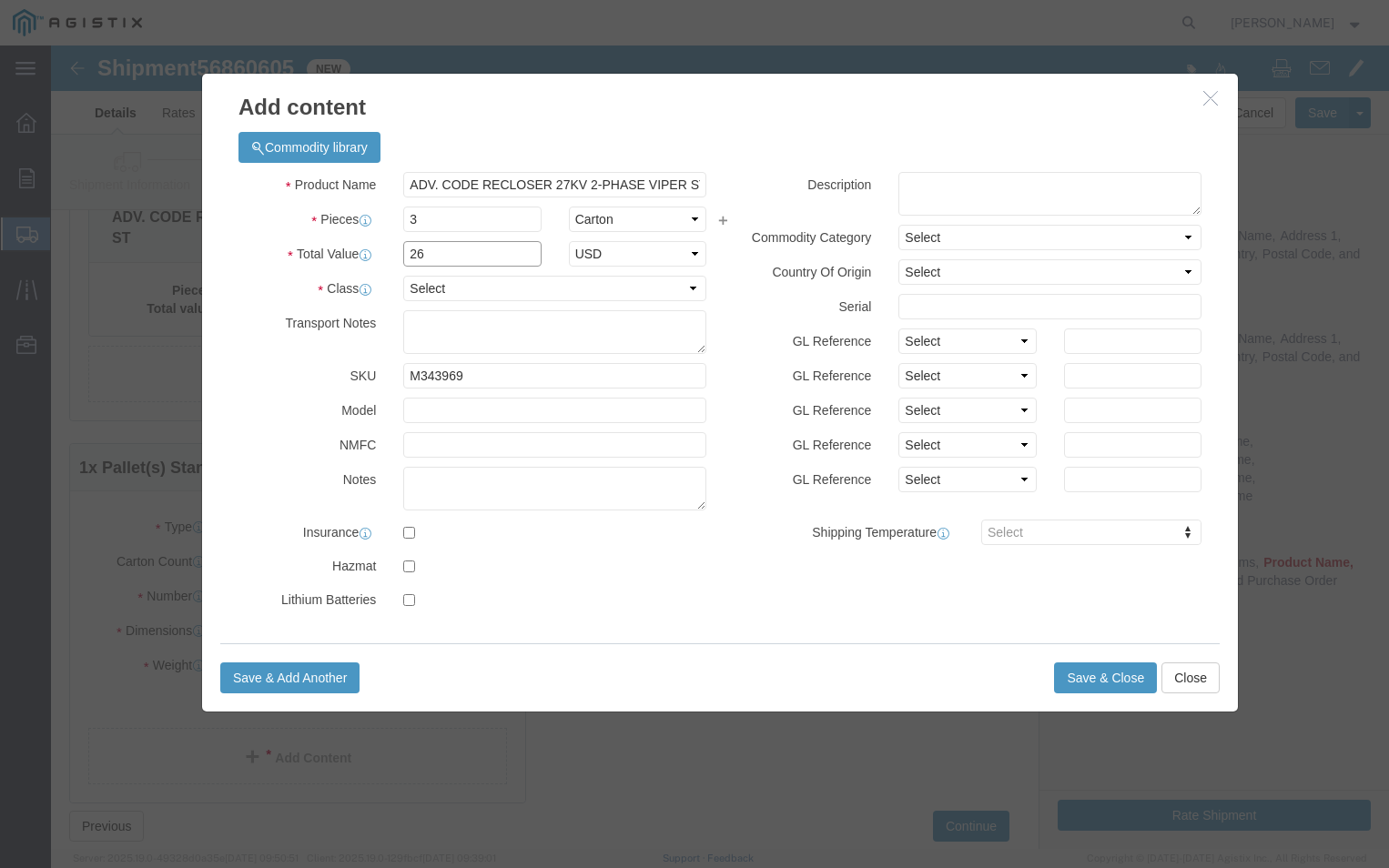
type input "26874.00"
click select "Select 50 55 60 65 70 85 92.5 100 125 175 250 300 400"
select select "92.5"
click select "Select 50 55 60 65 70 85 92.5 100 125 175 250 300 400"
click textarea
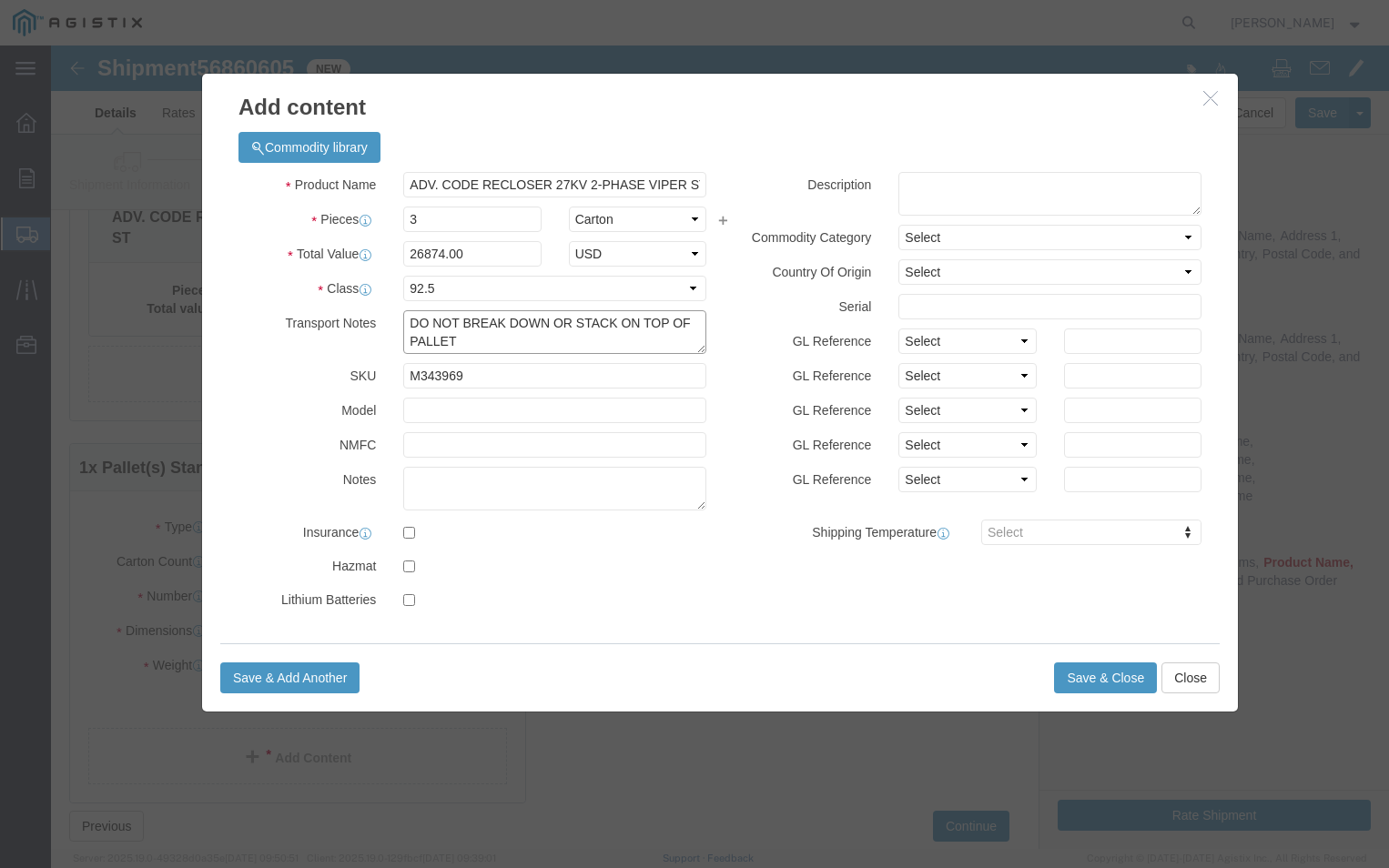
type textarea "DO NOT BREAK DOWN OR STACK ON TOP OF PALLET"
click textarea
type textarea "A-7679-PGE-LR1"
click select "Select [GEOGRAPHIC_DATA] [GEOGRAPHIC_DATA] [GEOGRAPHIC_DATA] [GEOGRAPHIC_DATA] …"
select select "US"
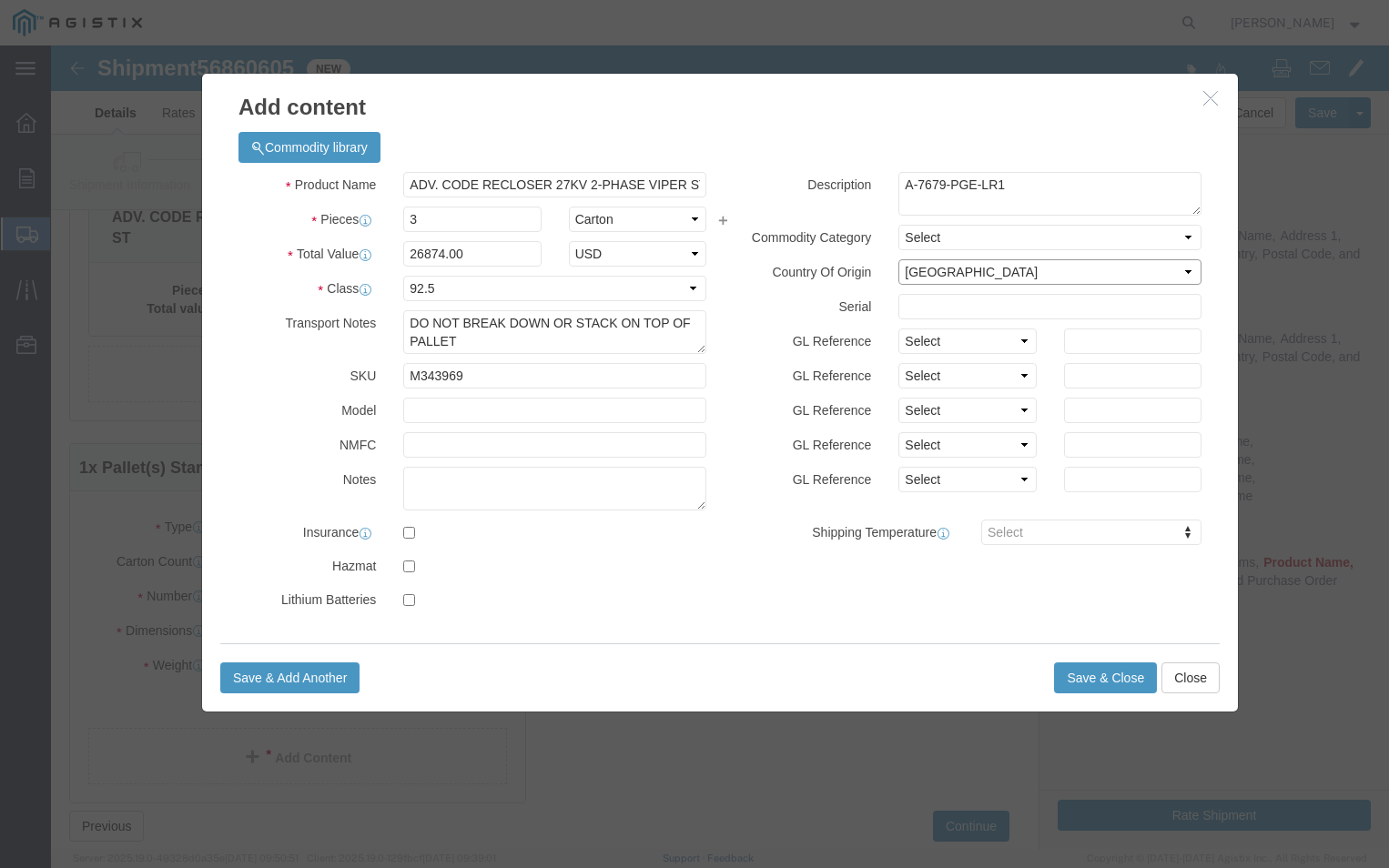
click select "Select [GEOGRAPHIC_DATA] [GEOGRAPHIC_DATA] [GEOGRAPHIC_DATA] [GEOGRAPHIC_DATA] …"
click button "Save & Close"
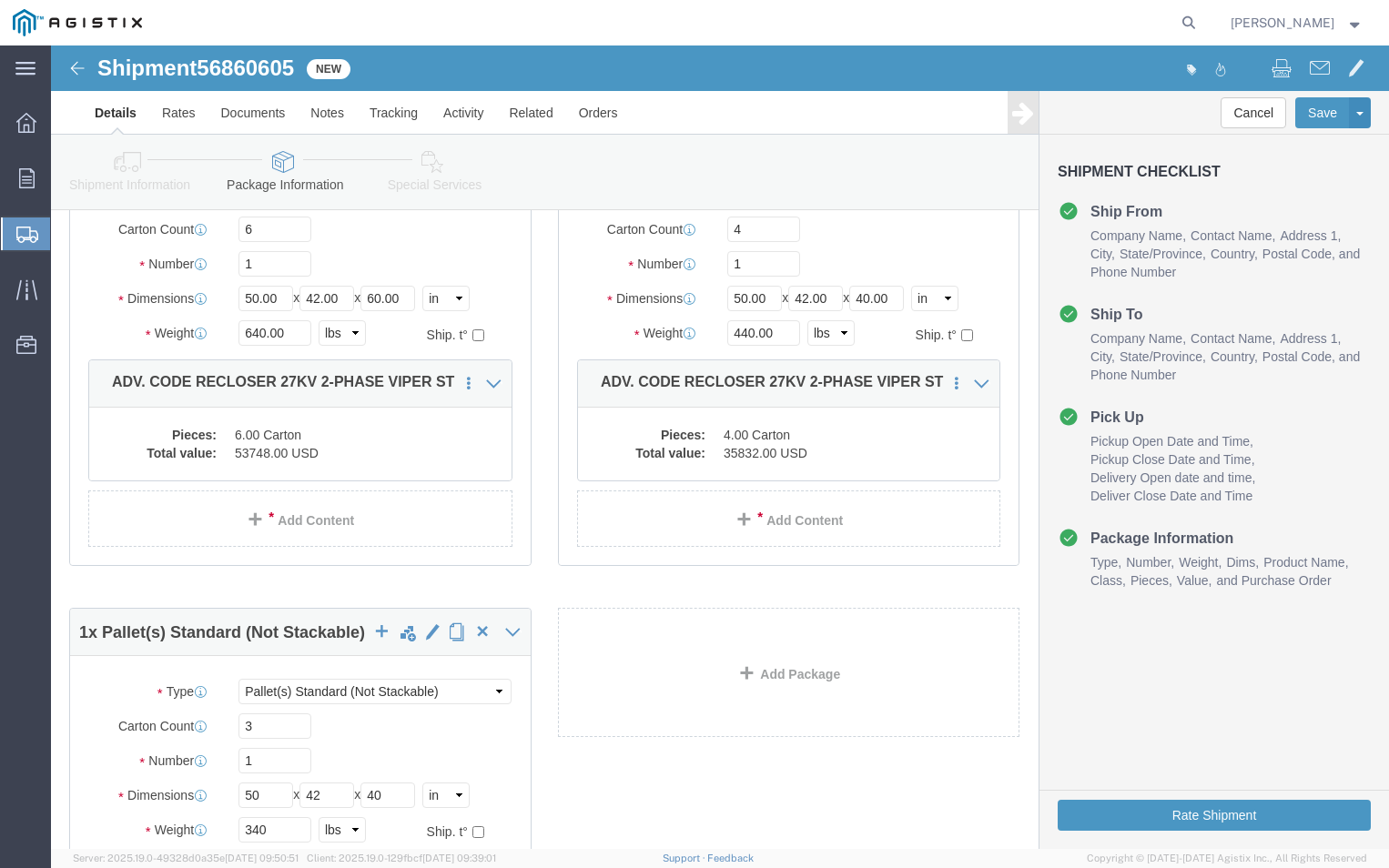
scroll to position [0, 0]
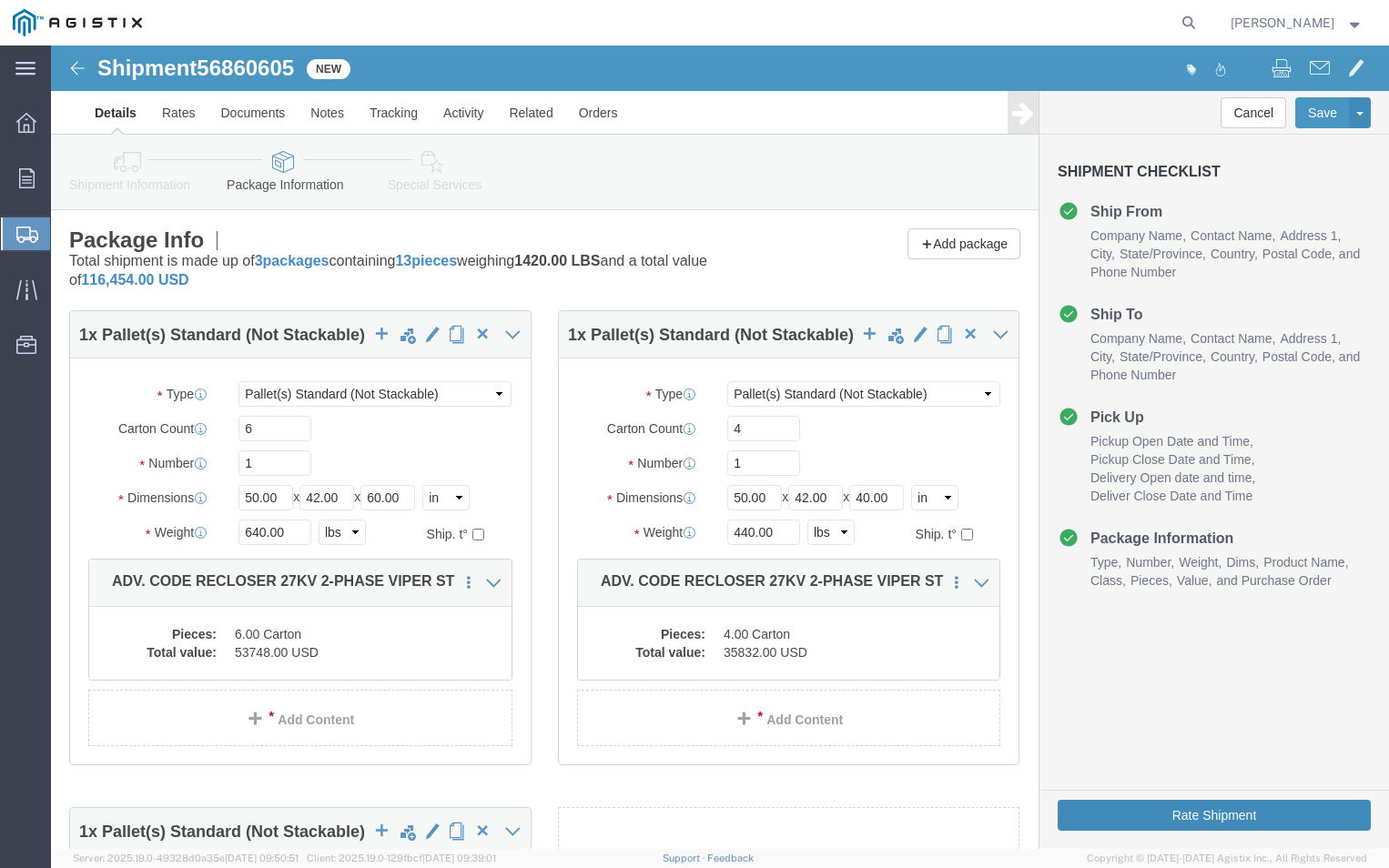
click button "Rate Shipment"
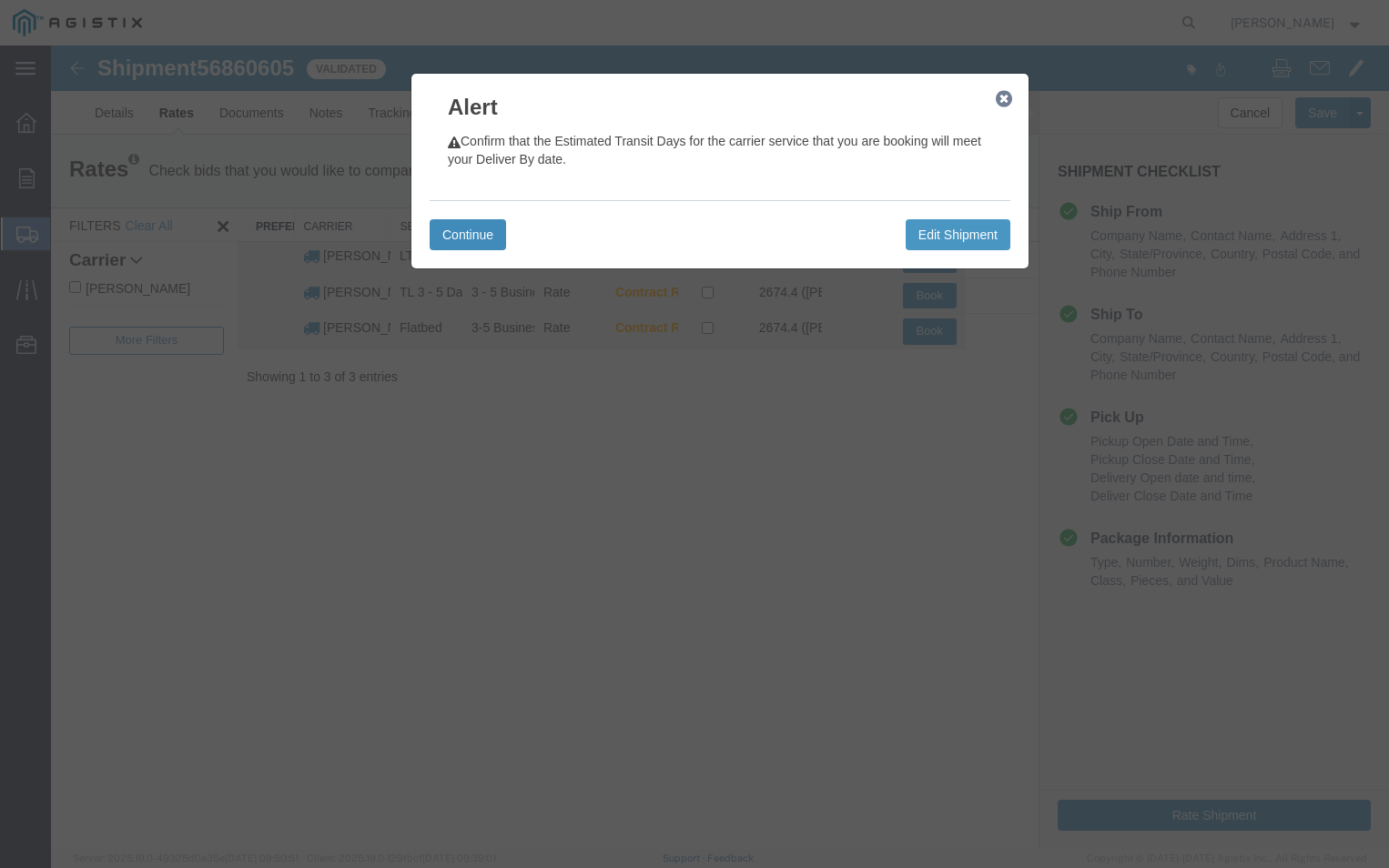
click at [485, 233] on button "Continue" at bounding box center [467, 234] width 77 height 31
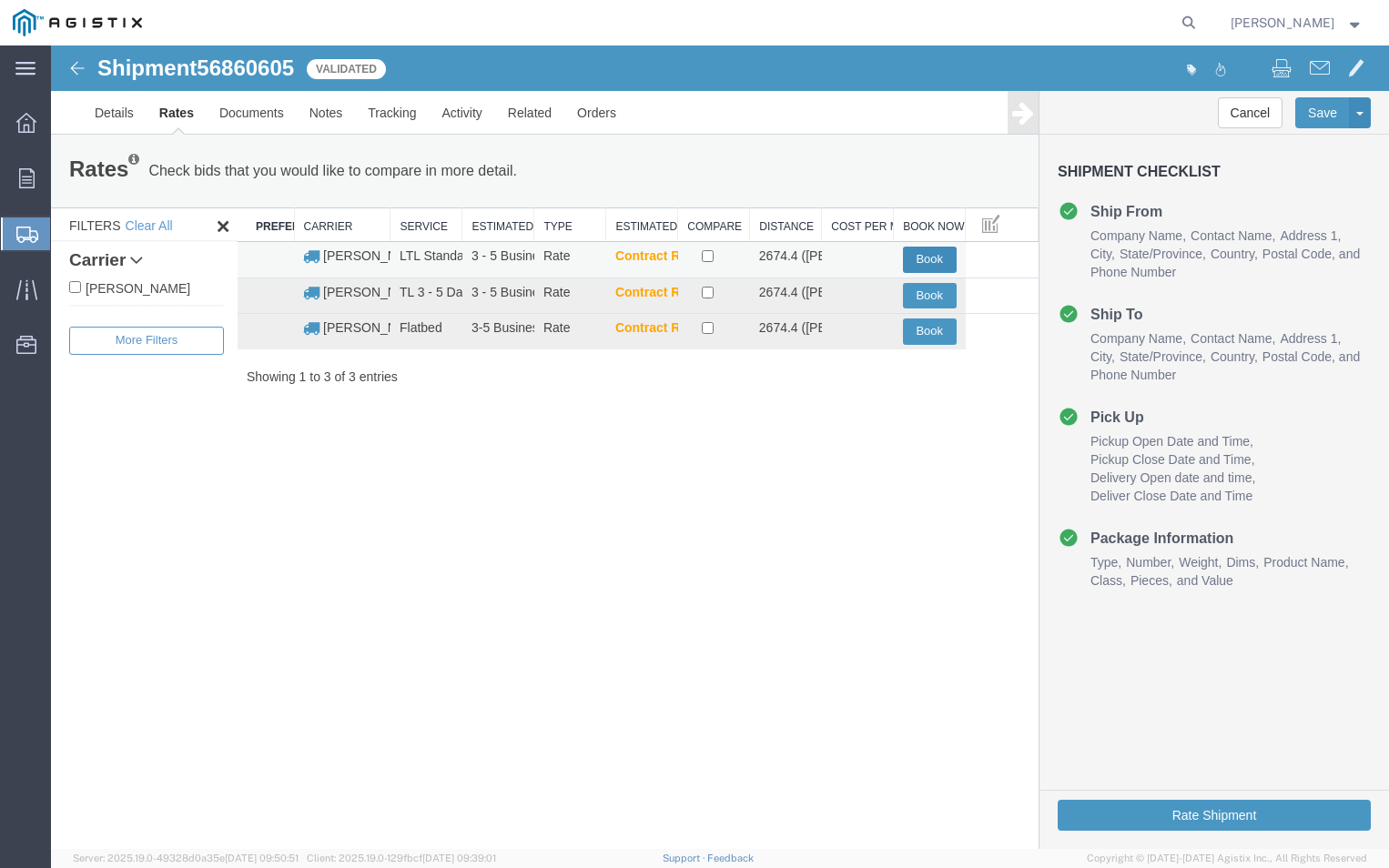
click at [939, 258] on button "Book" at bounding box center [930, 260] width 54 height 27
